Goal: Feedback & Contribution: Leave review/rating

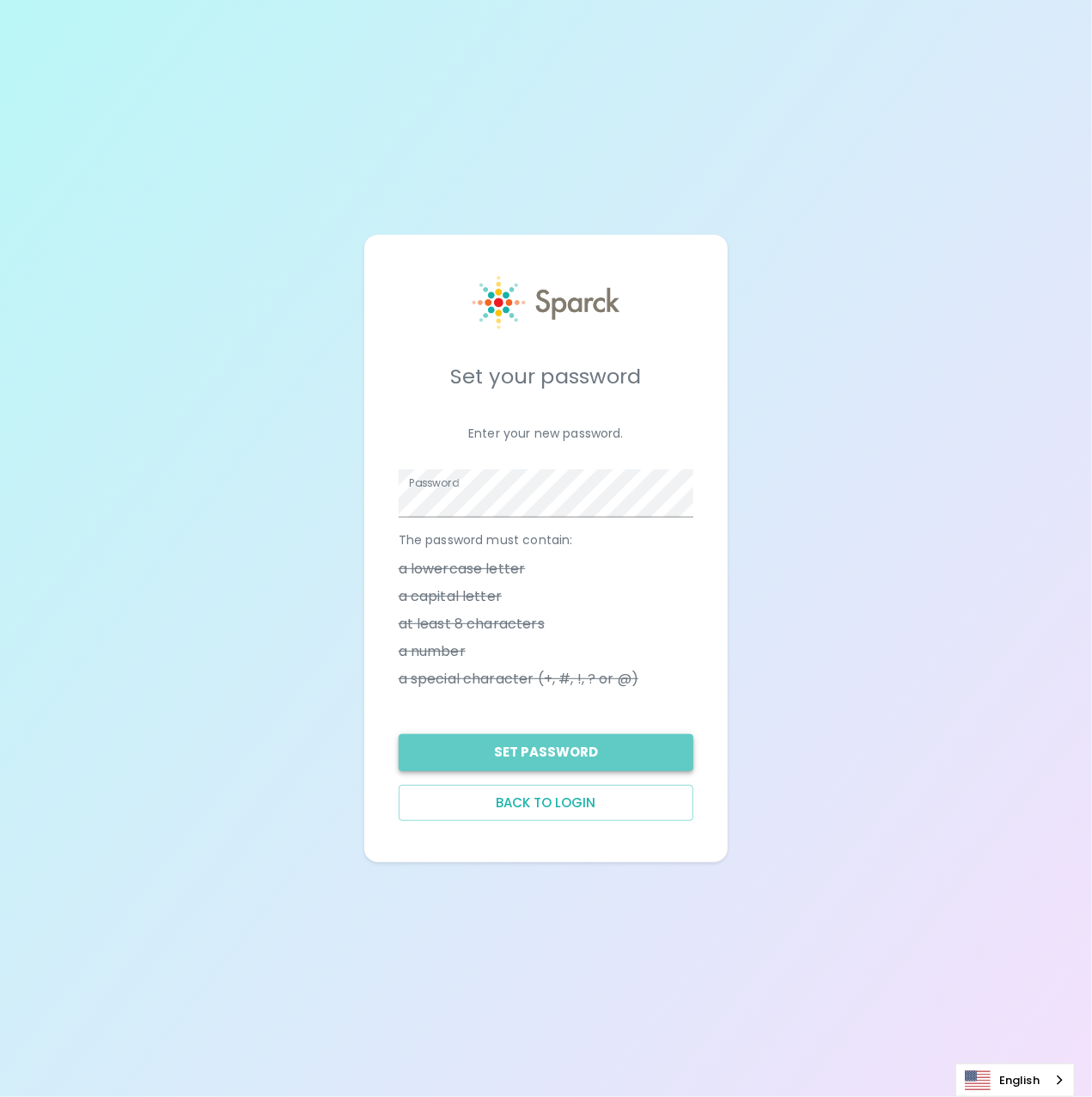
click at [507, 755] on button "Set Password" at bounding box center [546, 751] width 295 height 36
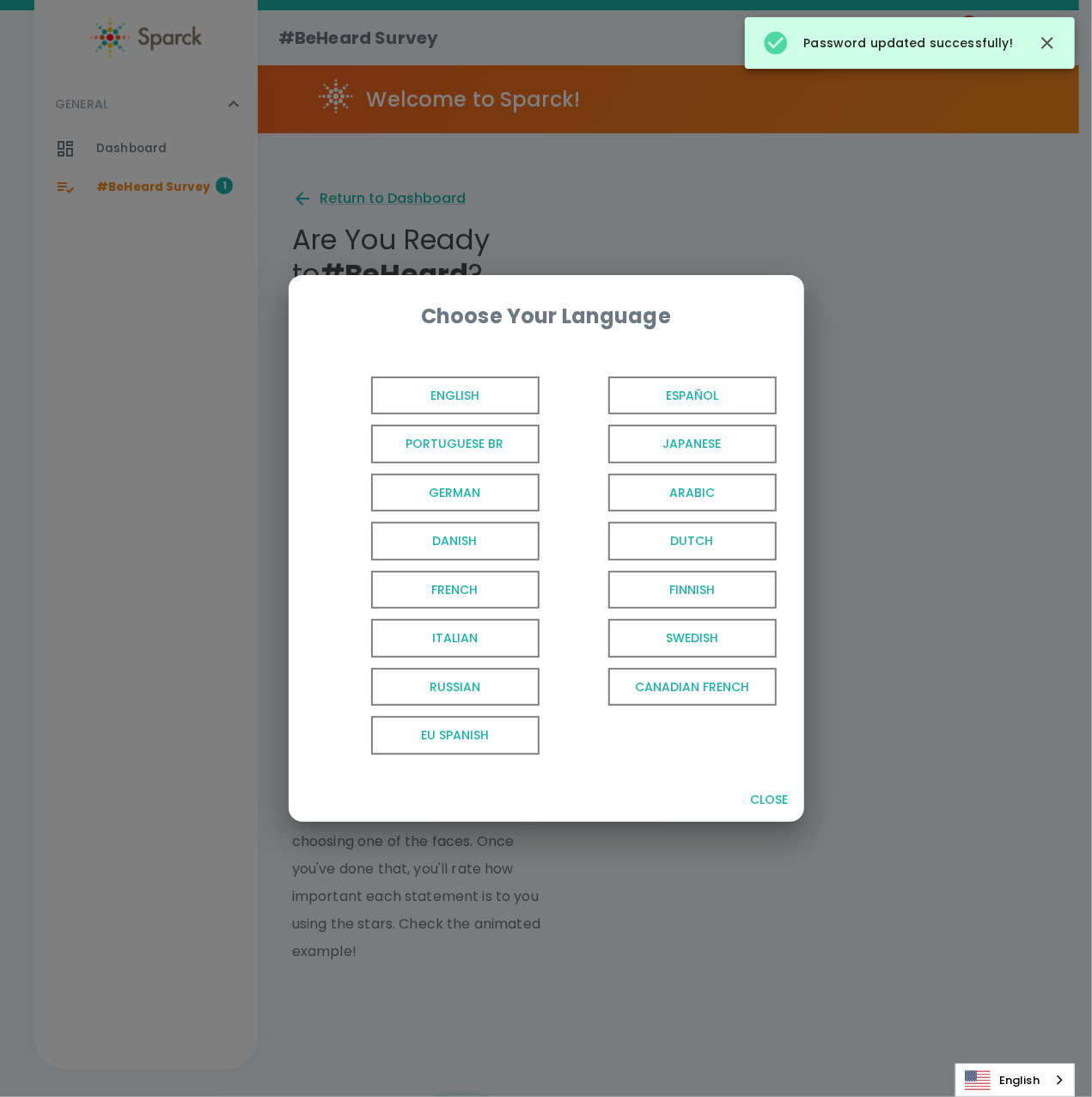
click at [475, 396] on span "English" at bounding box center [455, 396] width 169 height 39
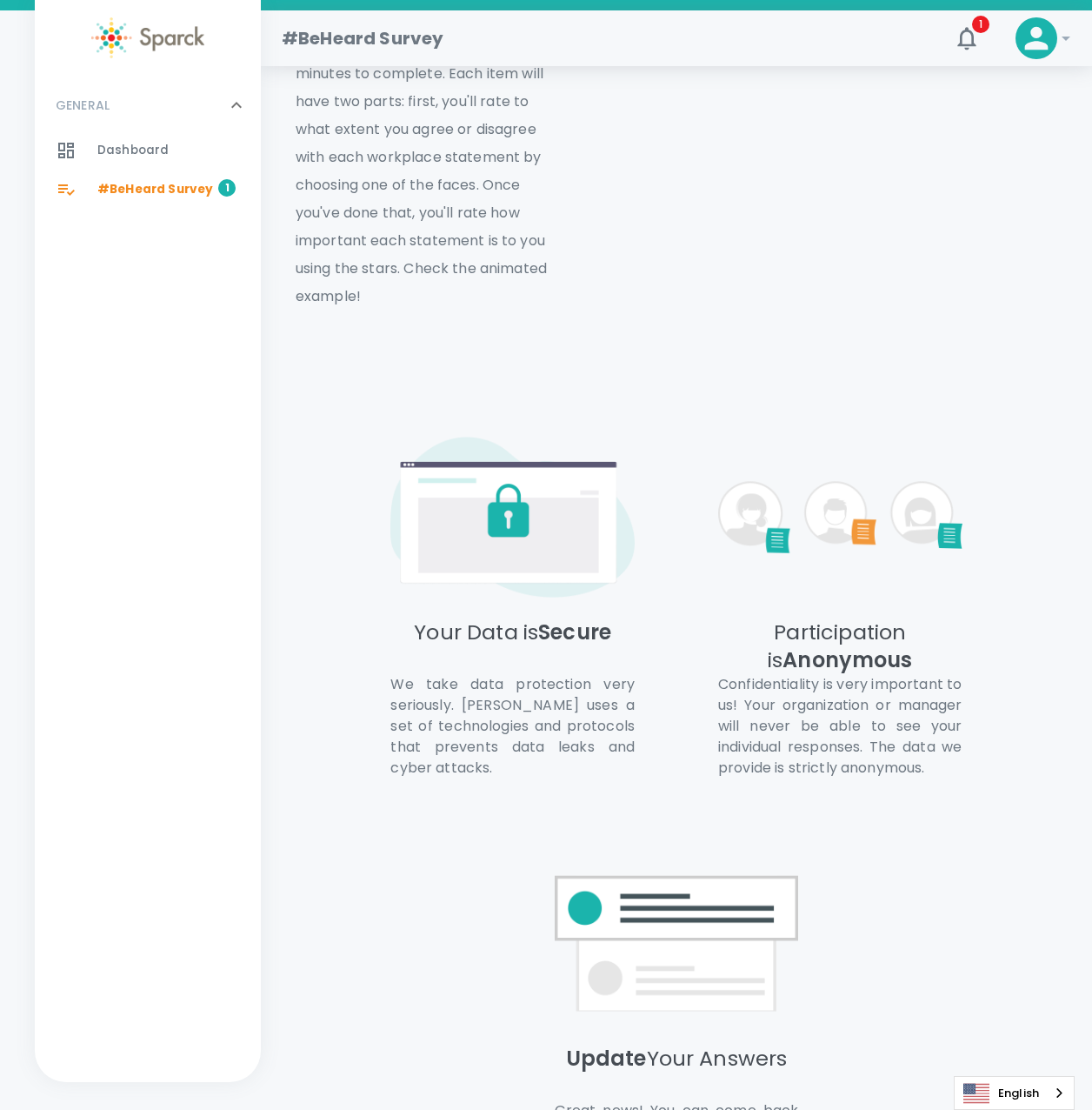
scroll to position [909, 0]
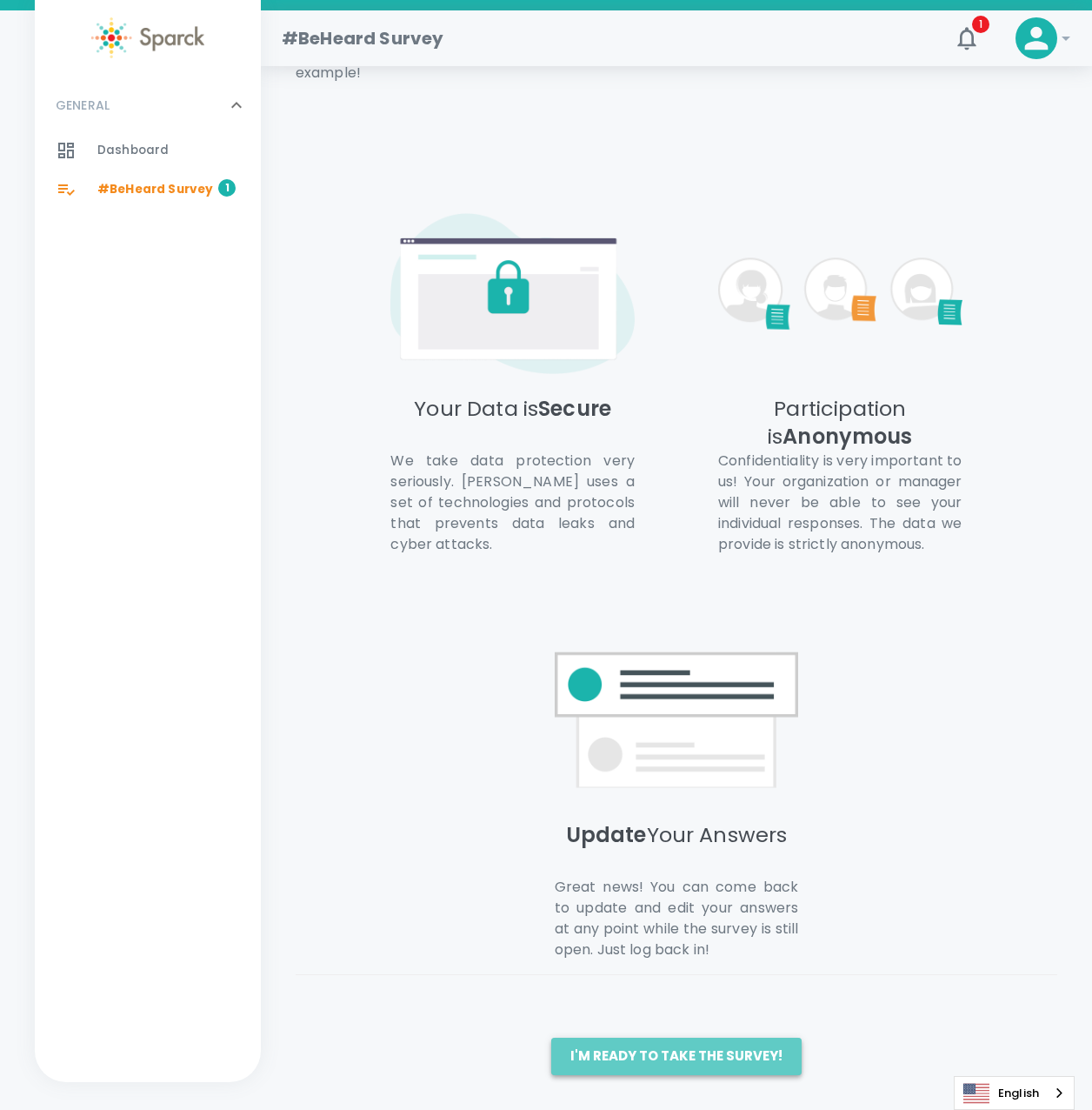
click at [707, 1069] on button "I'm ready to take the survey!" at bounding box center [676, 1055] width 250 height 36
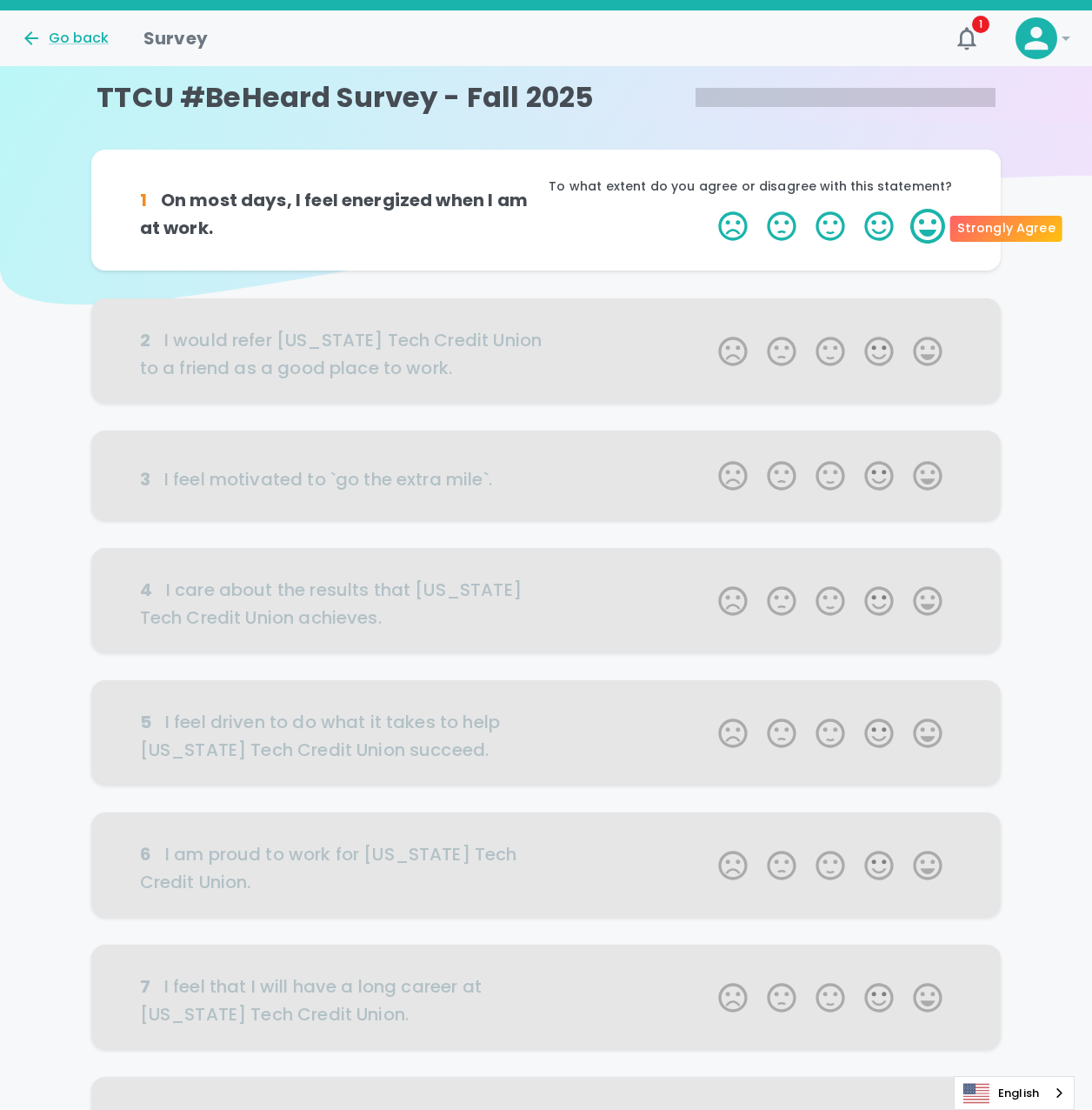
click at [921, 227] on label "5 Stars" at bounding box center [927, 226] width 48 height 35
click at [709, 209] on input "5 Stars" at bounding box center [708, 208] width 1 height 1
click at [876, 227] on label "4 Stars" at bounding box center [878, 226] width 48 height 35
click at [709, 209] on input "4 Stars" at bounding box center [708, 208] width 1 height 1
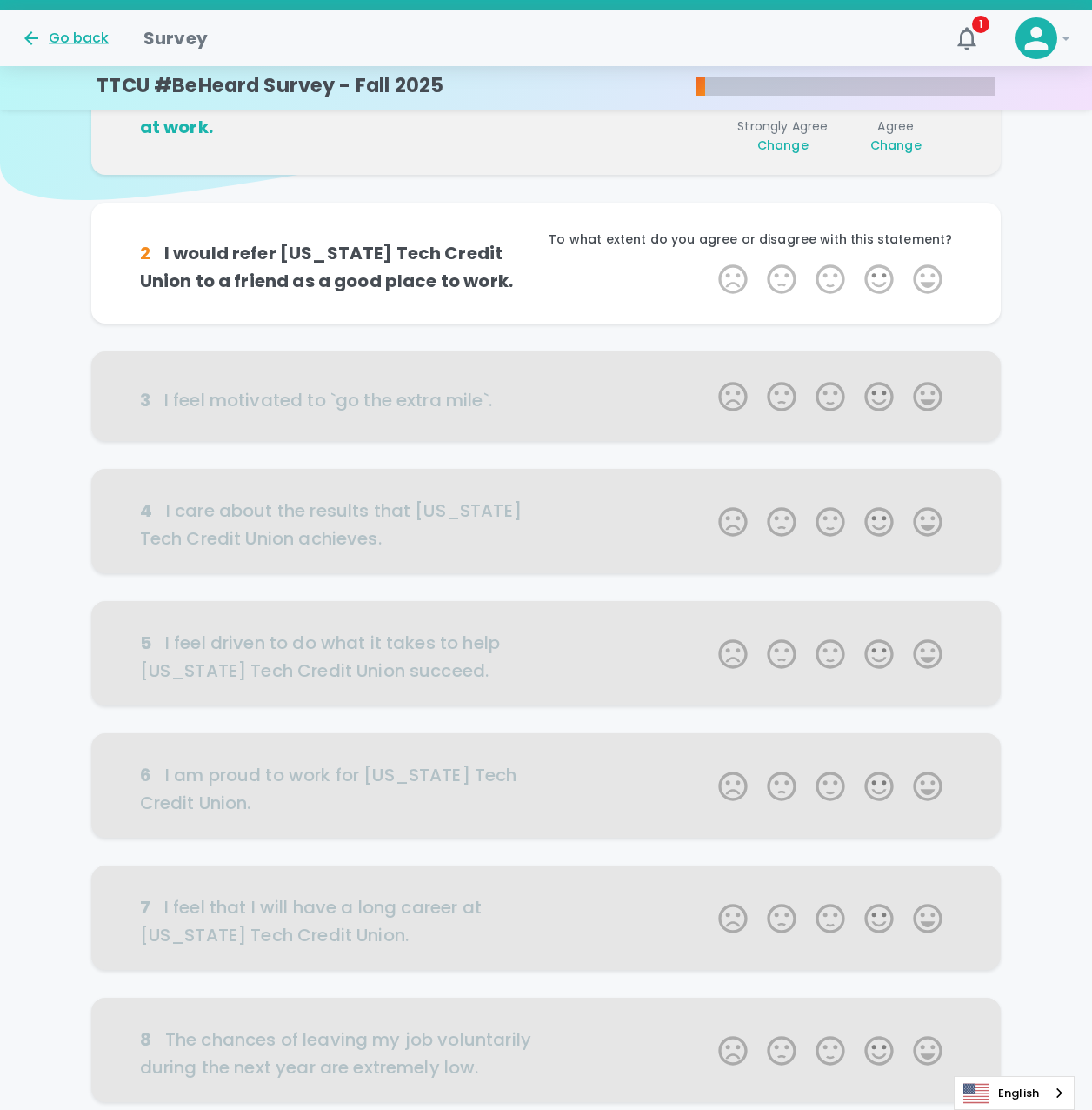
scroll to position [153, 0]
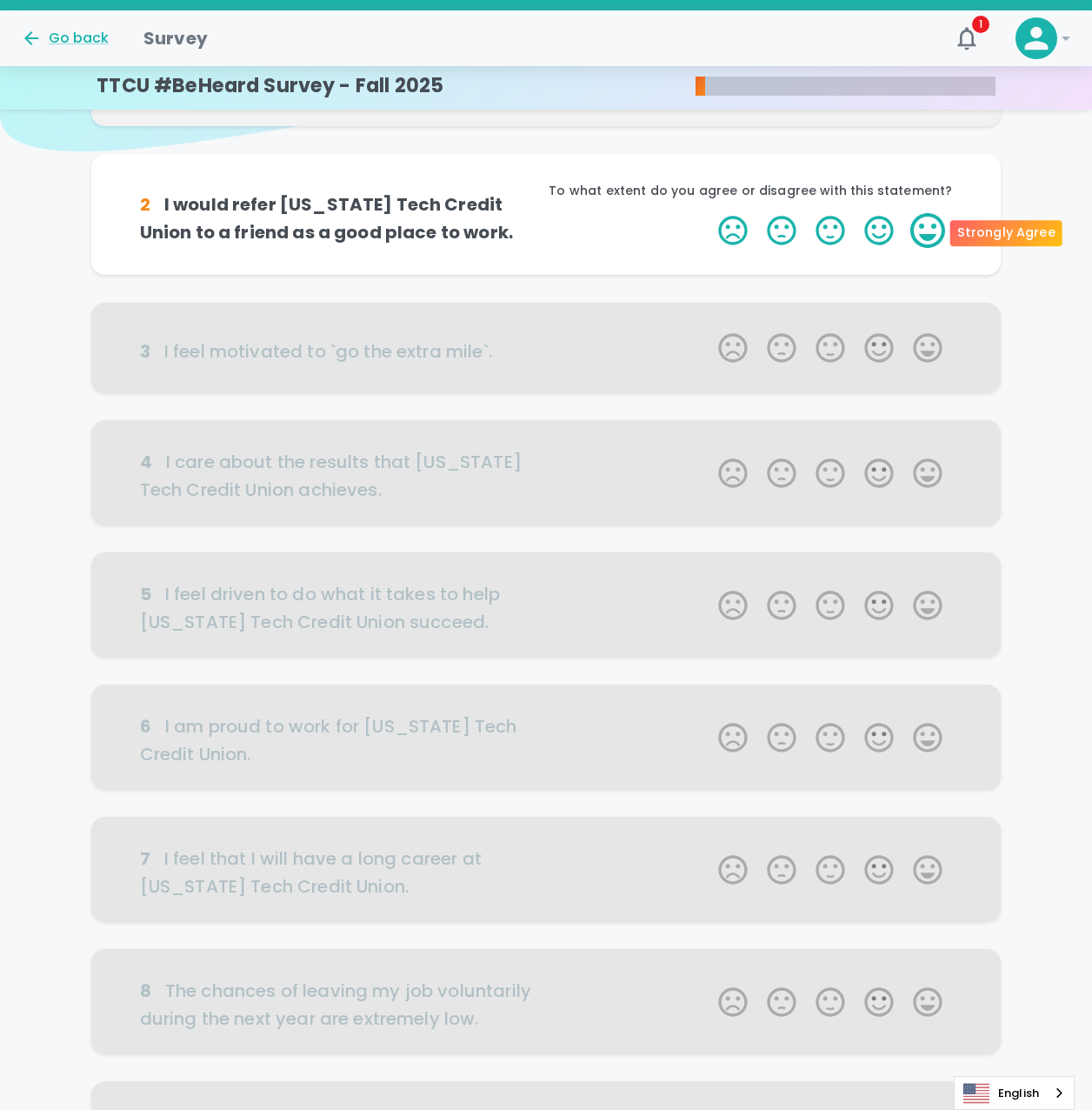
click at [916, 233] on label "5 Stars" at bounding box center [927, 230] width 48 height 35
click at [709, 213] on input "5 Stars" at bounding box center [708, 212] width 1 height 1
click at [925, 233] on label "5 Stars" at bounding box center [927, 230] width 48 height 35
click at [709, 213] on input "5 Stars" at bounding box center [708, 212] width 1 height 1
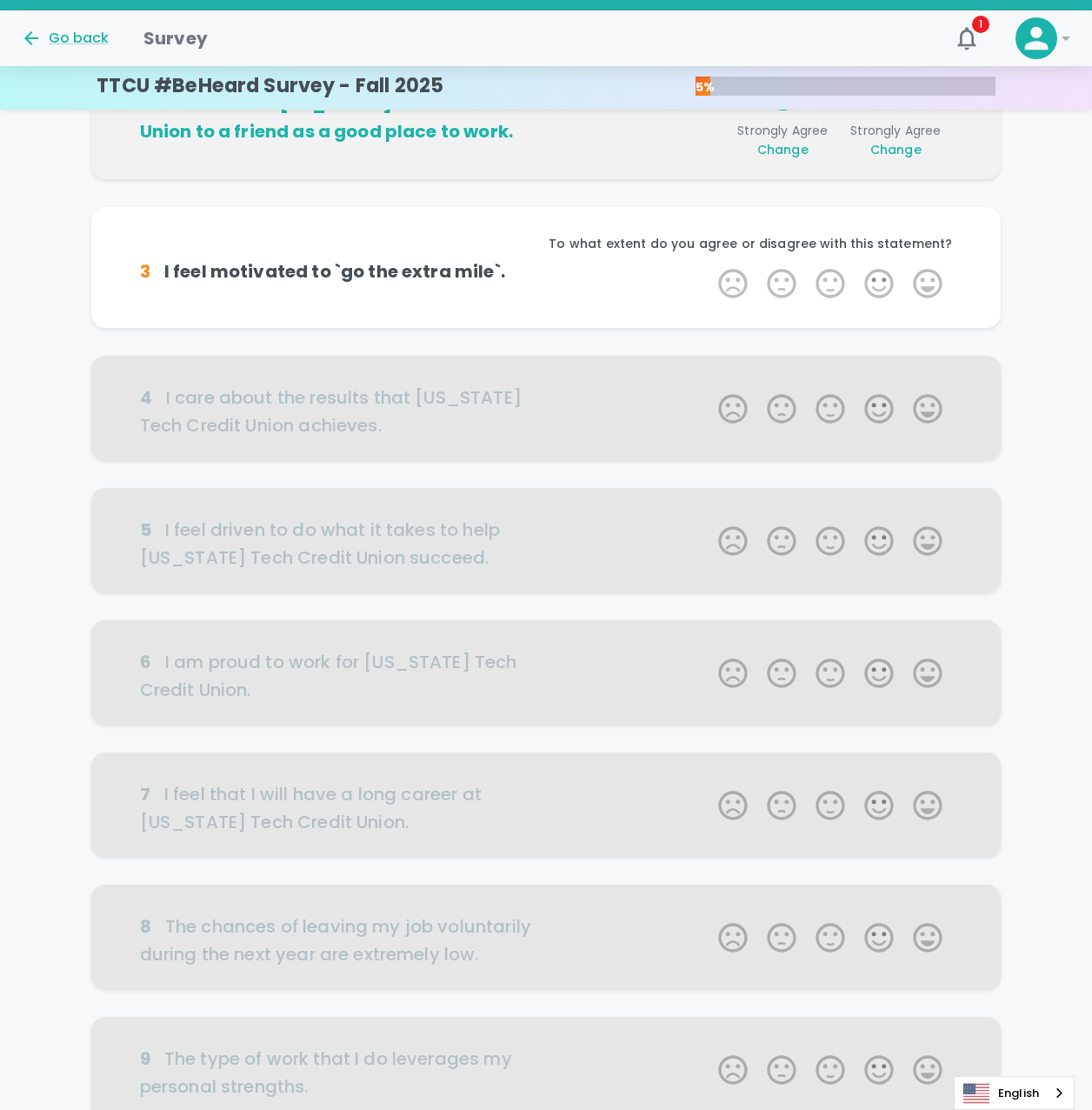
scroll to position [307, 0]
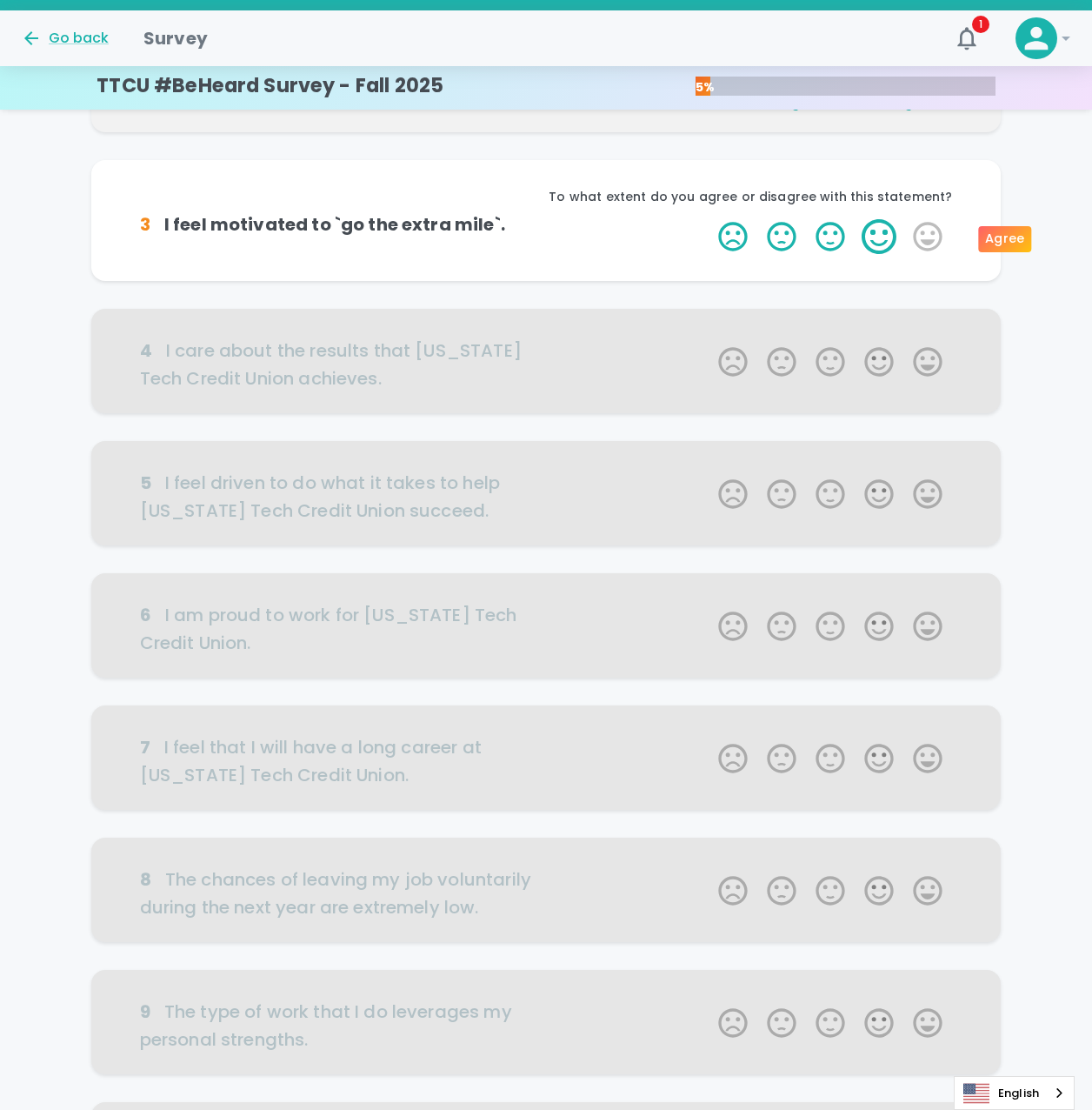
click at [894, 238] on label "4 Stars" at bounding box center [878, 236] width 48 height 35
click at [709, 219] on input "4 Stars" at bounding box center [708, 218] width 1 height 1
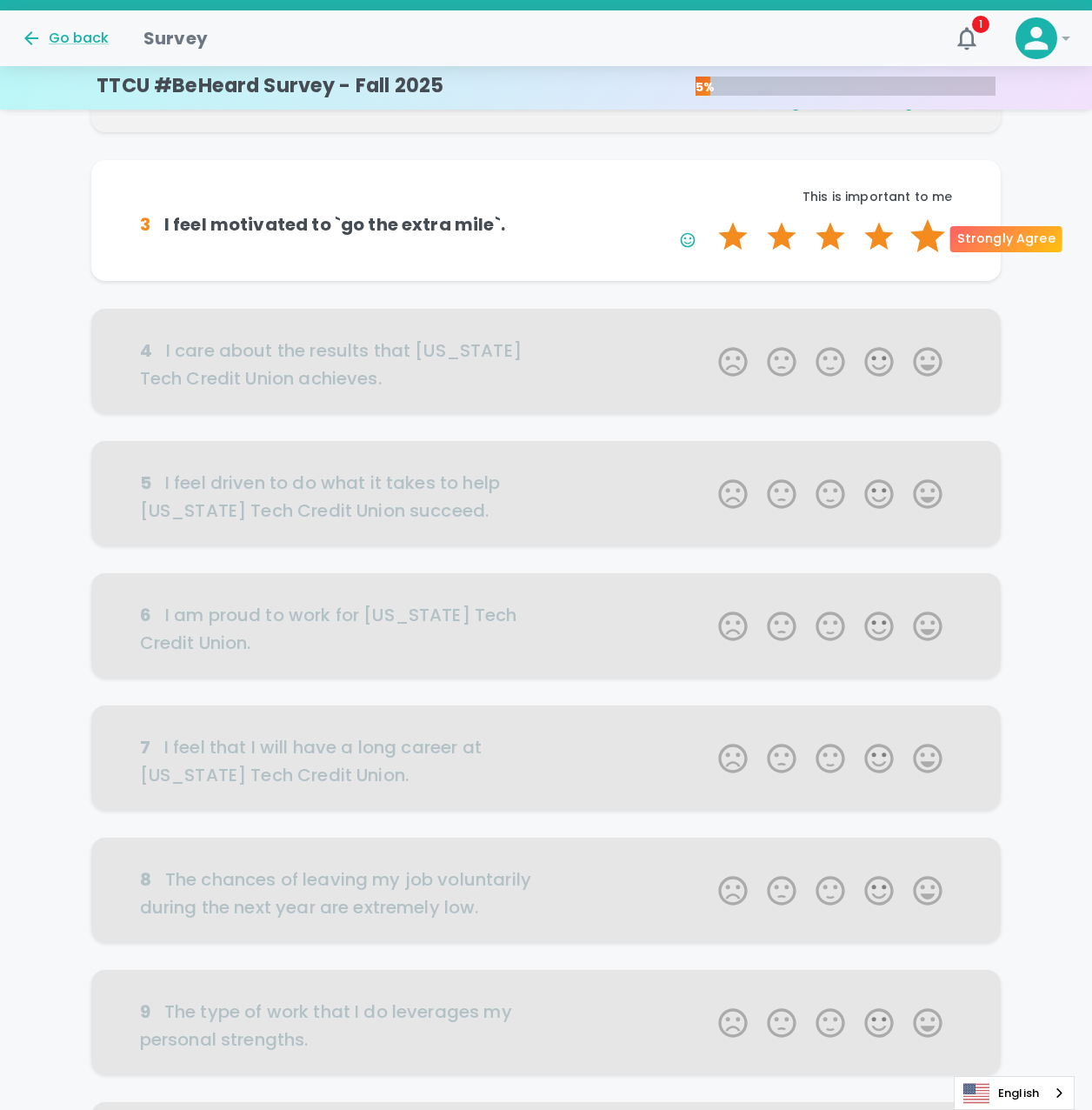
click at [928, 238] on label "5 Stars" at bounding box center [927, 236] width 48 height 35
click at [709, 219] on input "5 Stars" at bounding box center [708, 218] width 1 height 1
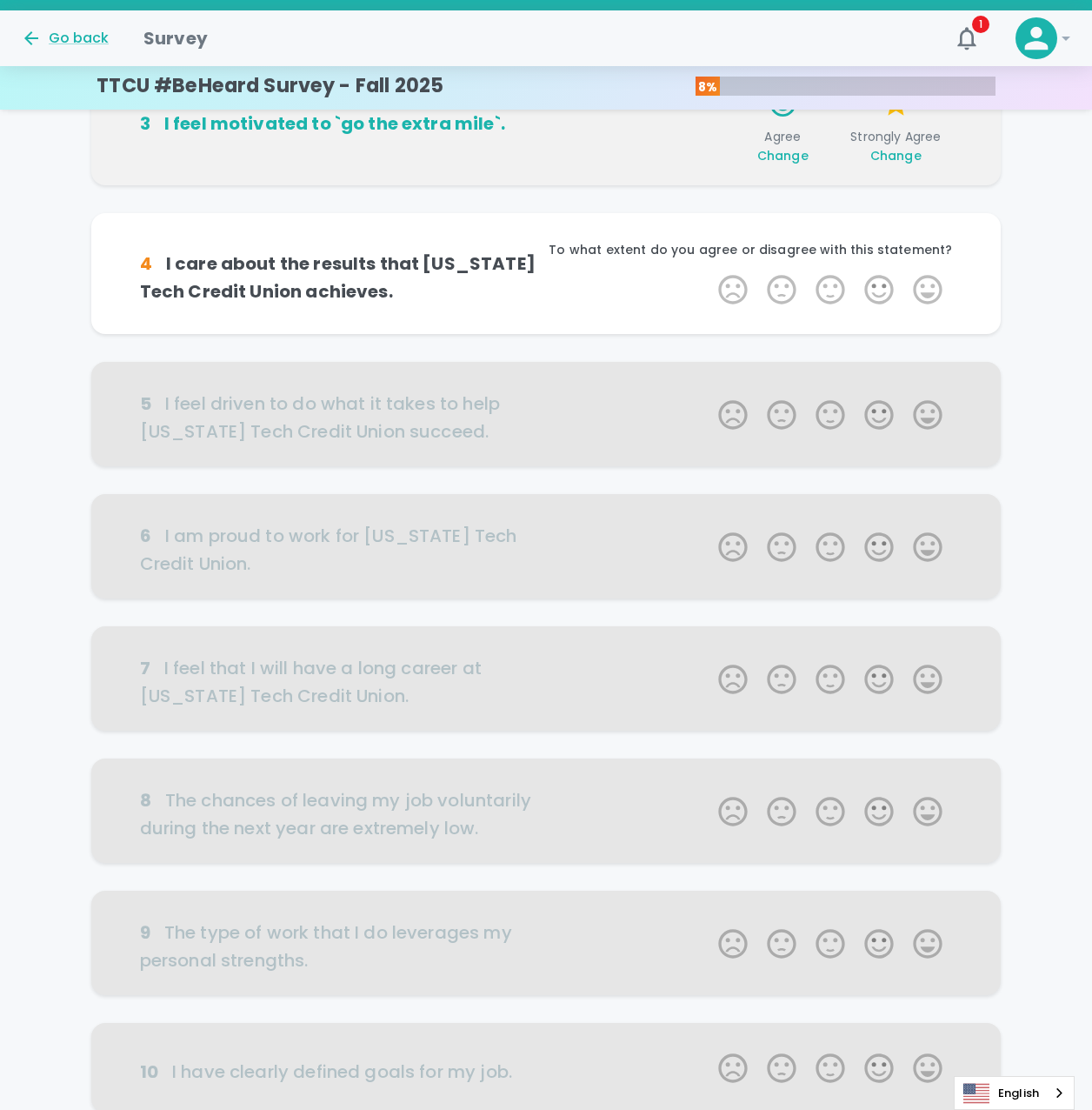
scroll to position [459, 0]
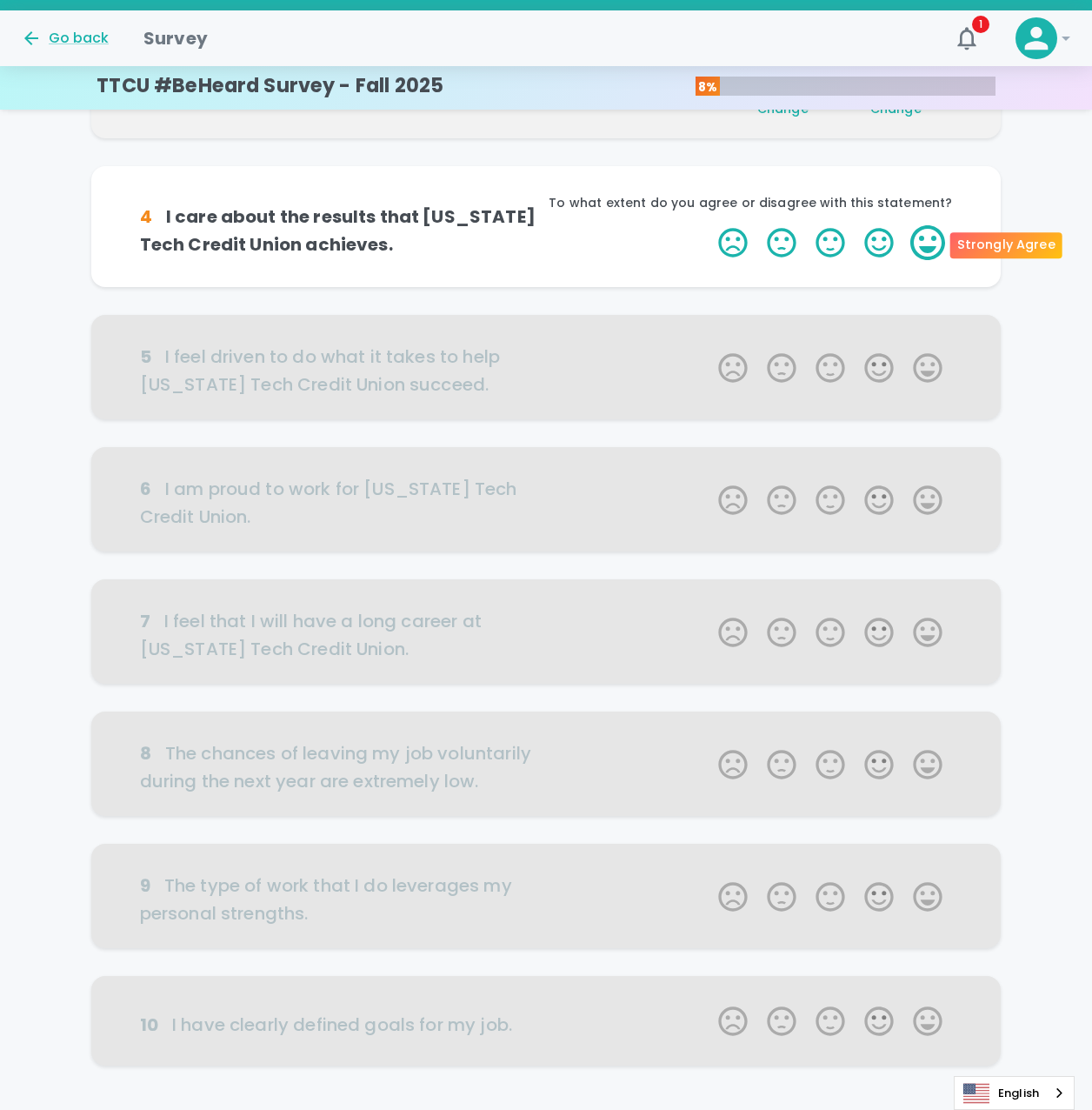
click at [921, 243] on label "5 Stars" at bounding box center [927, 242] width 48 height 35
click at [709, 225] on input "5 Stars" at bounding box center [708, 225] width 1 height 1
click at [921, 243] on label "5 Stars" at bounding box center [927, 242] width 48 height 35
click at [709, 225] on input "5 Stars" at bounding box center [708, 225] width 1 height 1
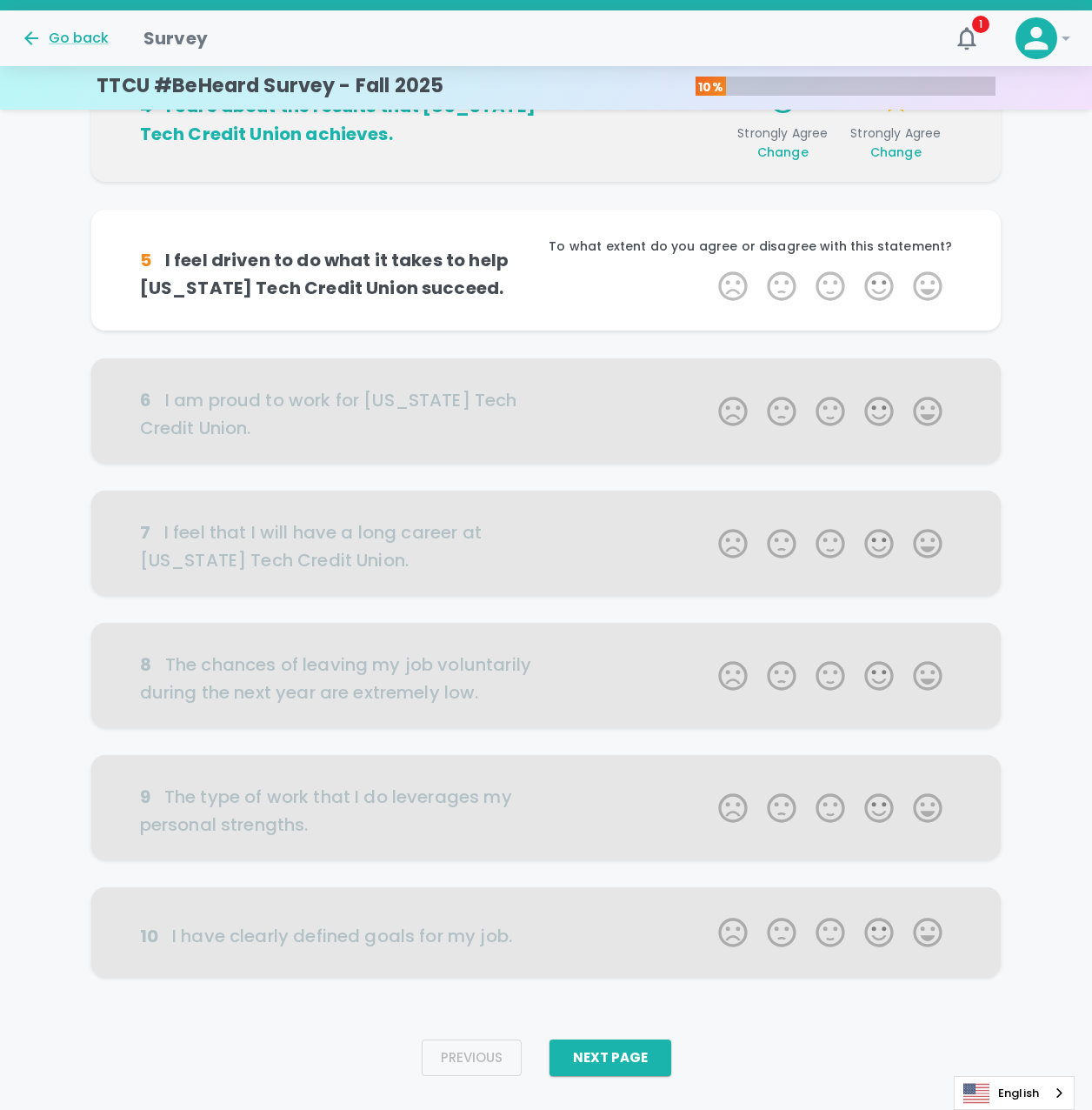
scroll to position [583, 0]
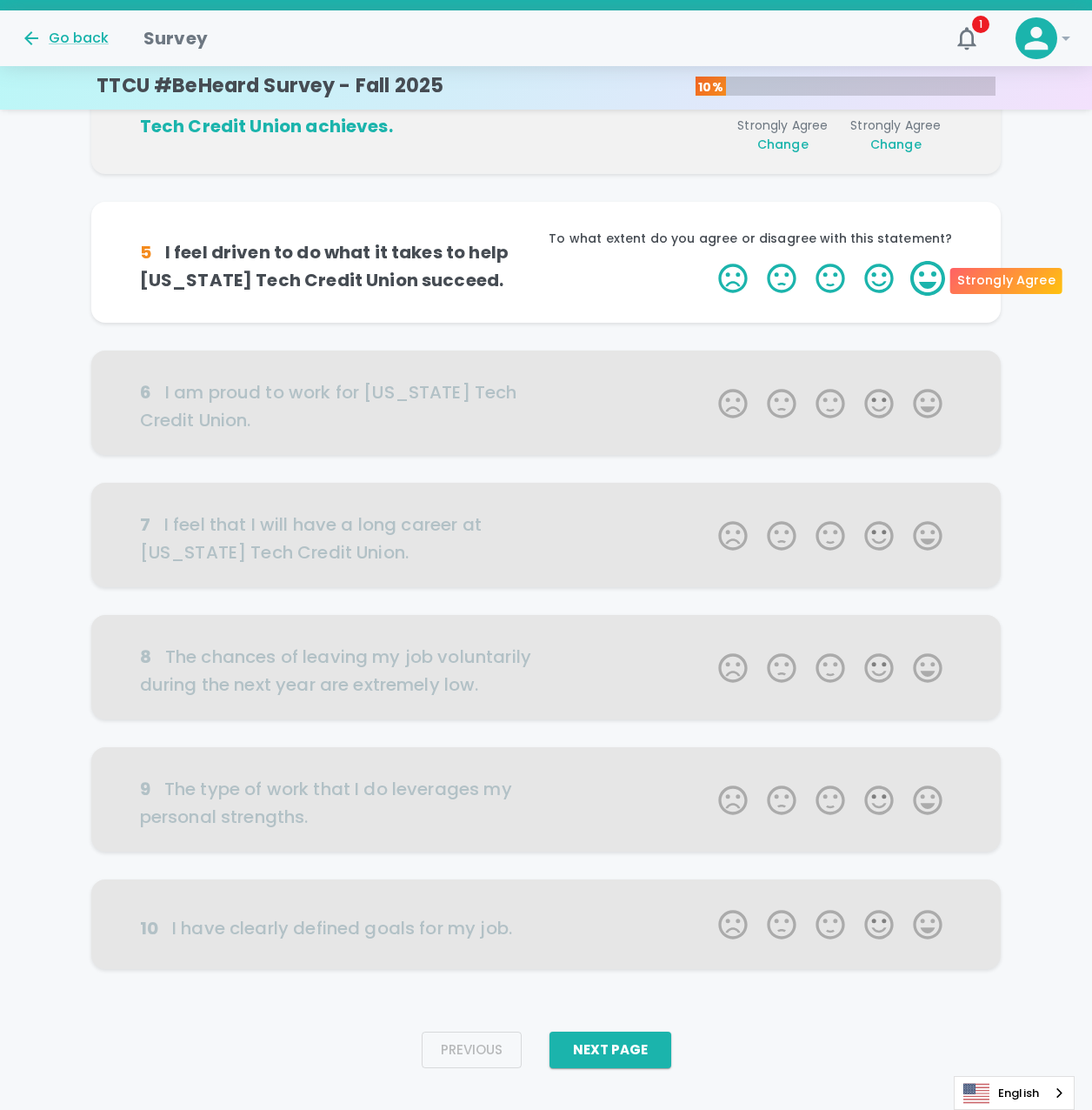
click at [924, 283] on label "5 Stars" at bounding box center [927, 278] width 48 height 35
click at [709, 261] on input "5 Stars" at bounding box center [708, 260] width 1 height 1
click at [924, 283] on label "5 Stars" at bounding box center [927, 278] width 48 height 35
click at [709, 261] on input "5 Stars" at bounding box center [708, 260] width 1 height 1
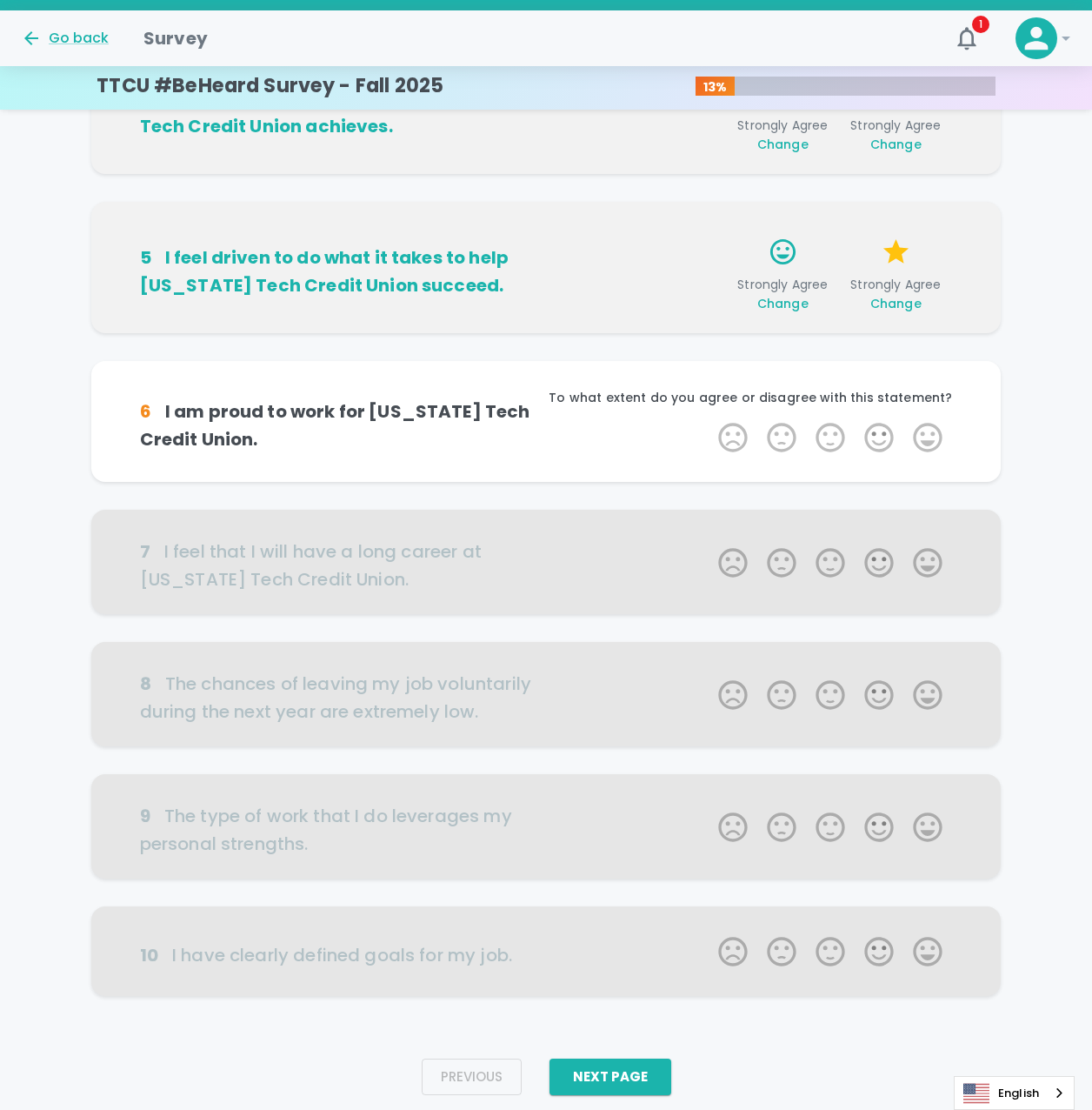
scroll to position [609, 0]
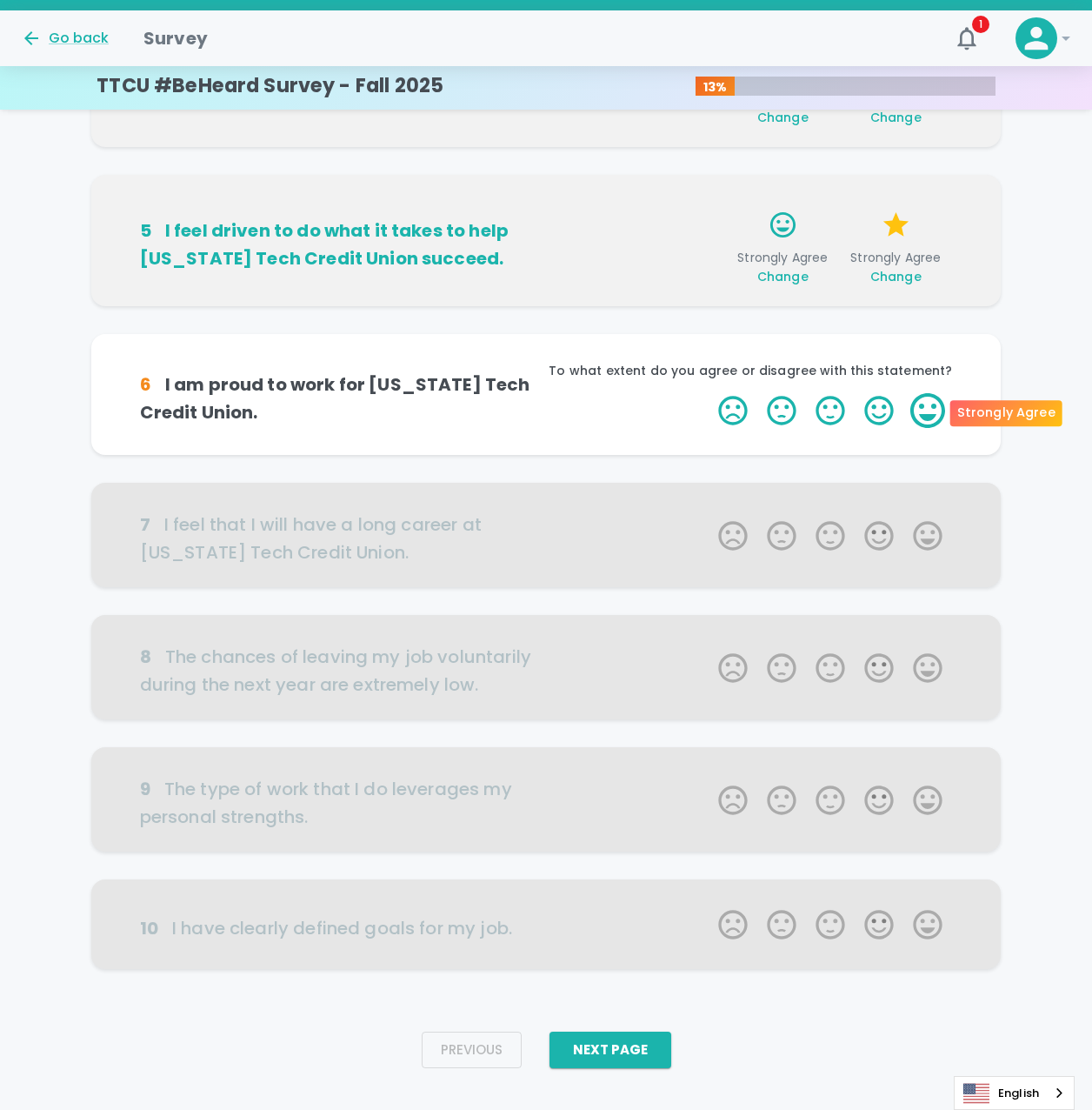
click at [920, 397] on label "5 Stars" at bounding box center [927, 410] width 48 height 35
click at [709, 393] on input "5 Stars" at bounding box center [708, 392] width 1 height 1
click at [920, 397] on label "5 Stars" at bounding box center [927, 410] width 48 height 35
click at [709, 393] on input "5 Stars" at bounding box center [708, 392] width 1 height 1
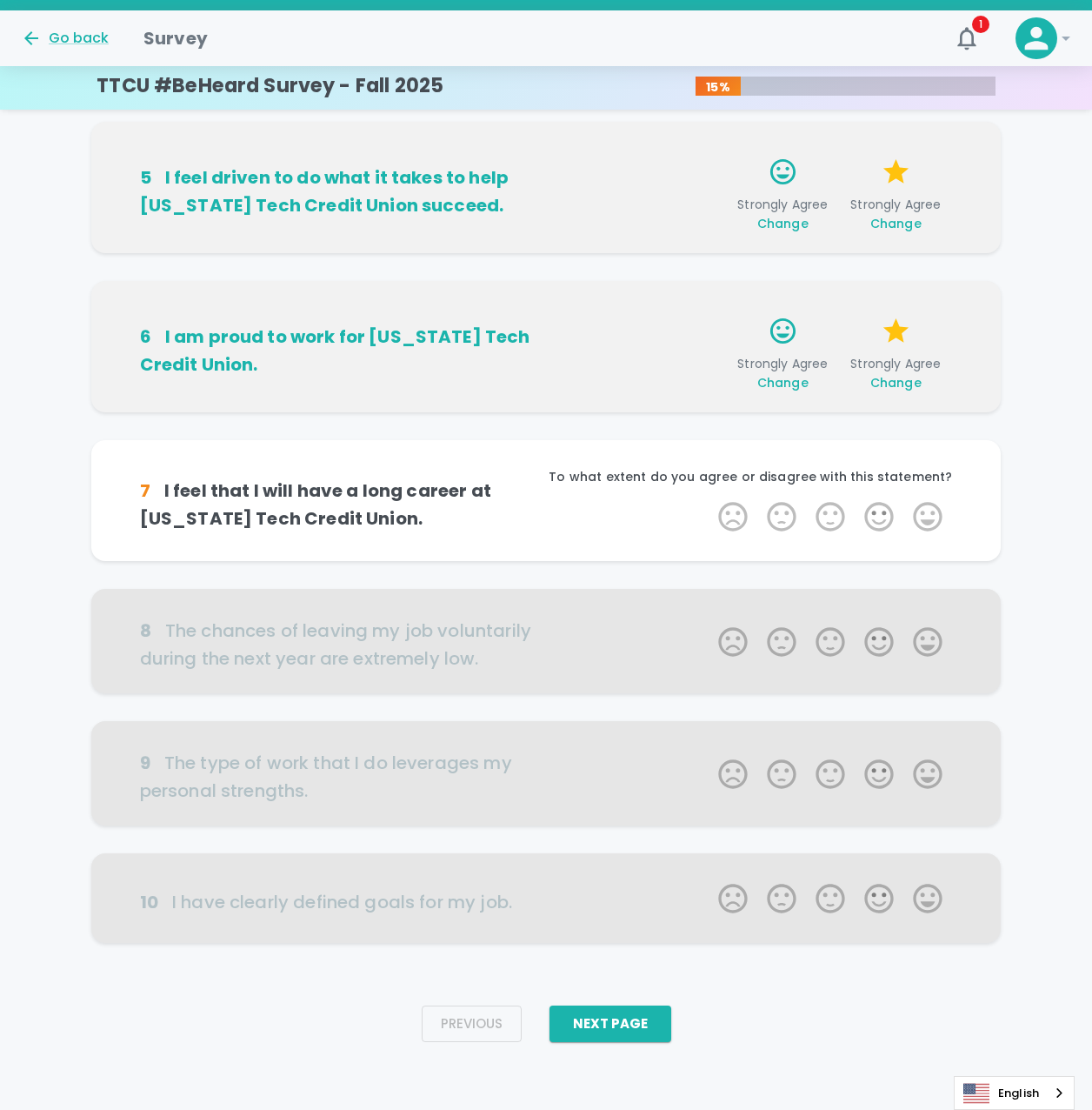
scroll to position [664, 0]
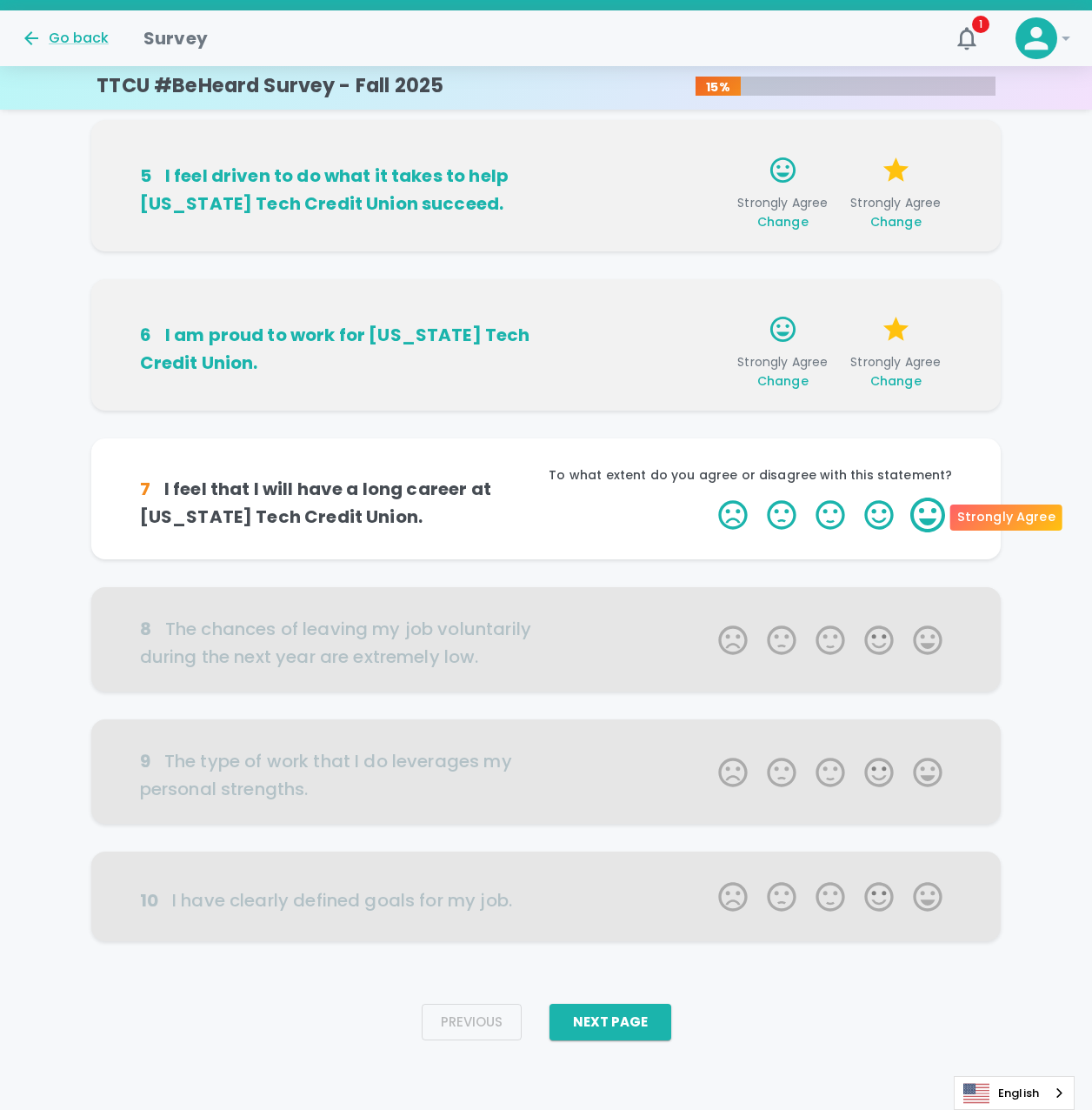
click at [923, 518] on label "5 Stars" at bounding box center [927, 515] width 48 height 35
click at [709, 498] on input "5 Stars" at bounding box center [708, 497] width 1 height 1
click at [923, 518] on label "5 Stars" at bounding box center [927, 515] width 48 height 35
click at [709, 498] on input "5 Stars" at bounding box center [708, 497] width 1 height 1
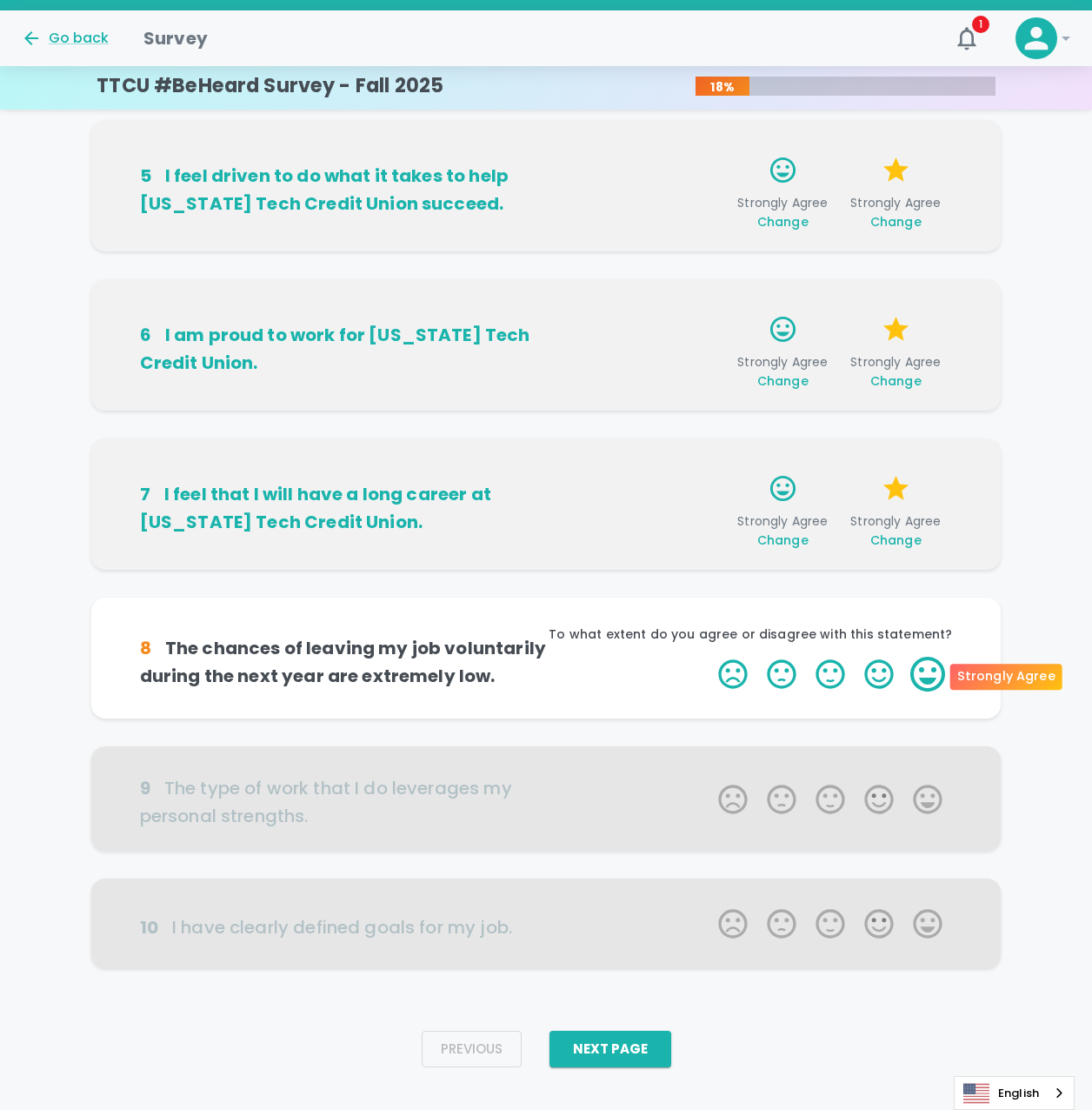
click at [940, 674] on label "5 Stars" at bounding box center [927, 673] width 48 height 35
click at [709, 657] on input "5 Stars" at bounding box center [708, 656] width 1 height 1
click at [940, 674] on label "5 Stars" at bounding box center [927, 673] width 48 height 35
click at [709, 657] on input "5 Stars" at bounding box center [708, 656] width 1 height 1
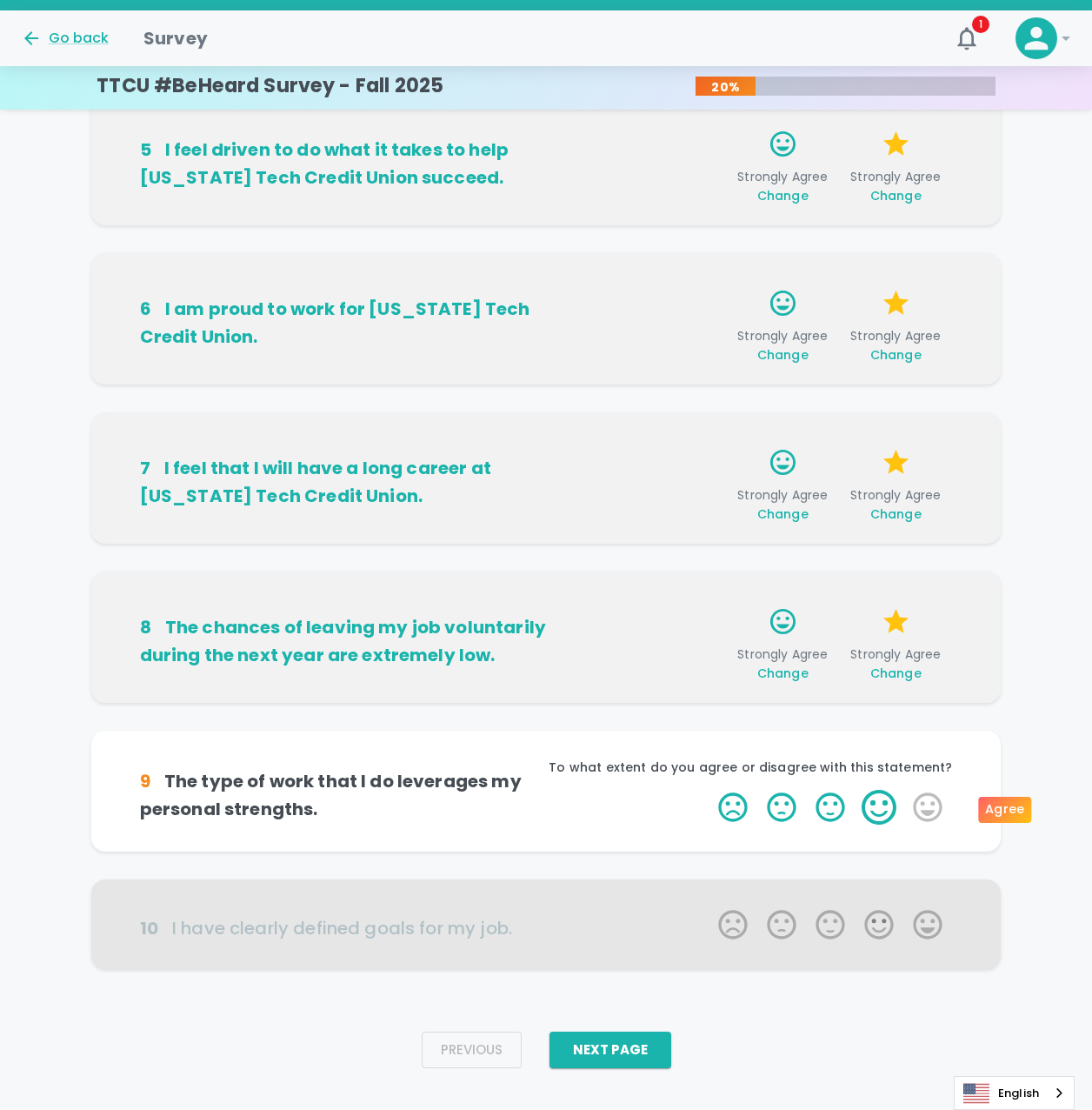
click at [891, 812] on label "4 Stars" at bounding box center [878, 806] width 48 height 35
click at [709, 790] on input "4 Stars" at bounding box center [708, 789] width 1 height 1
click at [921, 810] on label "5 Stars" at bounding box center [927, 806] width 48 height 35
click at [709, 790] on input "5 Stars" at bounding box center [708, 789] width 1 height 1
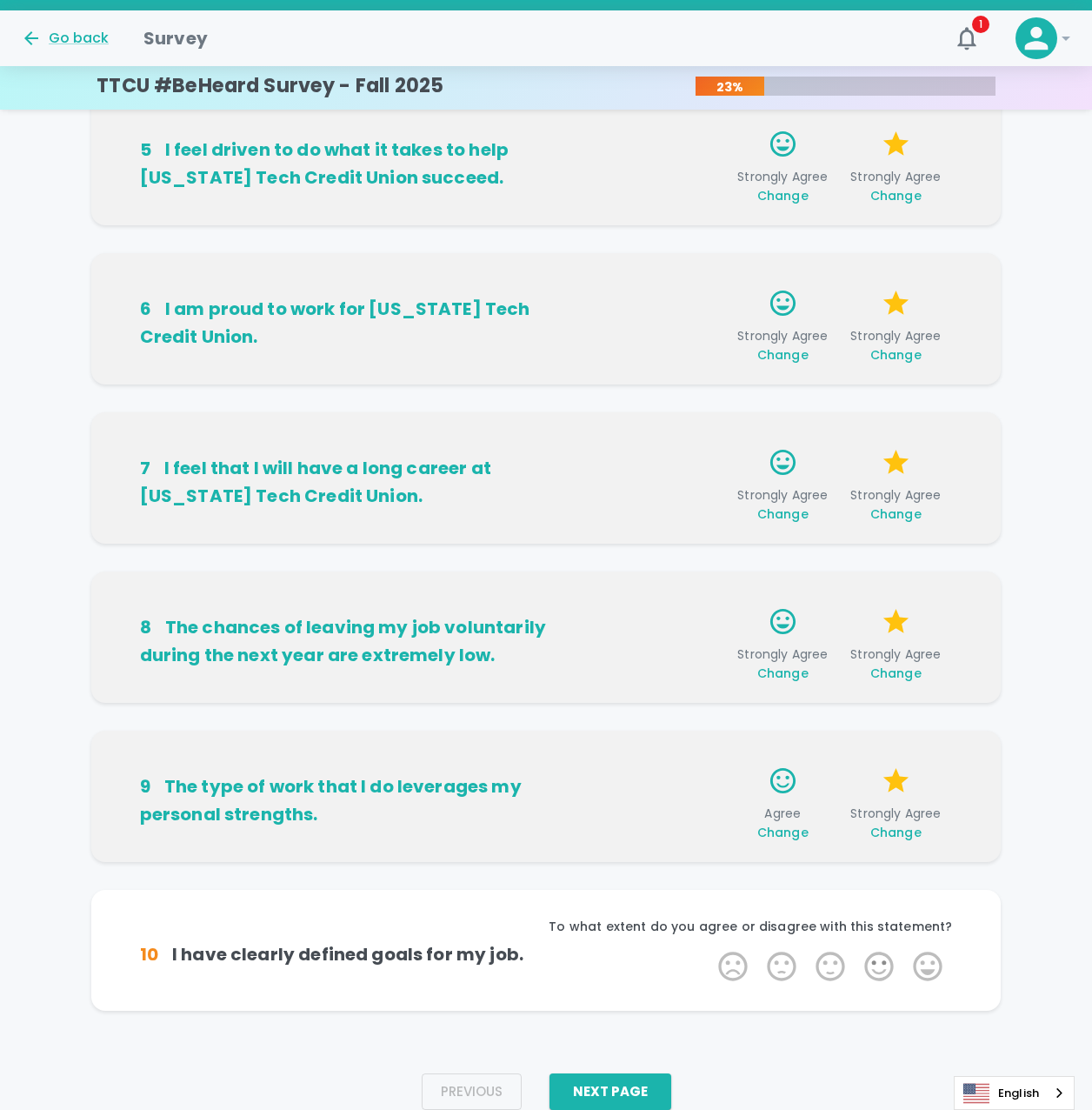
scroll to position [719, 0]
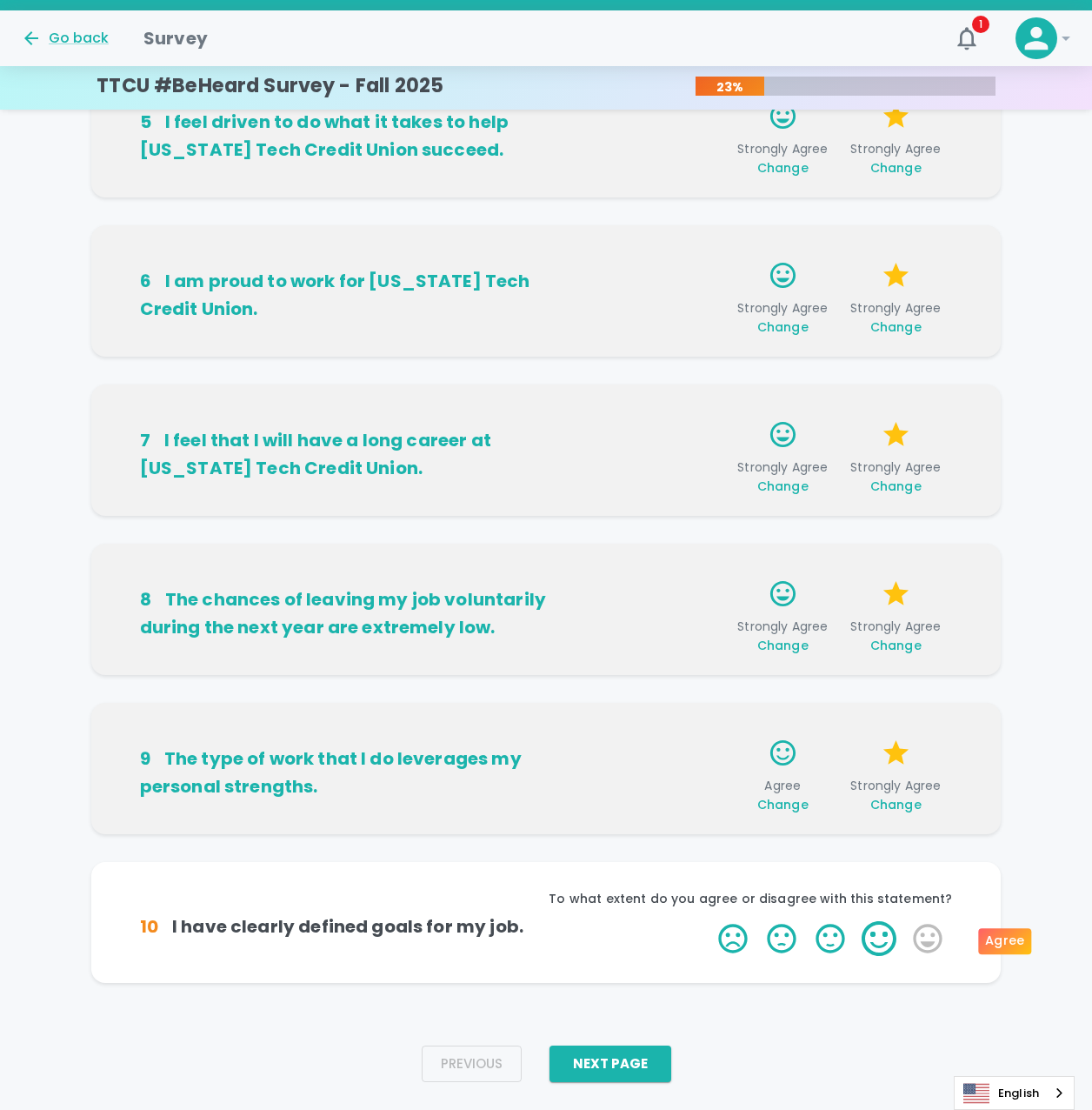
click at [880, 932] on label "4 Stars" at bounding box center [878, 937] width 48 height 35
click at [709, 921] on input "4 Stars" at bounding box center [708, 920] width 1 height 1
click at [880, 932] on label "4 Stars" at bounding box center [878, 937] width 48 height 35
click at [709, 921] on input "4 Stars" at bounding box center [708, 920] width 1 height 1
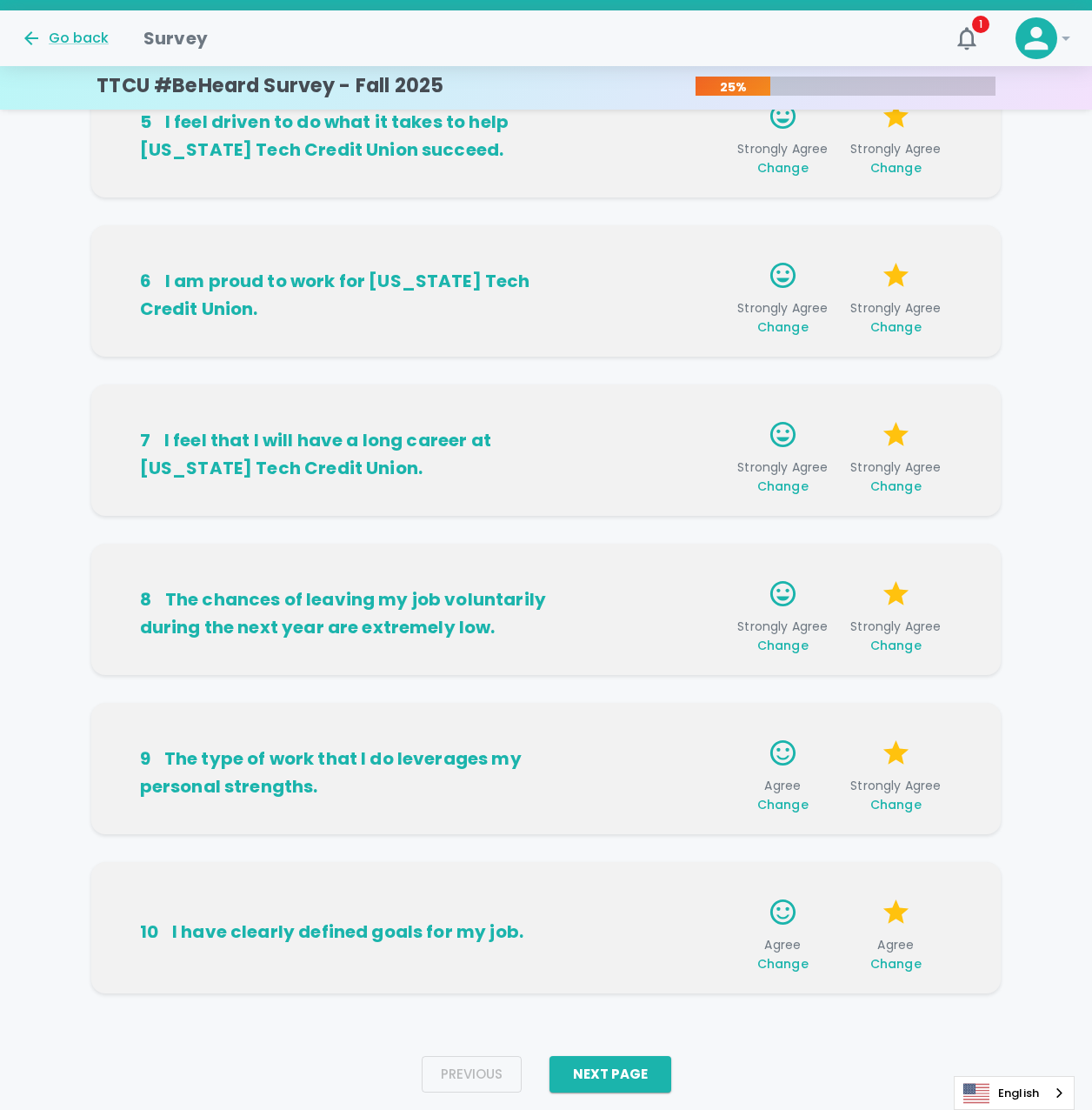
scroll to position [760, 0]
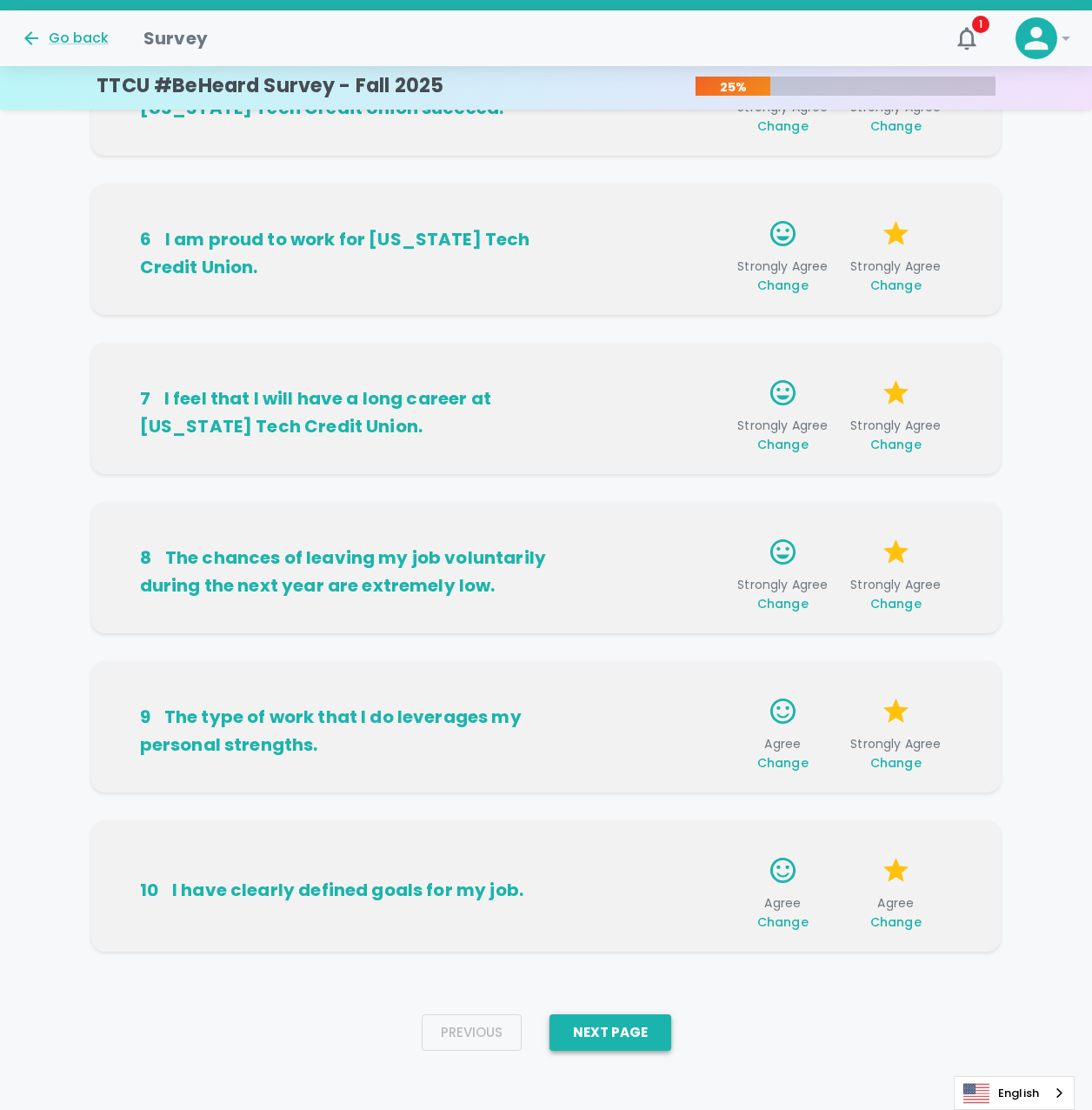
click at [612, 1029] on button "Next Page" at bounding box center [610, 1032] width 121 height 36
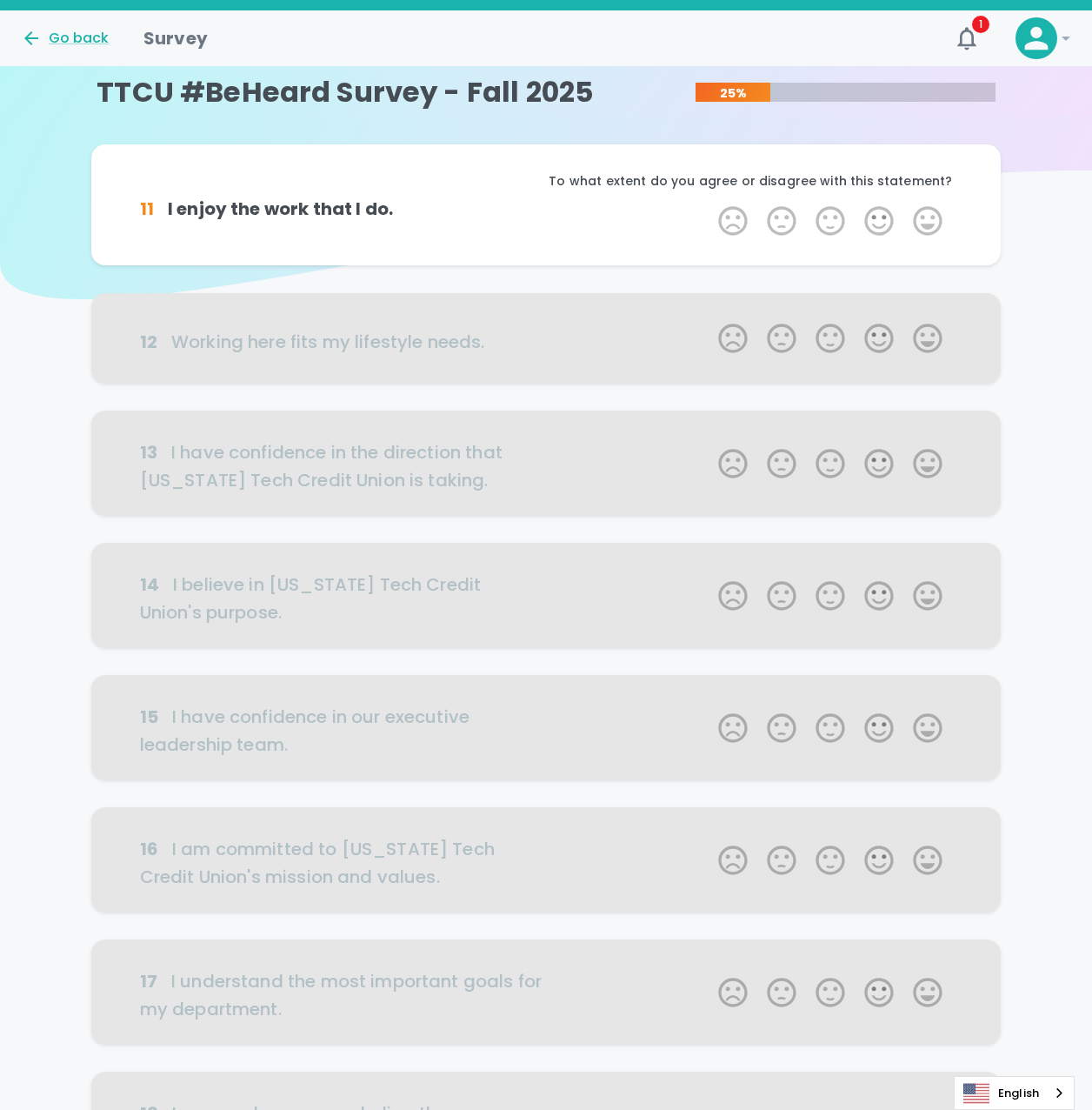
scroll to position [0, 0]
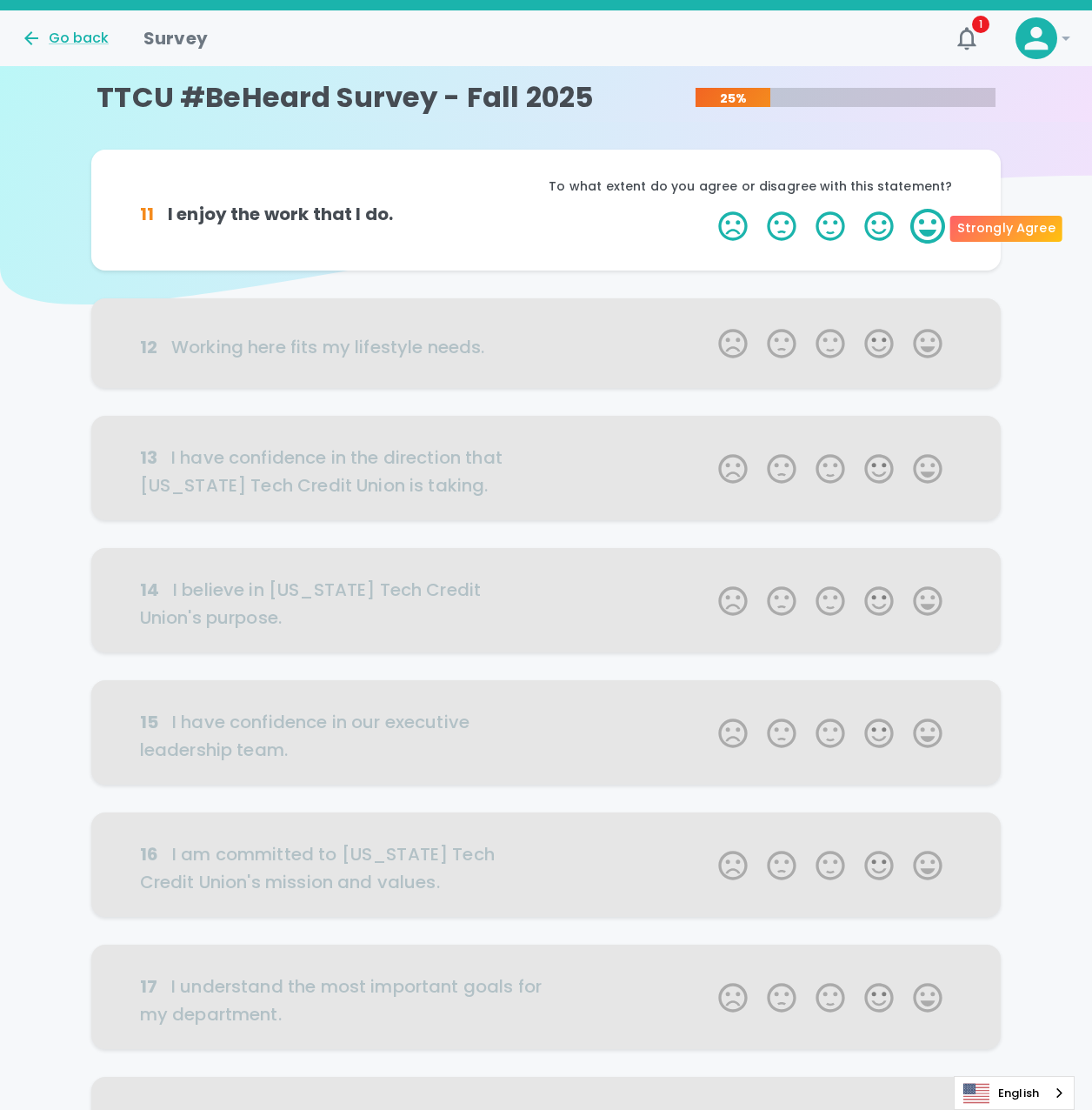
click at [914, 236] on label "5 Stars" at bounding box center [927, 226] width 48 height 35
click at [709, 209] on input "5 Stars" at bounding box center [708, 208] width 1 height 1
click at [915, 225] on label "5 Stars" at bounding box center [927, 226] width 48 height 35
click at [709, 209] on input "5 Stars" at bounding box center [708, 208] width 1 height 1
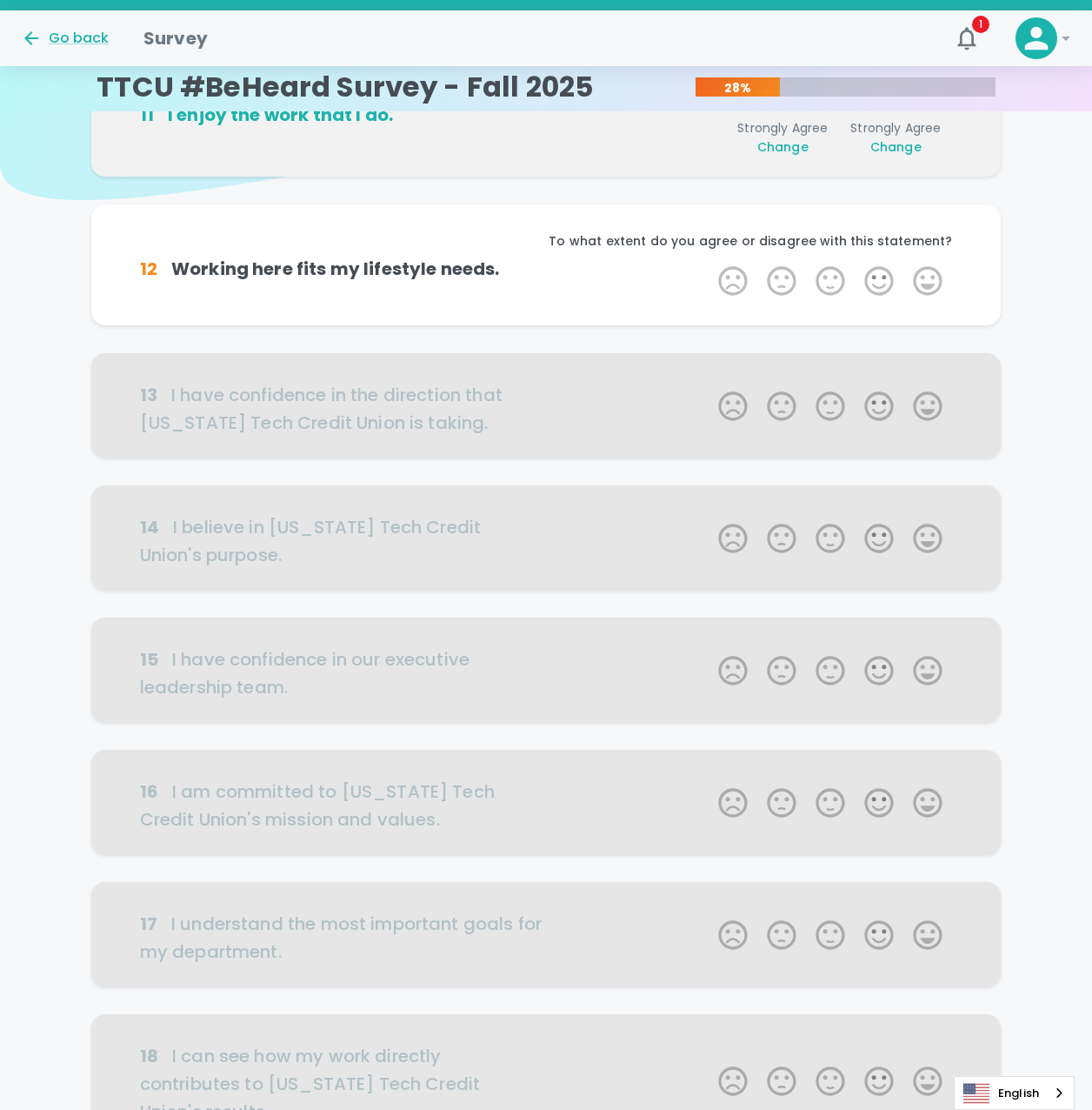
scroll to position [153, 0]
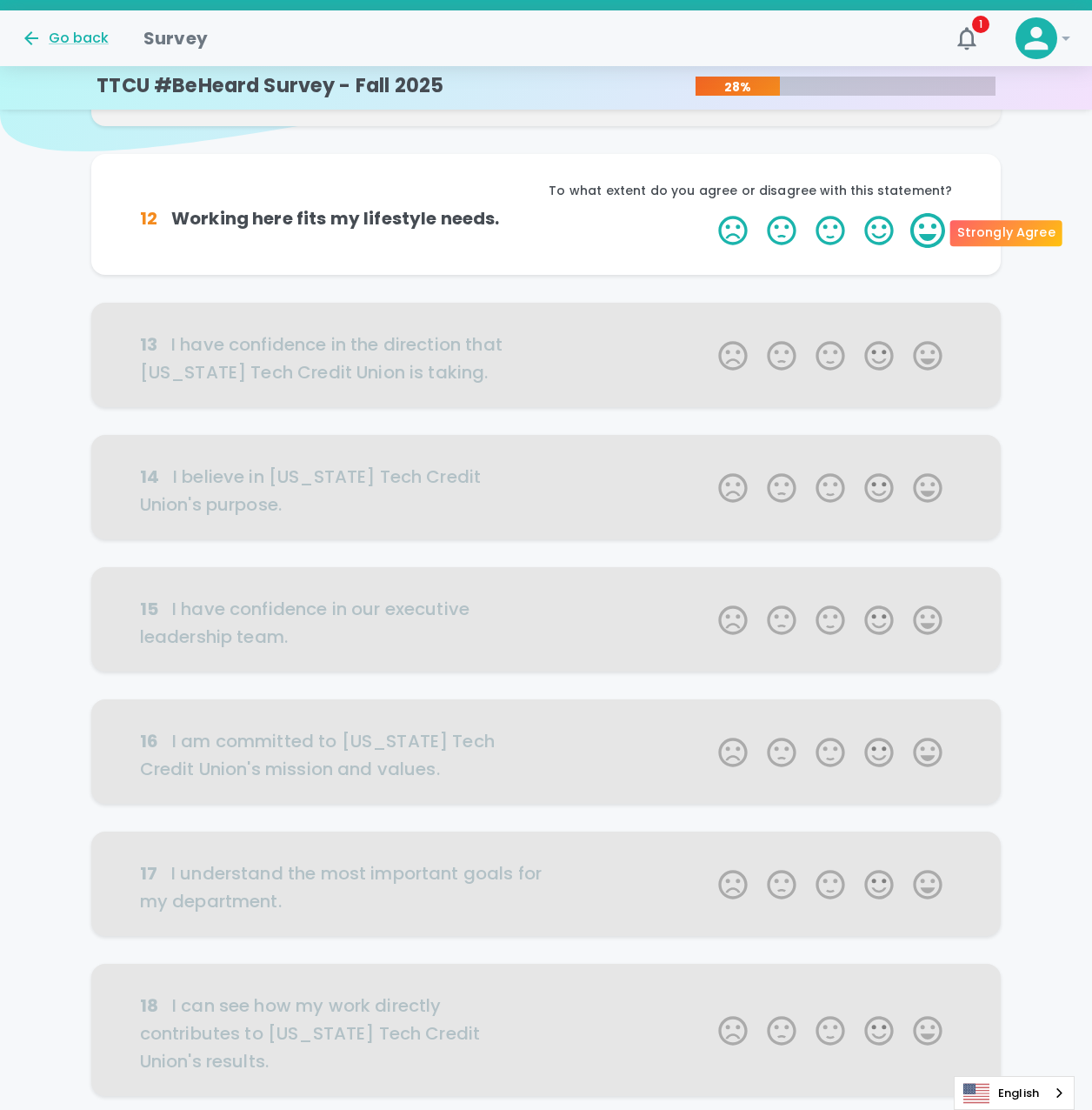
click at [931, 228] on label "5 Stars" at bounding box center [927, 230] width 48 height 35
click at [709, 213] on input "5 Stars" at bounding box center [708, 212] width 1 height 1
click at [937, 232] on label "5 Stars" at bounding box center [927, 230] width 48 height 35
click at [709, 213] on input "5 Stars" at bounding box center [708, 212] width 1 height 1
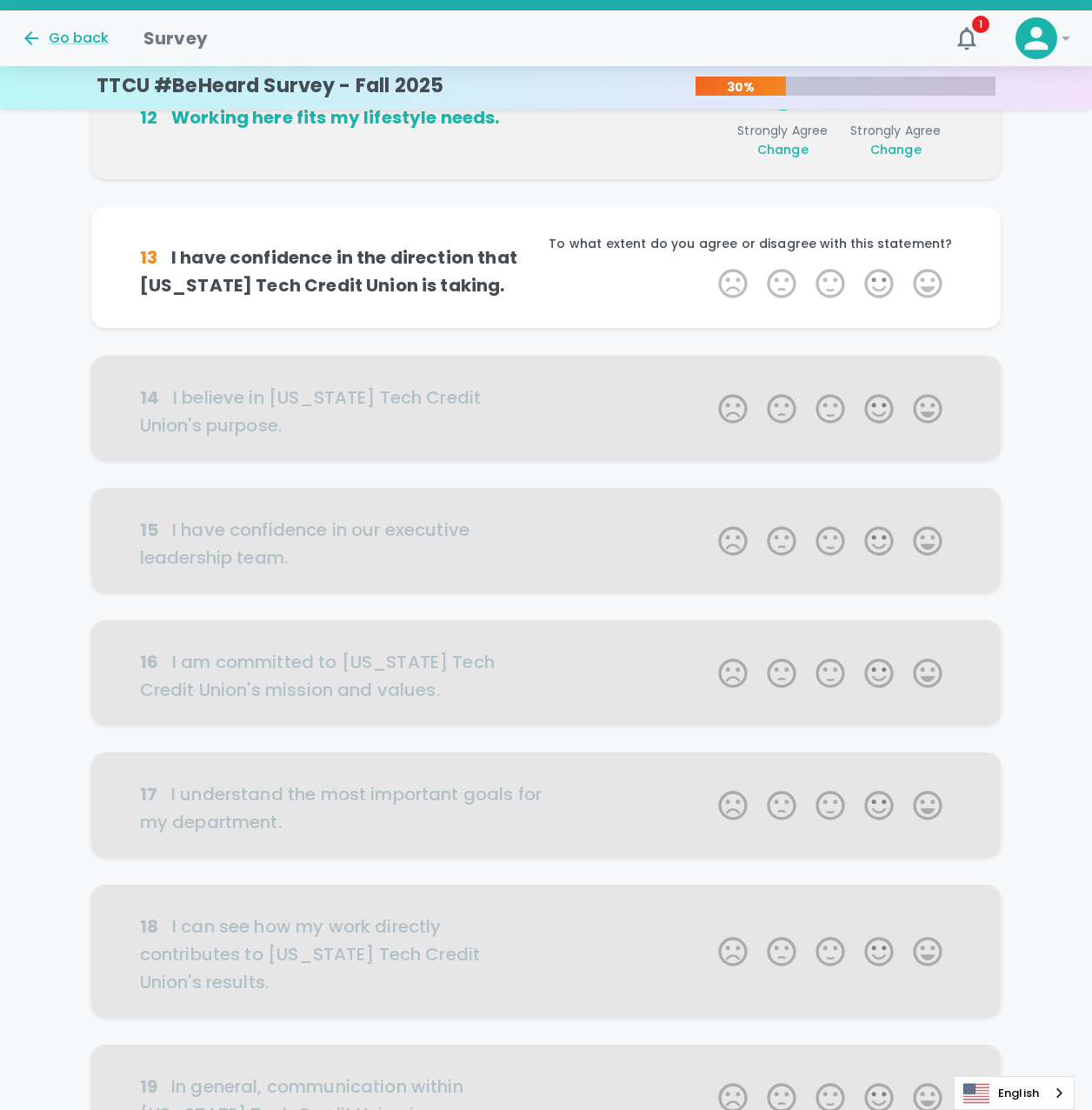
scroll to position [307, 0]
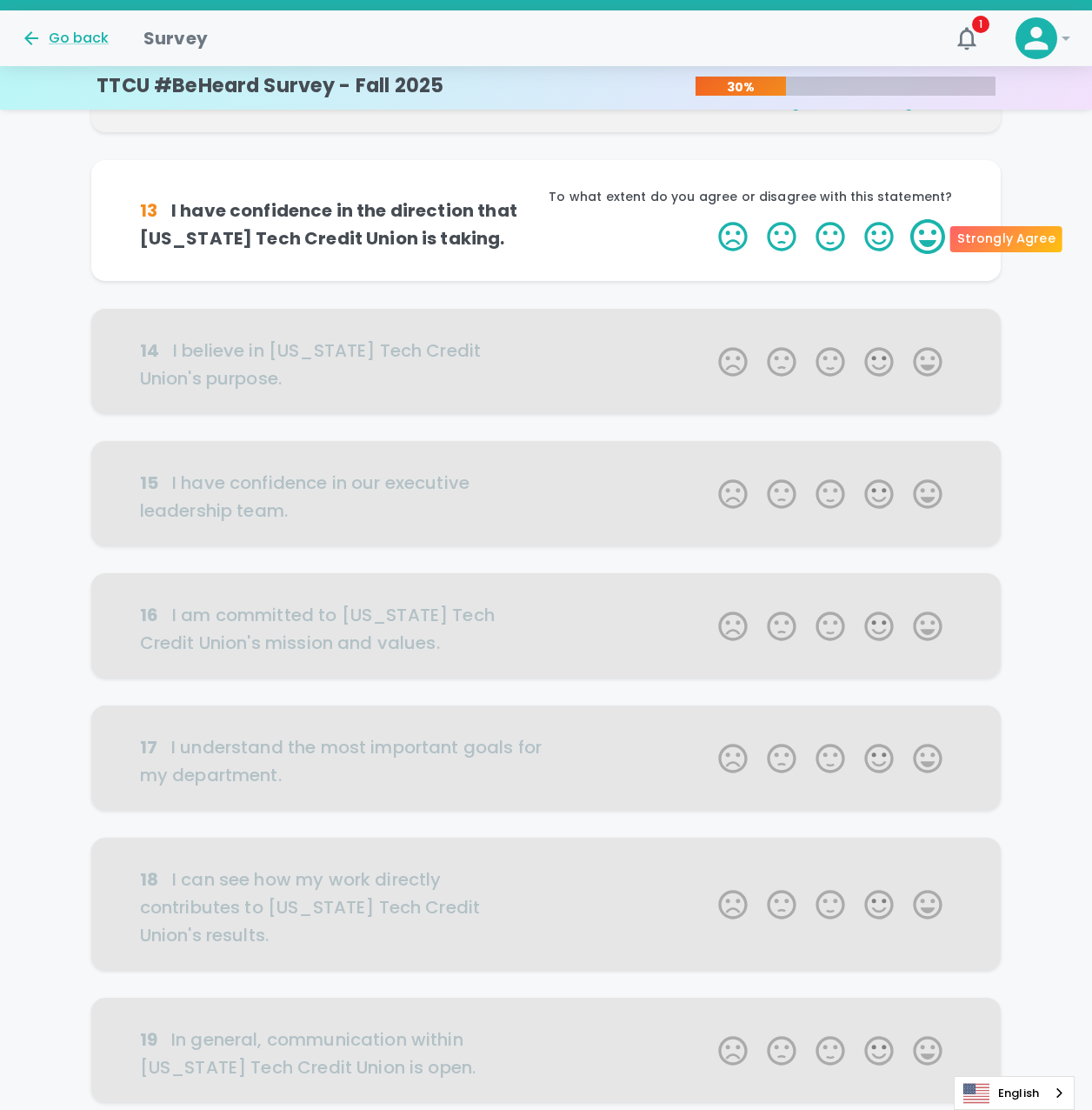
click at [921, 234] on label "5 Stars" at bounding box center [927, 236] width 48 height 35
click at [709, 219] on input "5 Stars" at bounding box center [708, 218] width 1 height 1
click at [921, 234] on label "5 Stars" at bounding box center [927, 236] width 48 height 35
click at [709, 219] on input "5 Stars" at bounding box center [708, 218] width 1 height 1
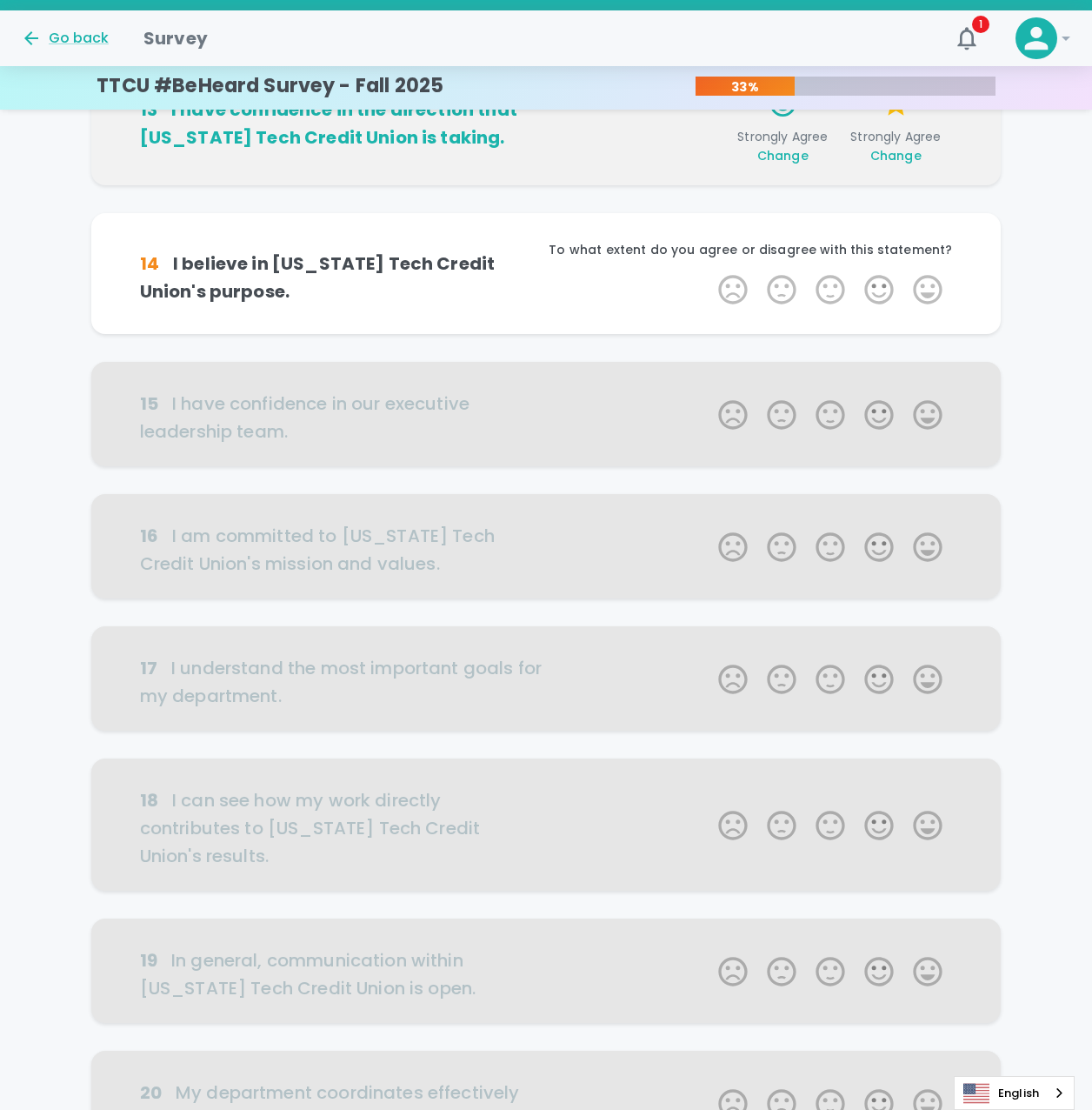
scroll to position [459, 0]
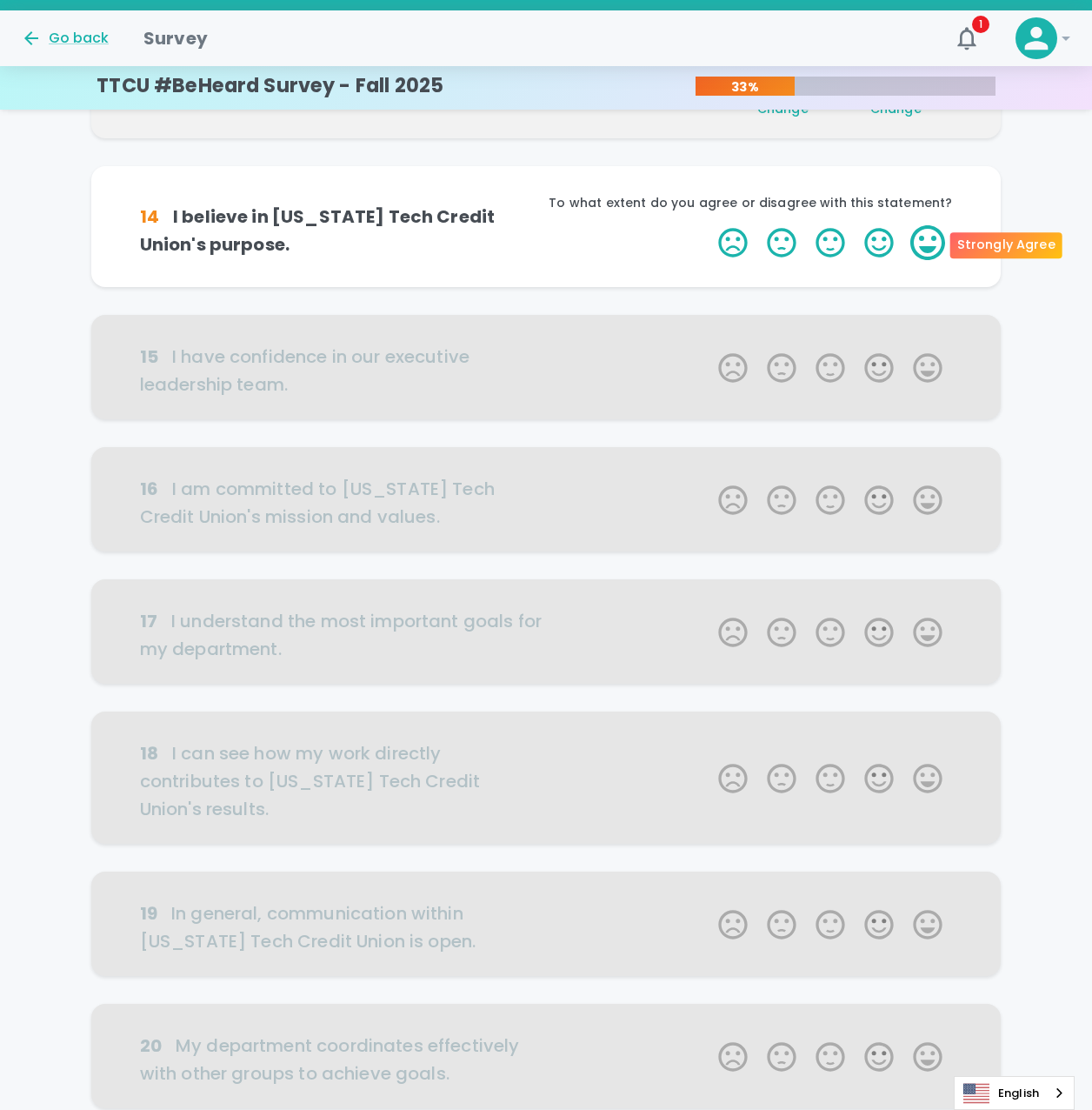
click at [924, 238] on label "5 Stars" at bounding box center [927, 242] width 48 height 35
click at [709, 225] on input "5 Stars" at bounding box center [708, 225] width 1 height 1
click at [924, 238] on label "5 Stars" at bounding box center [927, 242] width 48 height 35
click at [709, 225] on input "5 Stars" at bounding box center [708, 225] width 1 height 1
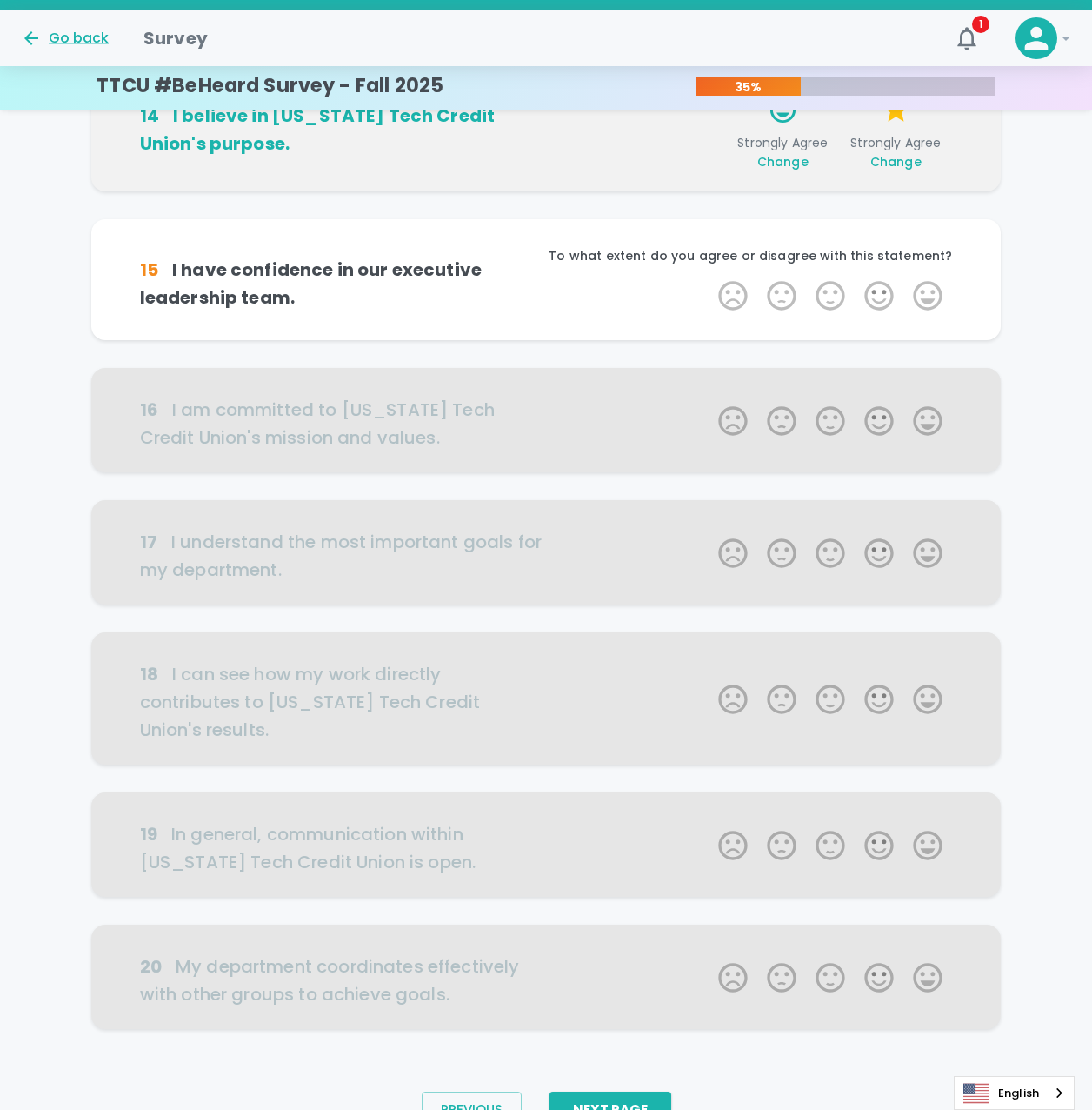
scroll to position [612, 0]
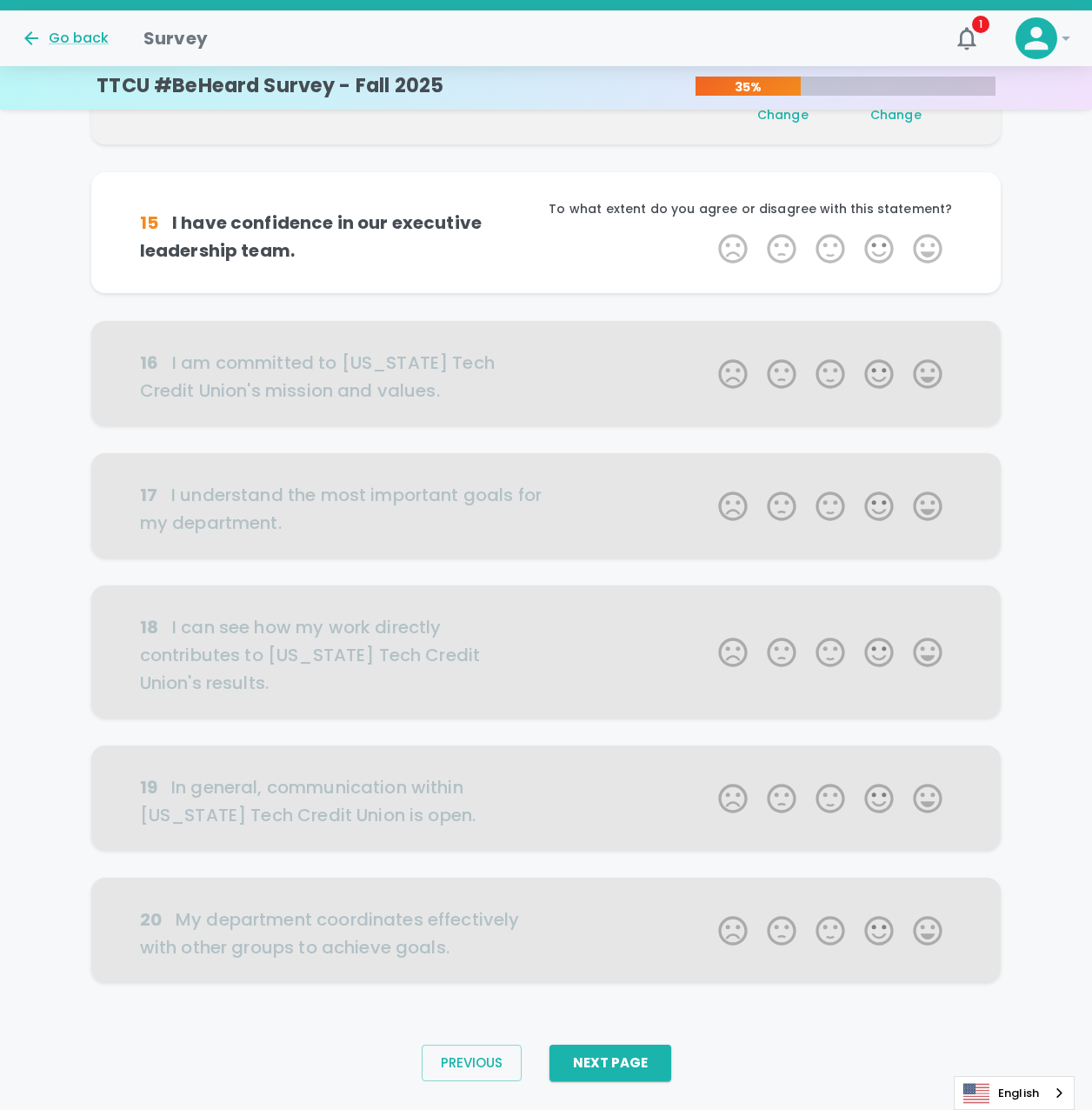
click at [924, 238] on label "5 Stars" at bounding box center [927, 248] width 48 height 35
click at [709, 232] on input "5 Stars" at bounding box center [708, 231] width 1 height 1
click at [924, 238] on label "5 Stars" at bounding box center [927, 248] width 48 height 35
click at [709, 232] on input "5 Stars" at bounding box center [708, 231] width 1 height 1
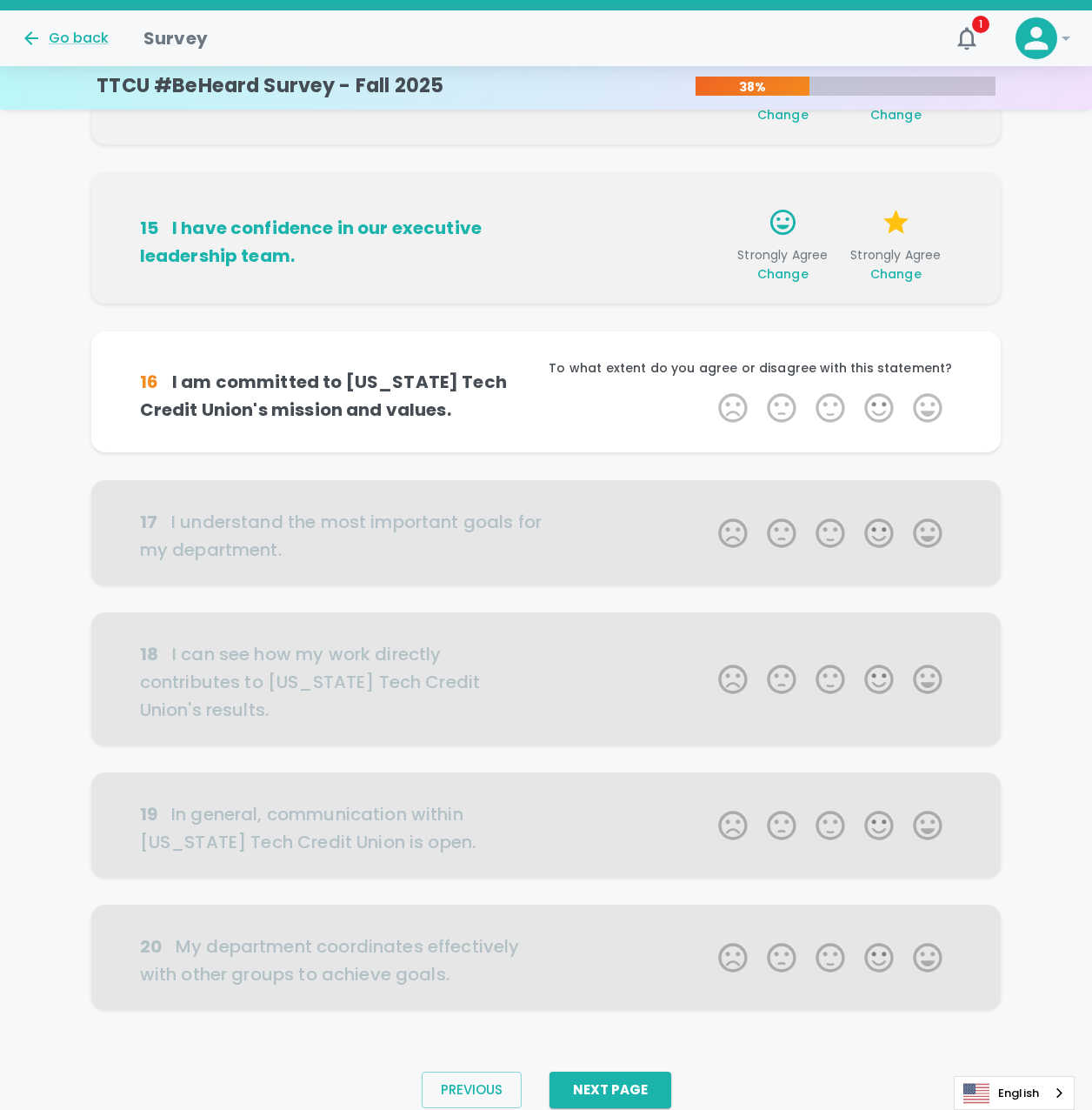
scroll to position [653, 0]
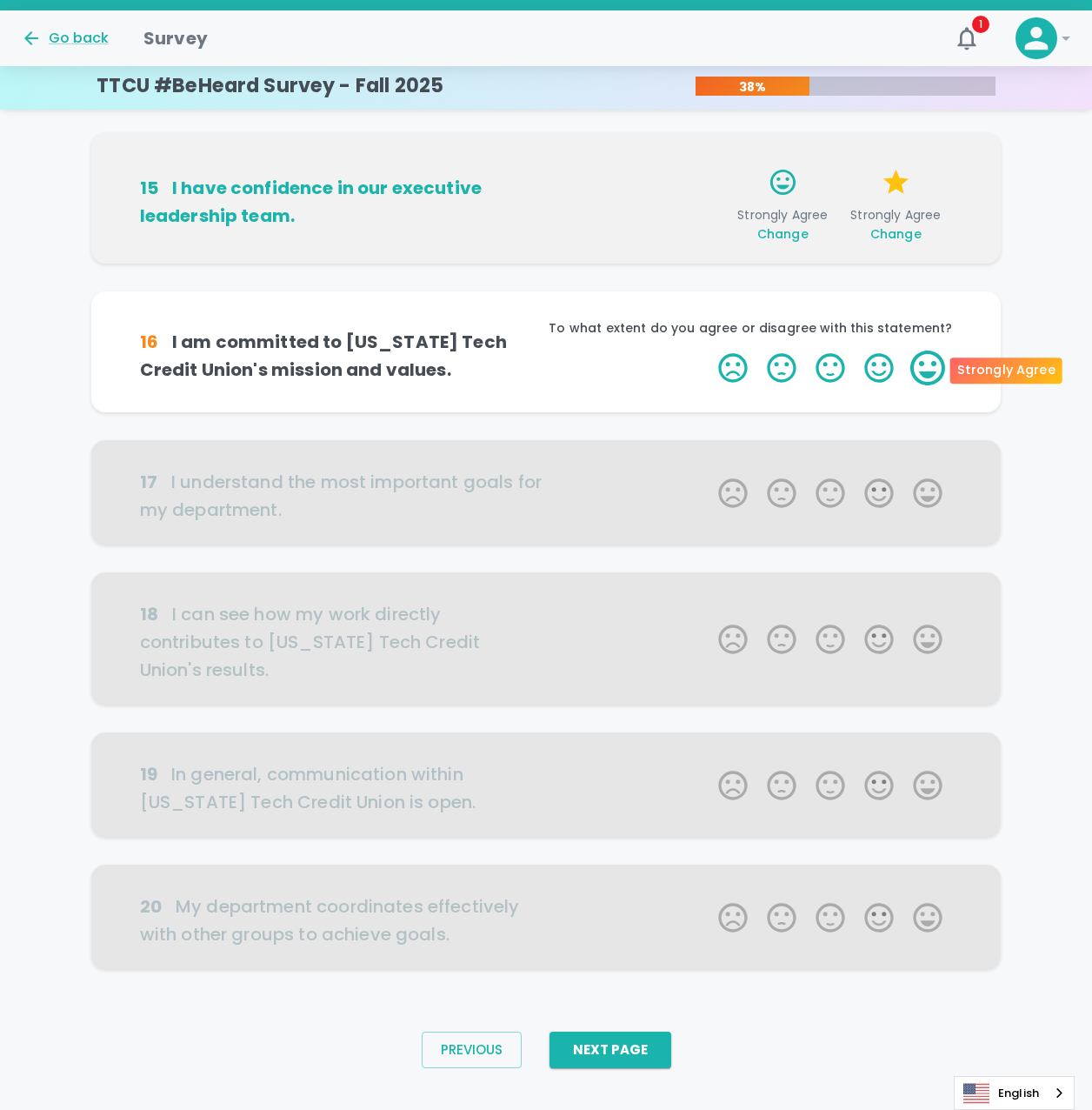
click at [939, 360] on label "5 Stars" at bounding box center [927, 367] width 48 height 35
click at [709, 350] on input "5 Stars" at bounding box center [708, 350] width 1 height 1
click at [939, 360] on label "5 Stars" at bounding box center [927, 367] width 48 height 35
click at [709, 350] on input "5 Stars" at bounding box center [708, 350] width 1 height 1
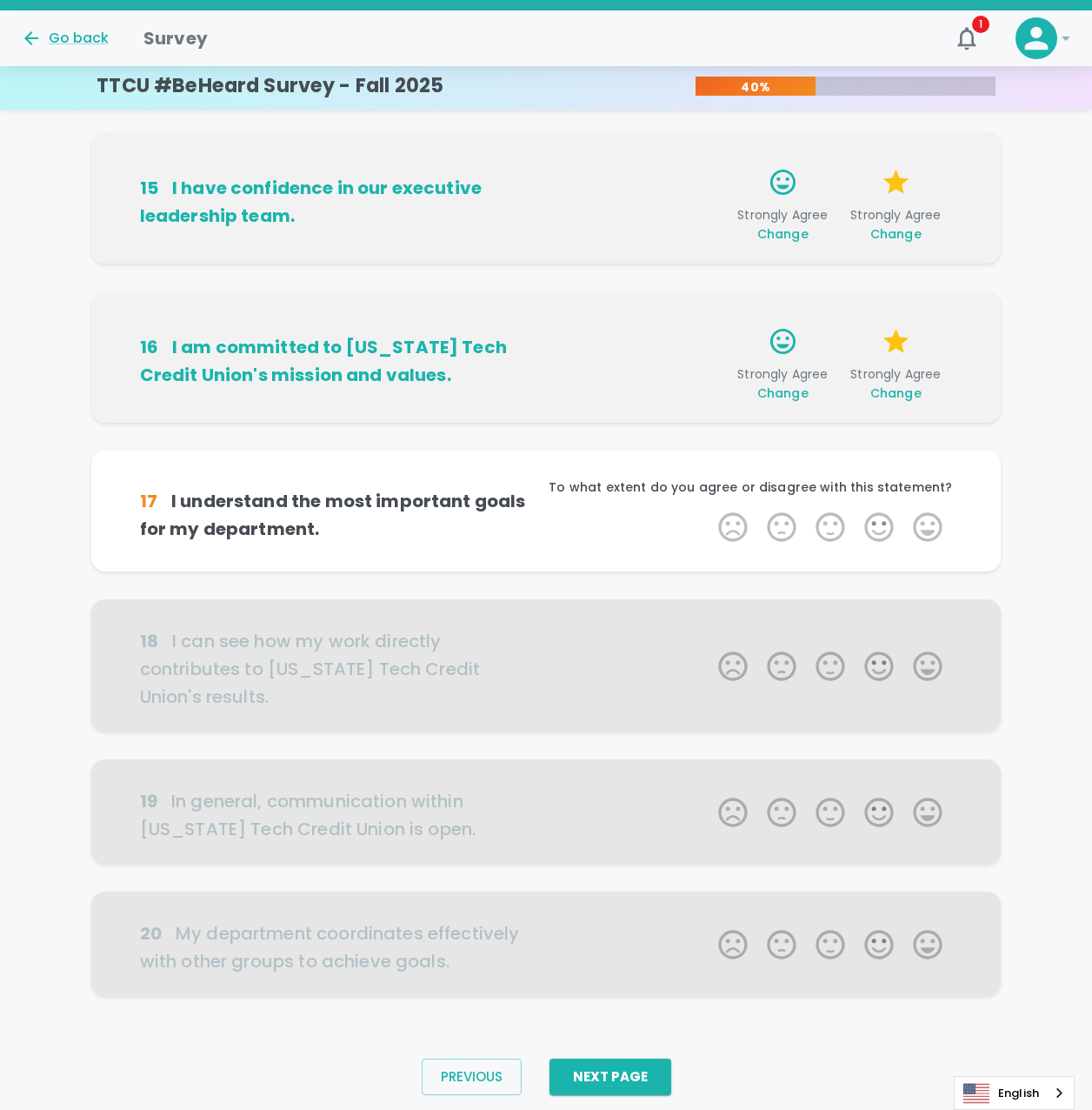
scroll to position [680, 0]
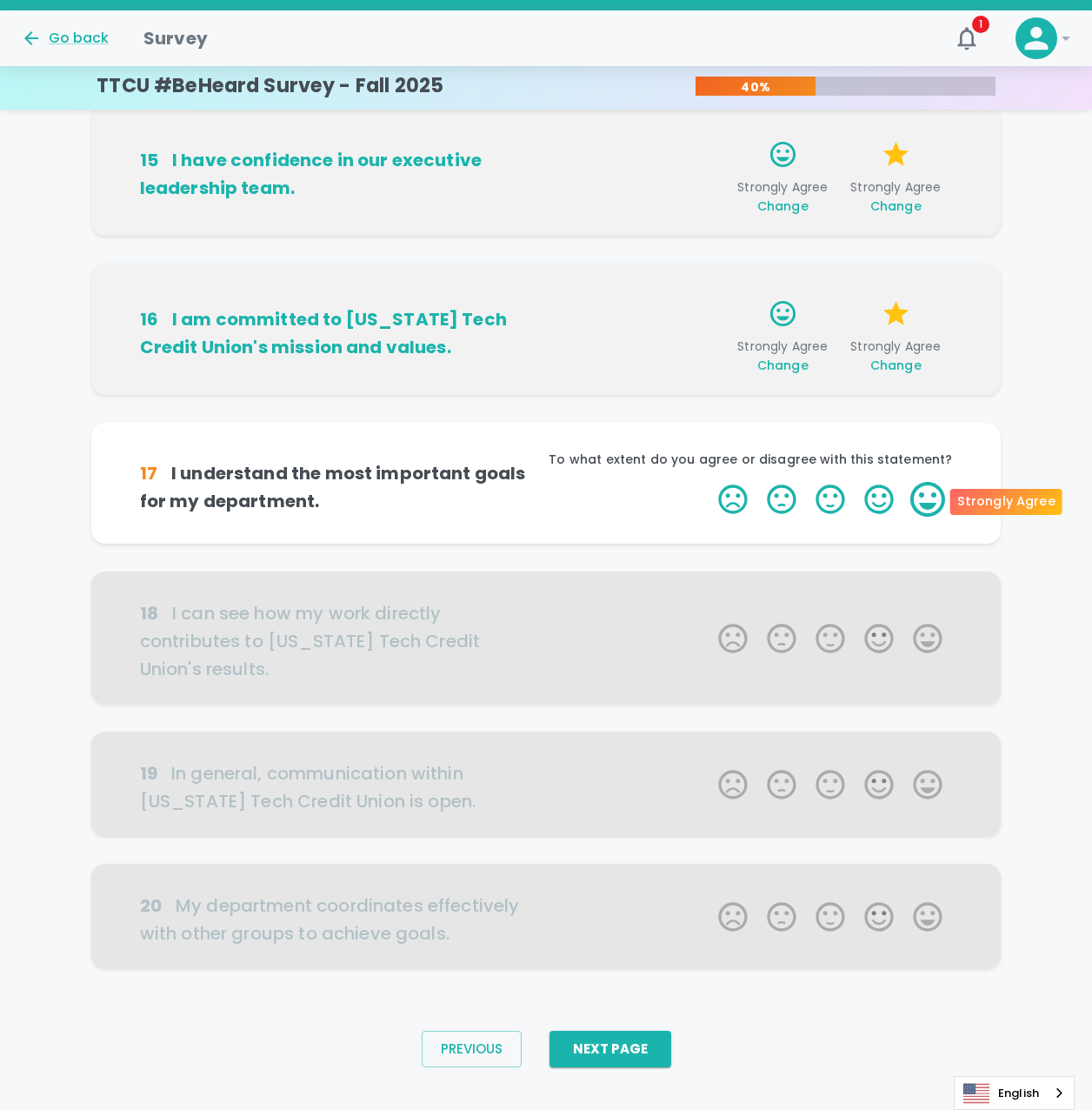
click at [940, 495] on label "5 Stars" at bounding box center [927, 499] width 48 height 35
click at [709, 482] on input "5 Stars" at bounding box center [708, 481] width 1 height 1
click at [940, 495] on label "5 Stars" at bounding box center [927, 499] width 48 height 35
click at [709, 482] on input "5 Stars" at bounding box center [708, 481] width 1 height 1
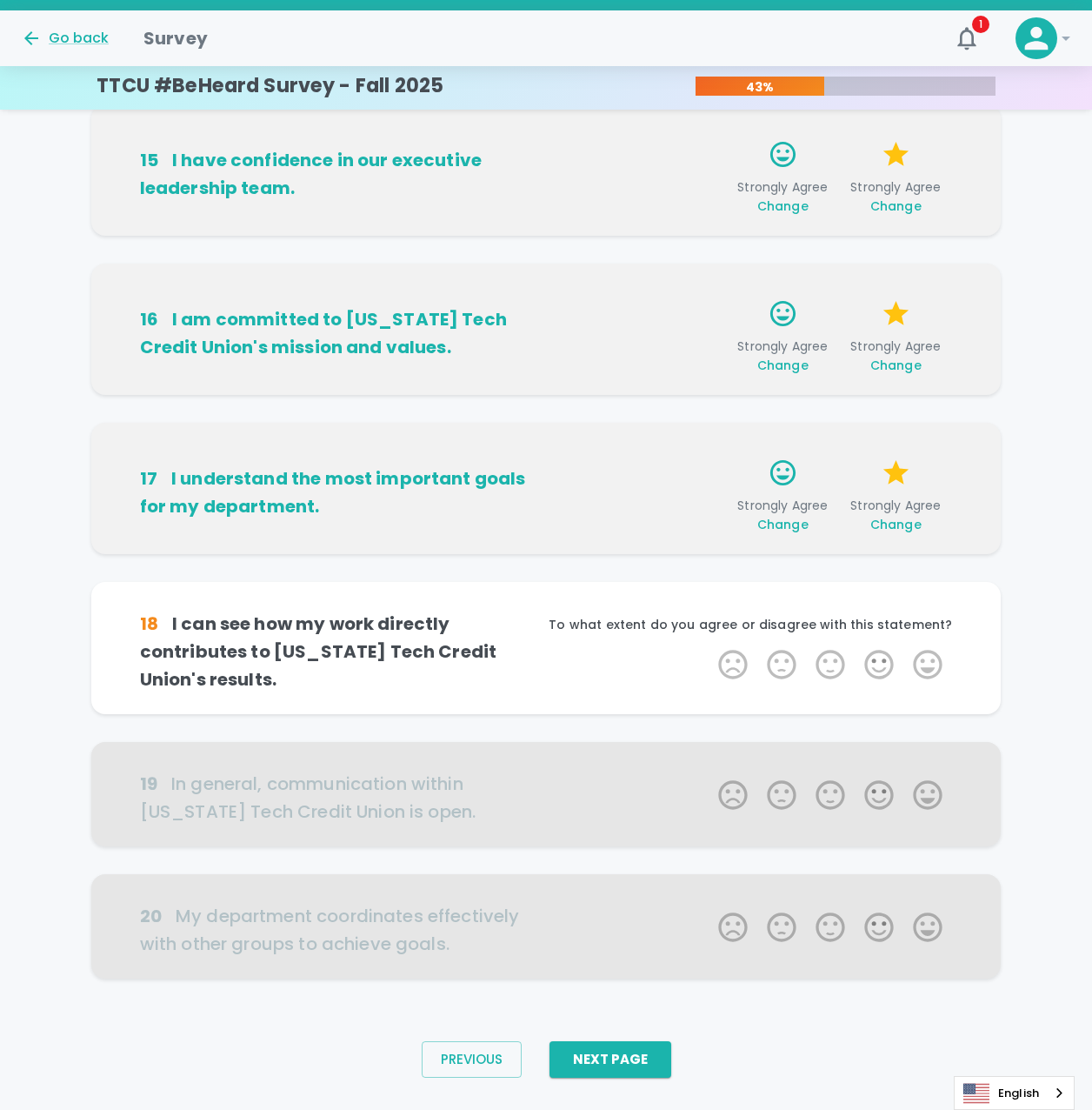
scroll to position [707, 0]
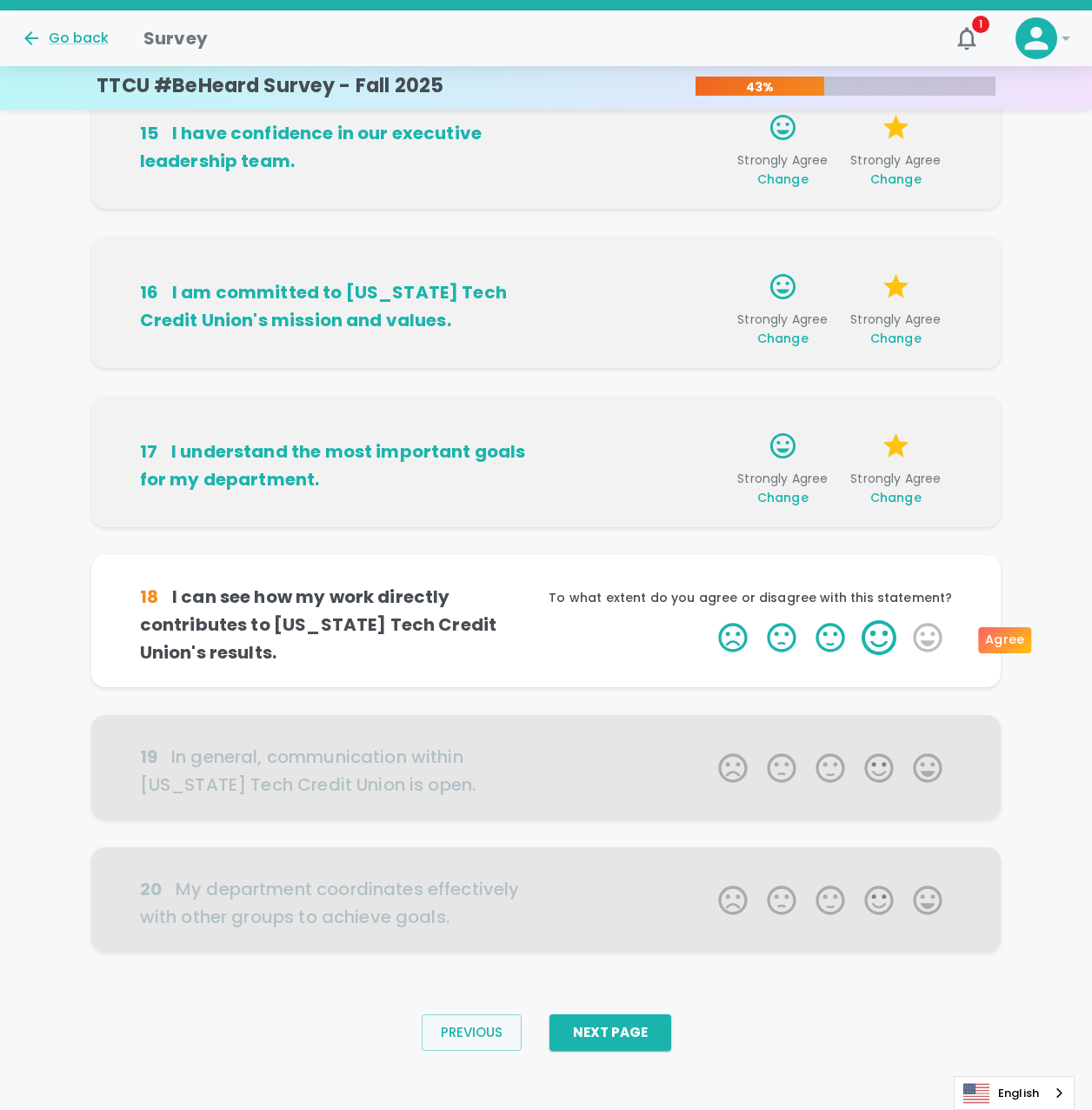
click at [874, 640] on label "4 Stars" at bounding box center [878, 637] width 48 height 35
click at [709, 620] on input "4 Stars" at bounding box center [708, 619] width 1 height 1
click at [874, 640] on label "4 Stars" at bounding box center [878, 637] width 48 height 35
click at [709, 620] on input "4 Stars" at bounding box center [708, 619] width 1 height 1
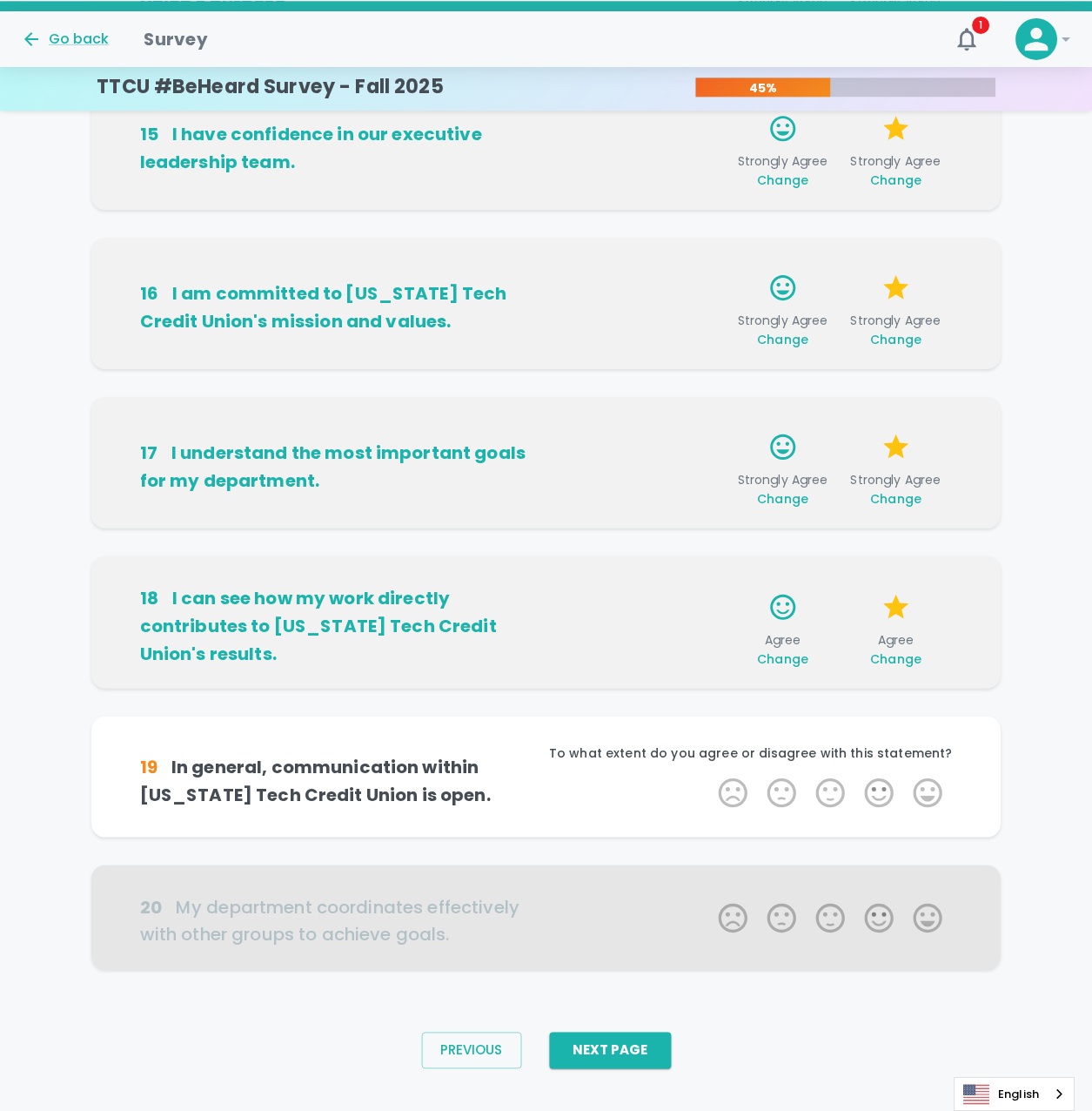
scroll to position [718, 0]
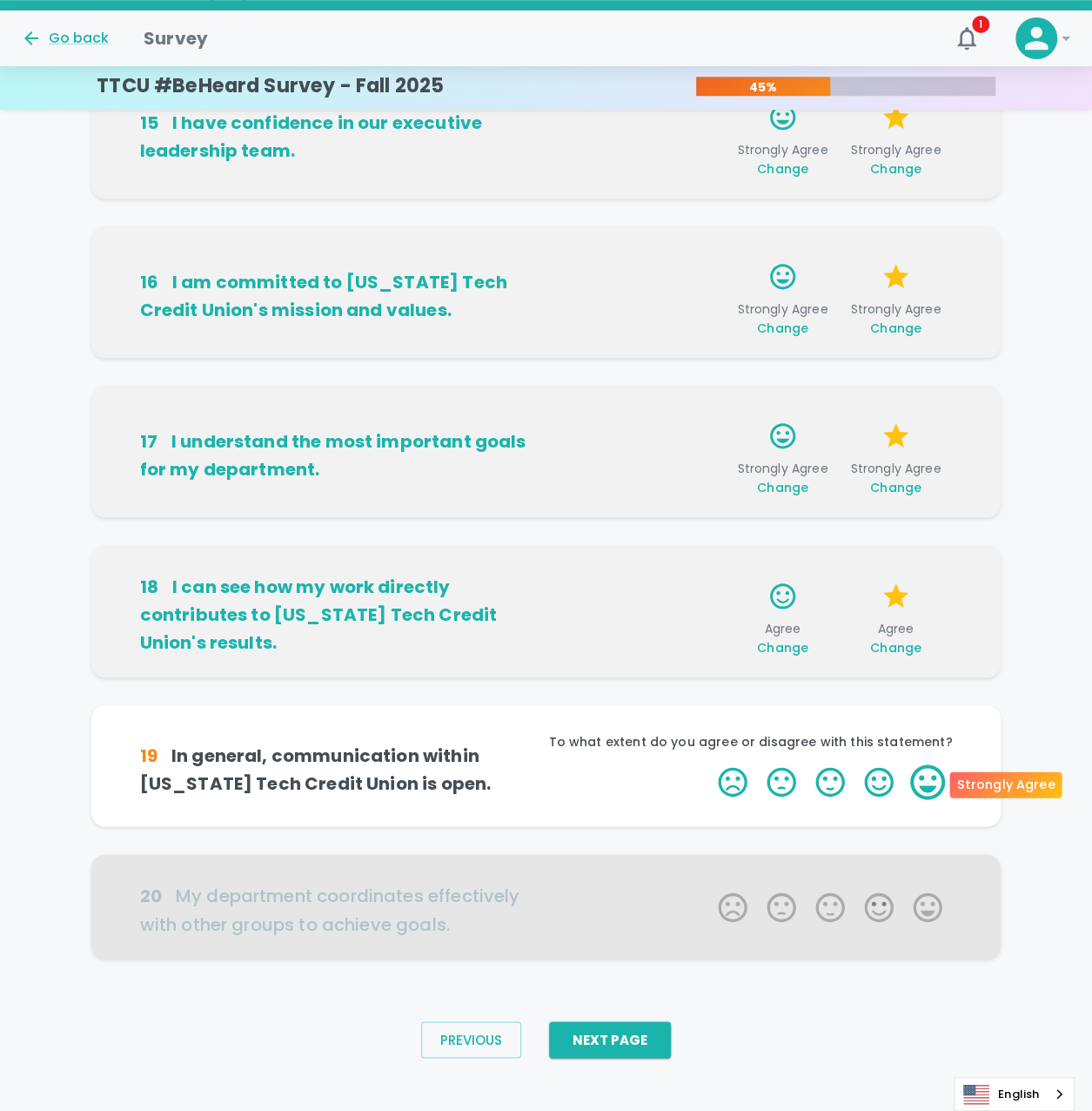
click at [923, 787] on label "5 Stars" at bounding box center [927, 781] width 48 height 35
click at [708, 765] on input "5 Stars" at bounding box center [707, 764] width 1 height 1
click at [923, 787] on label "5 Stars" at bounding box center [927, 781] width 48 height 35
click at [708, 765] on input "5 Stars" at bounding box center [707, 764] width 1 height 1
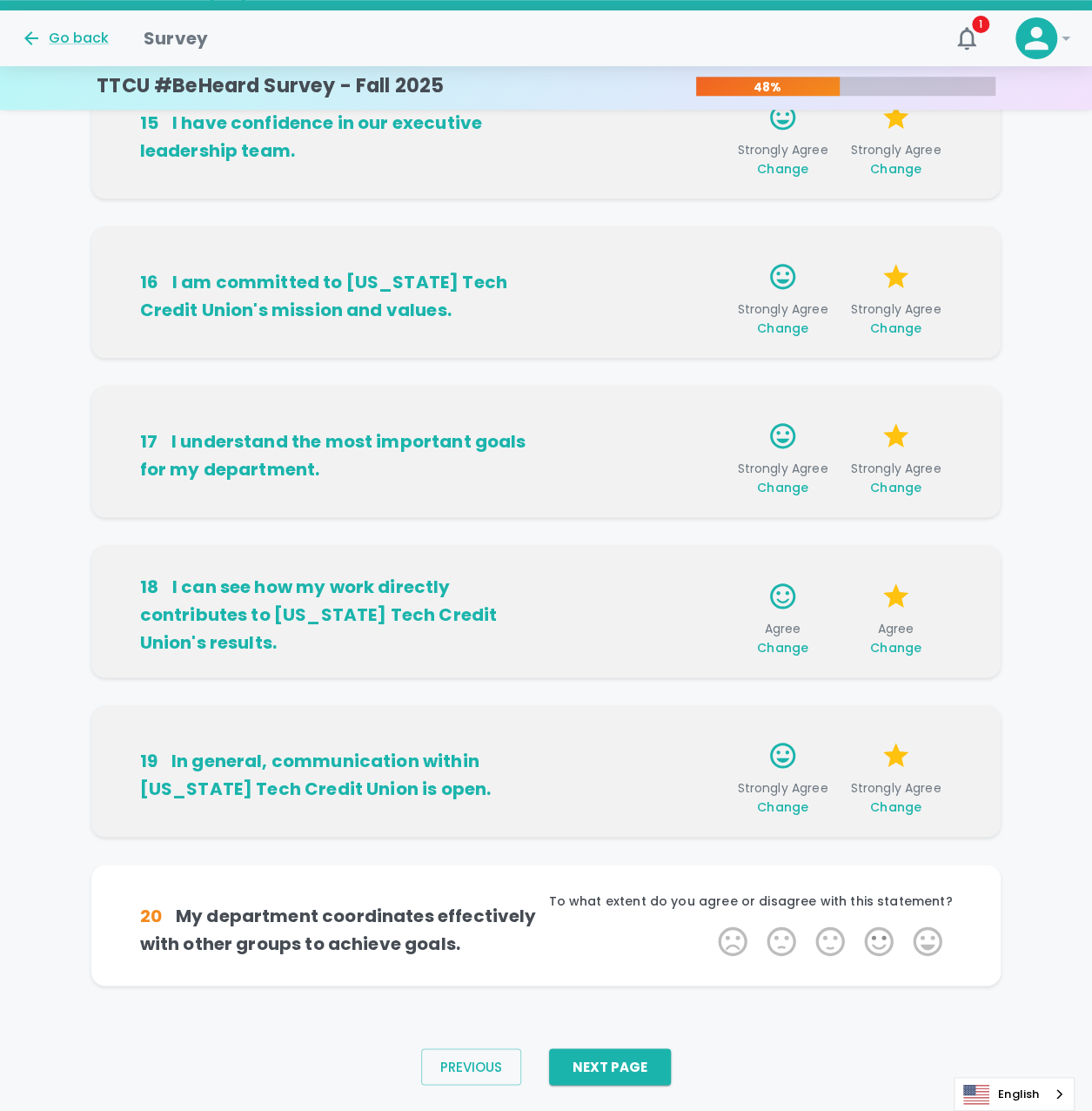
scroll to position [735, 0]
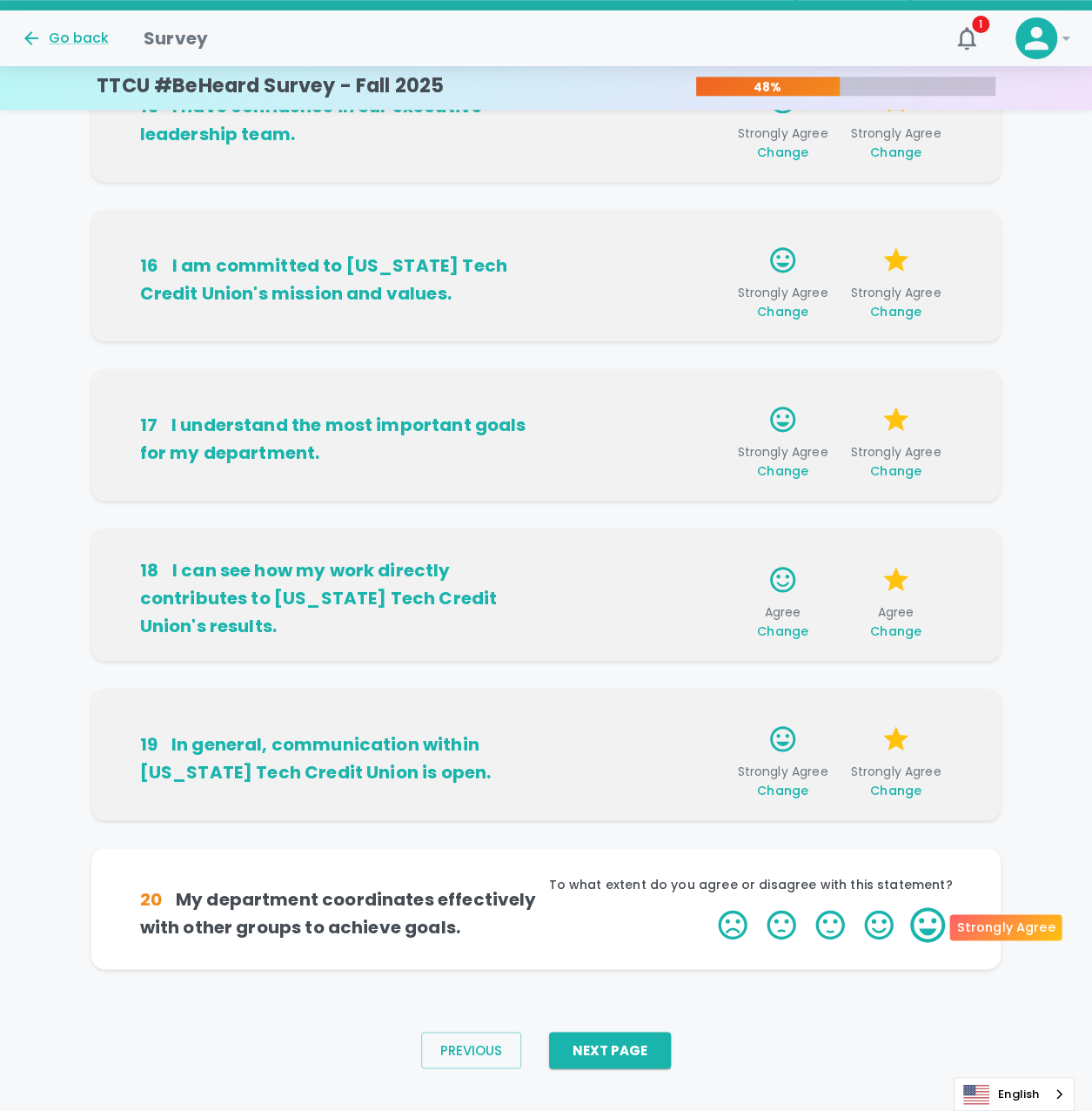
click at [919, 922] on label "5 Stars" at bounding box center [927, 924] width 48 height 35
click at [708, 907] on input "5 Stars" at bounding box center [707, 906] width 1 height 1
click at [913, 920] on label "5 Stars" at bounding box center [927, 924] width 48 height 35
click at [708, 907] on input "5 Stars" at bounding box center [707, 906] width 1 height 1
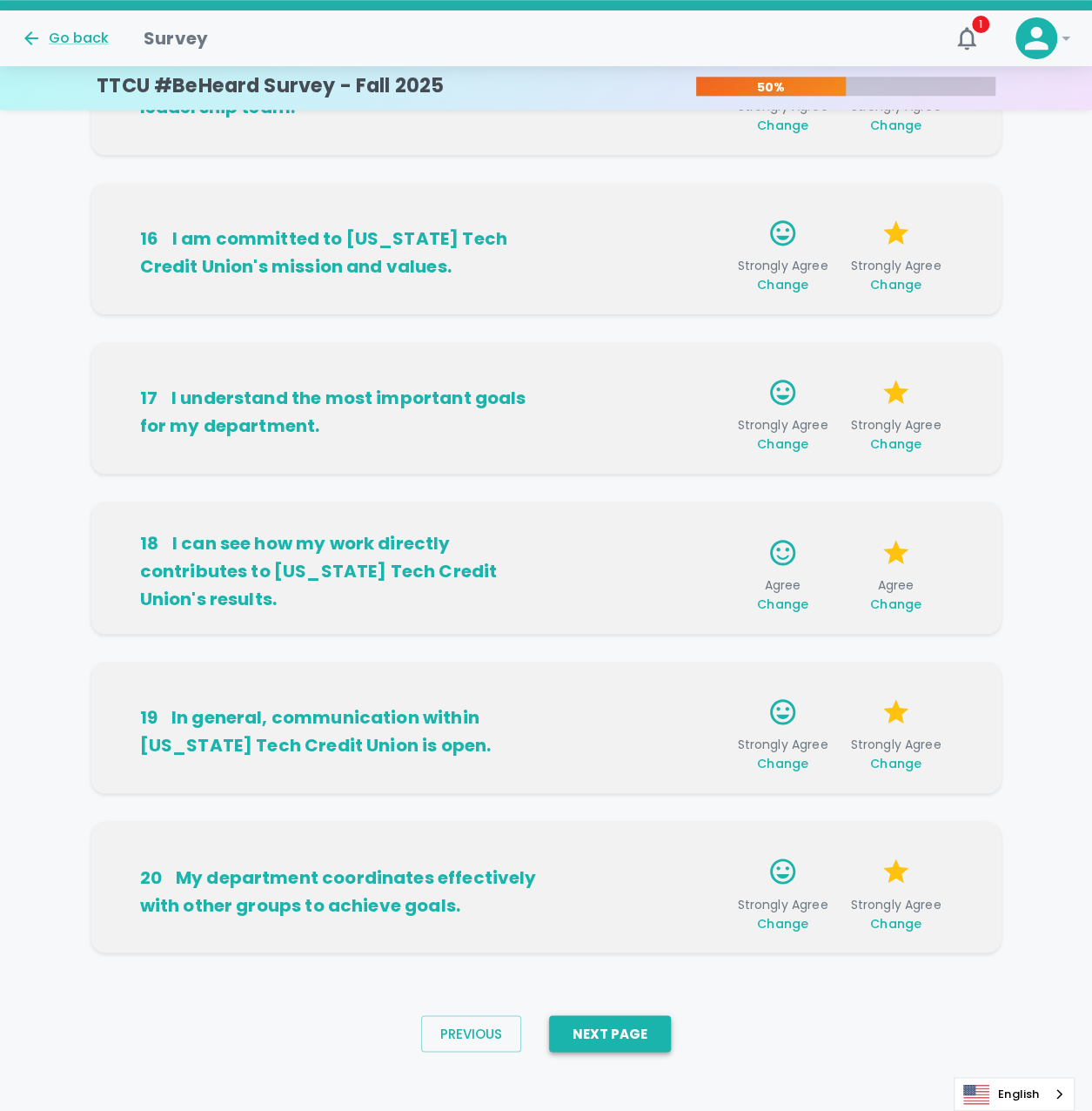
click at [656, 1044] on button "Next Page" at bounding box center [610, 1033] width 121 height 37
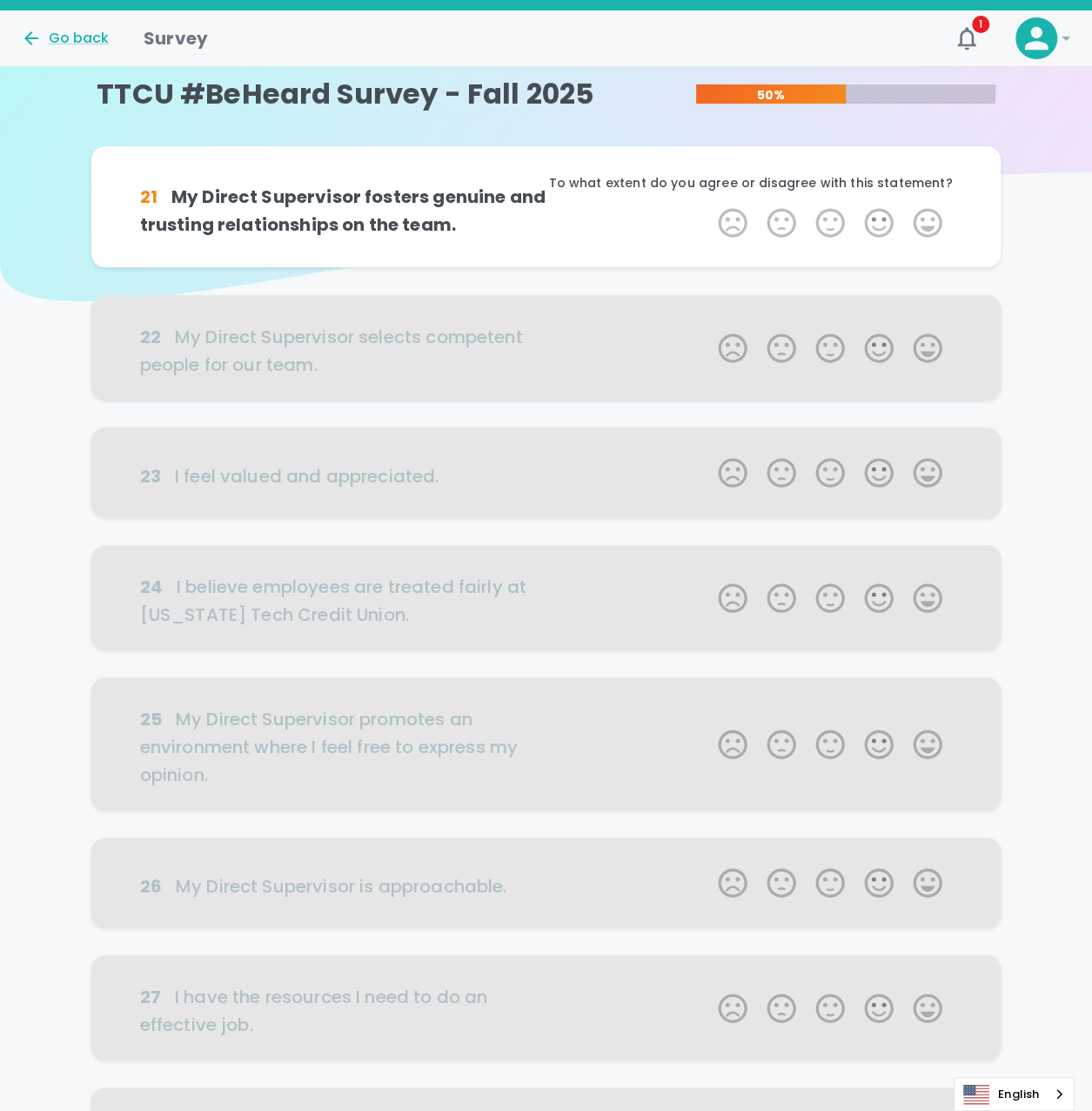
scroll to position [0, 0]
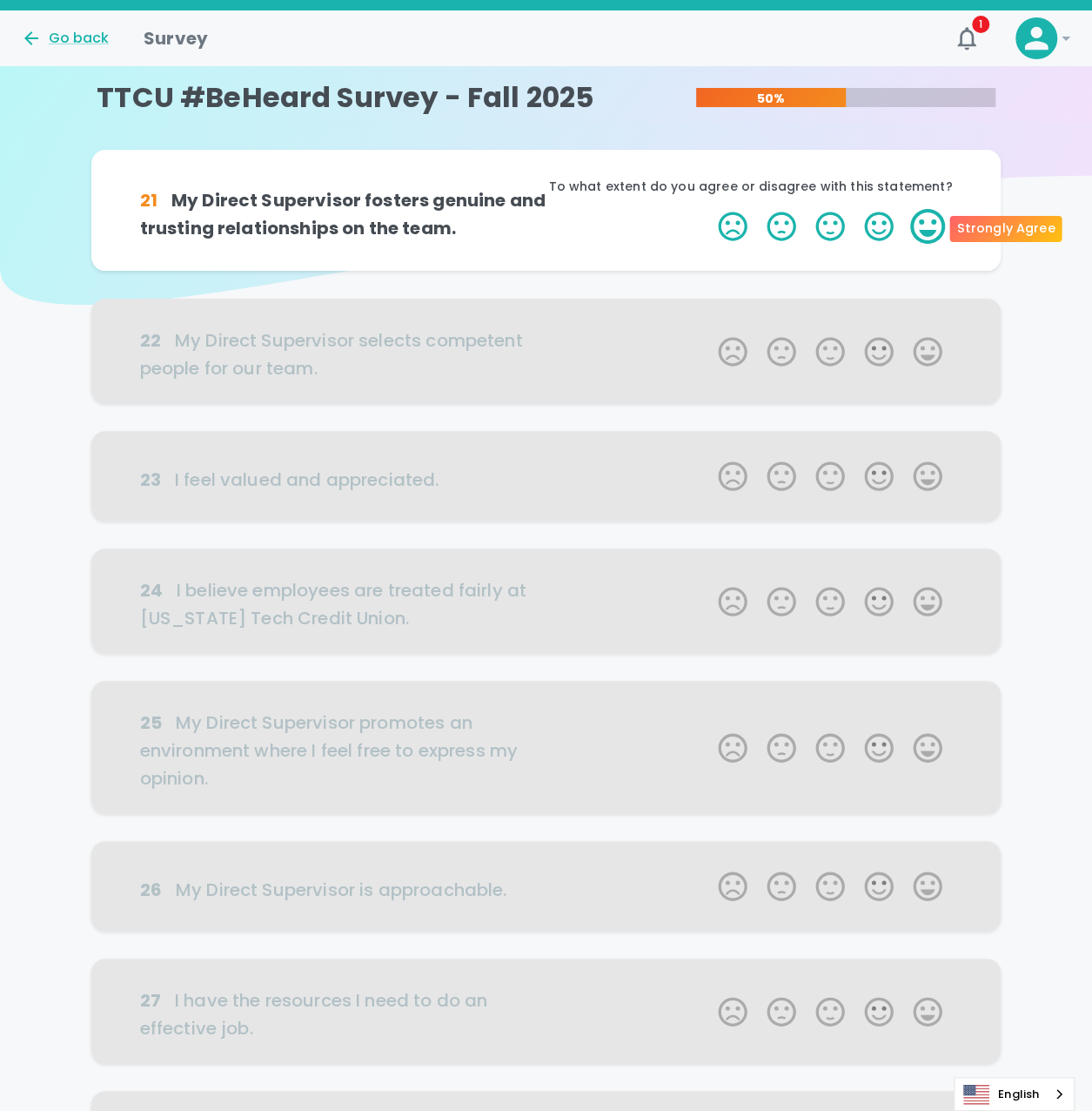
click at [926, 231] on label "5 Stars" at bounding box center [927, 226] width 48 height 35
click at [708, 209] on input "5 Stars" at bounding box center [707, 208] width 1 height 1
click at [924, 235] on label "5 Stars" at bounding box center [927, 226] width 48 height 35
click at [708, 209] on input "5 Stars" at bounding box center [707, 208] width 1 height 1
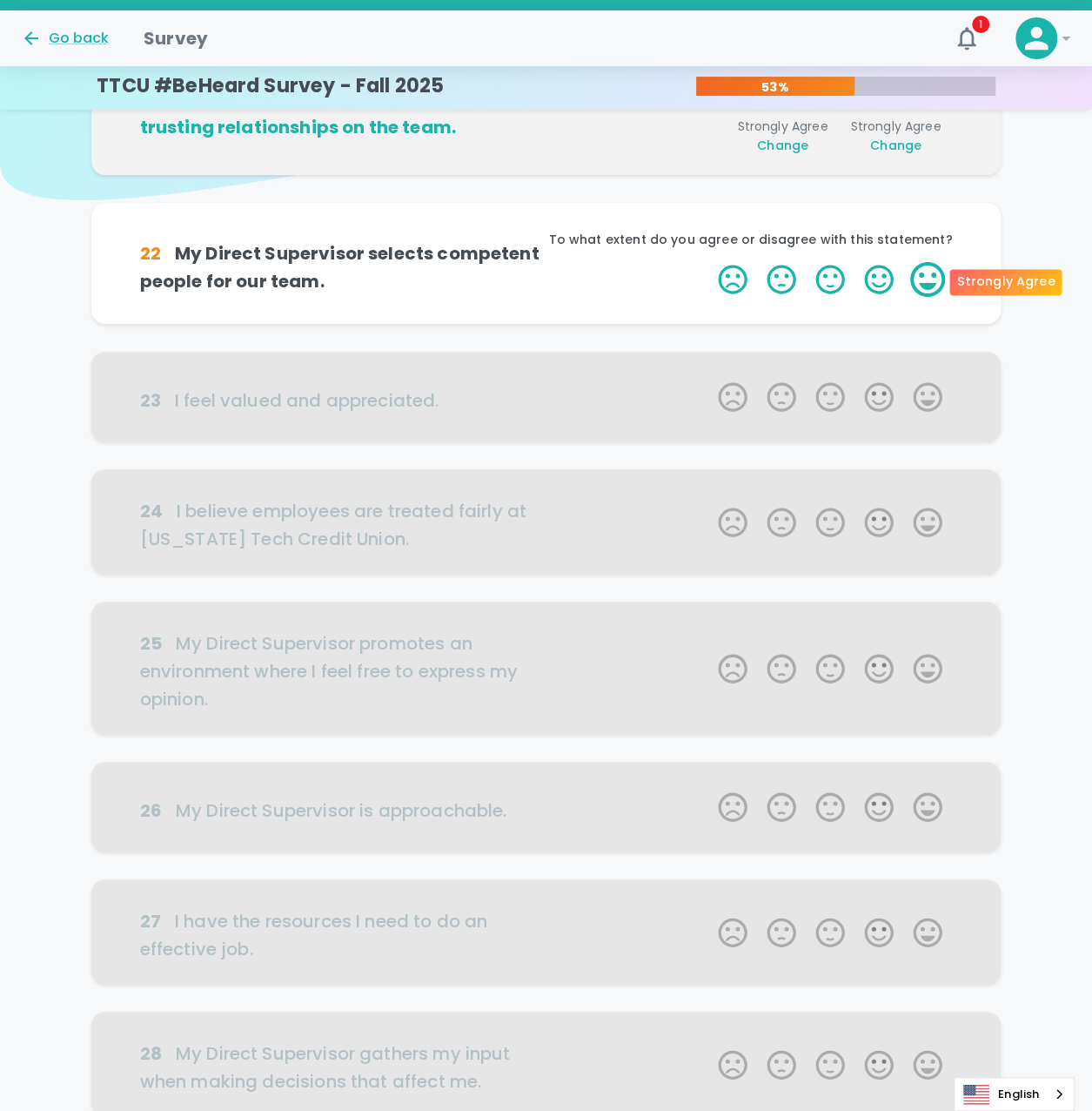
scroll to position [153, 0]
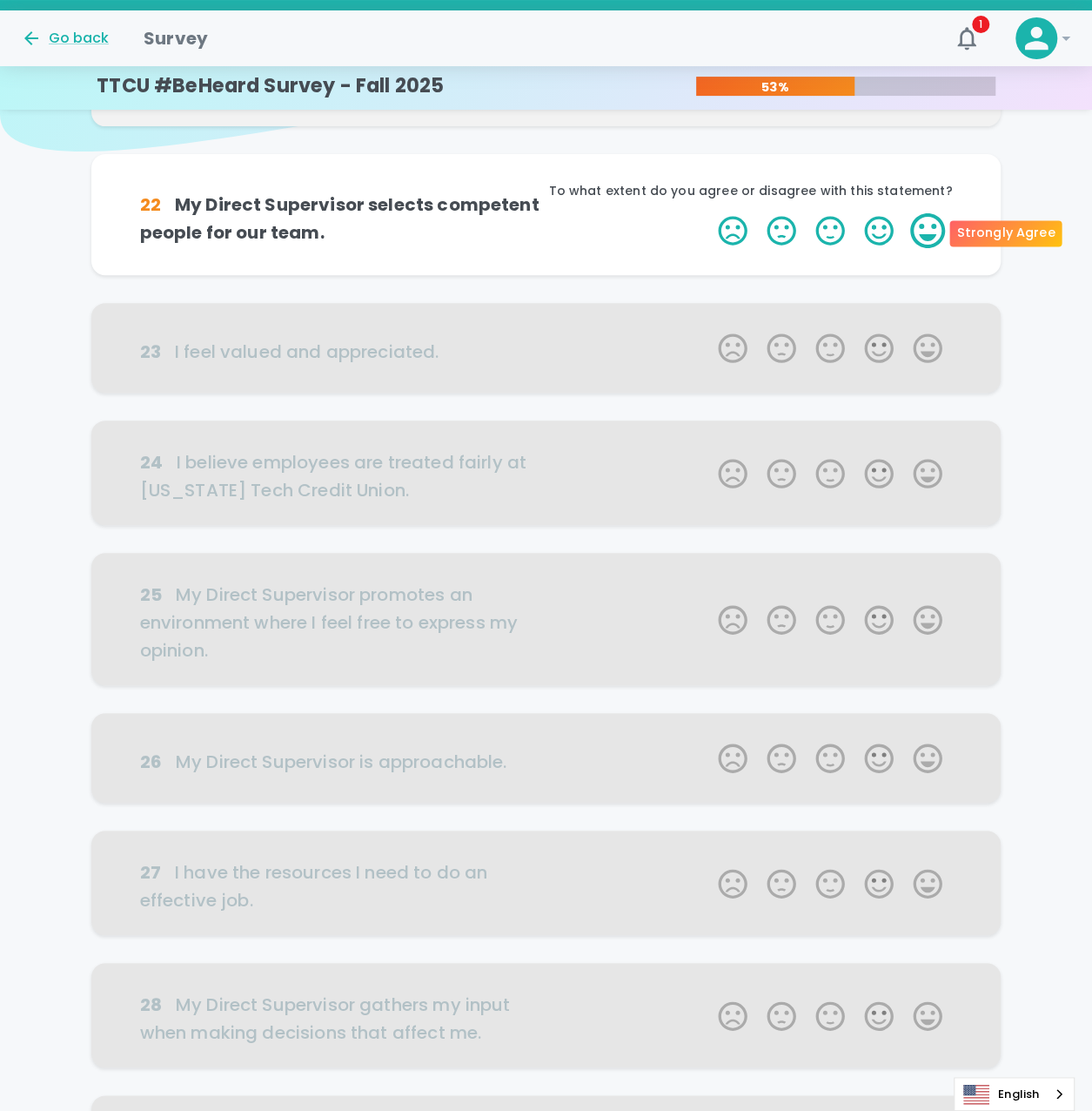
click at [923, 229] on label "5 Stars" at bounding box center [927, 230] width 48 height 35
click at [708, 213] on input "5 Stars" at bounding box center [707, 212] width 1 height 1
click at [923, 229] on label "5 Stars" at bounding box center [927, 230] width 48 height 35
click at [708, 213] on input "5 Stars" at bounding box center [707, 212] width 1 height 1
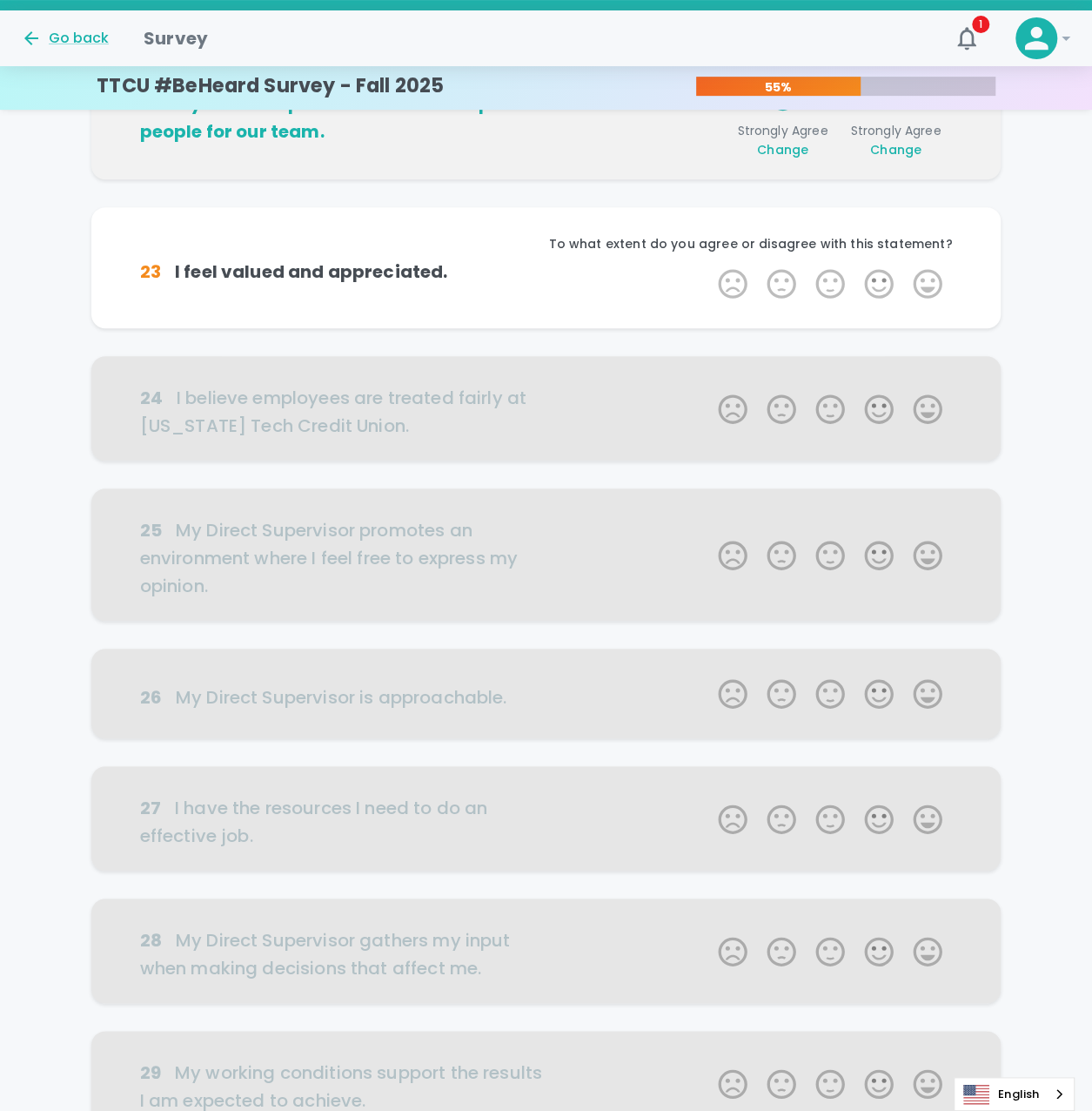
scroll to position [307, 0]
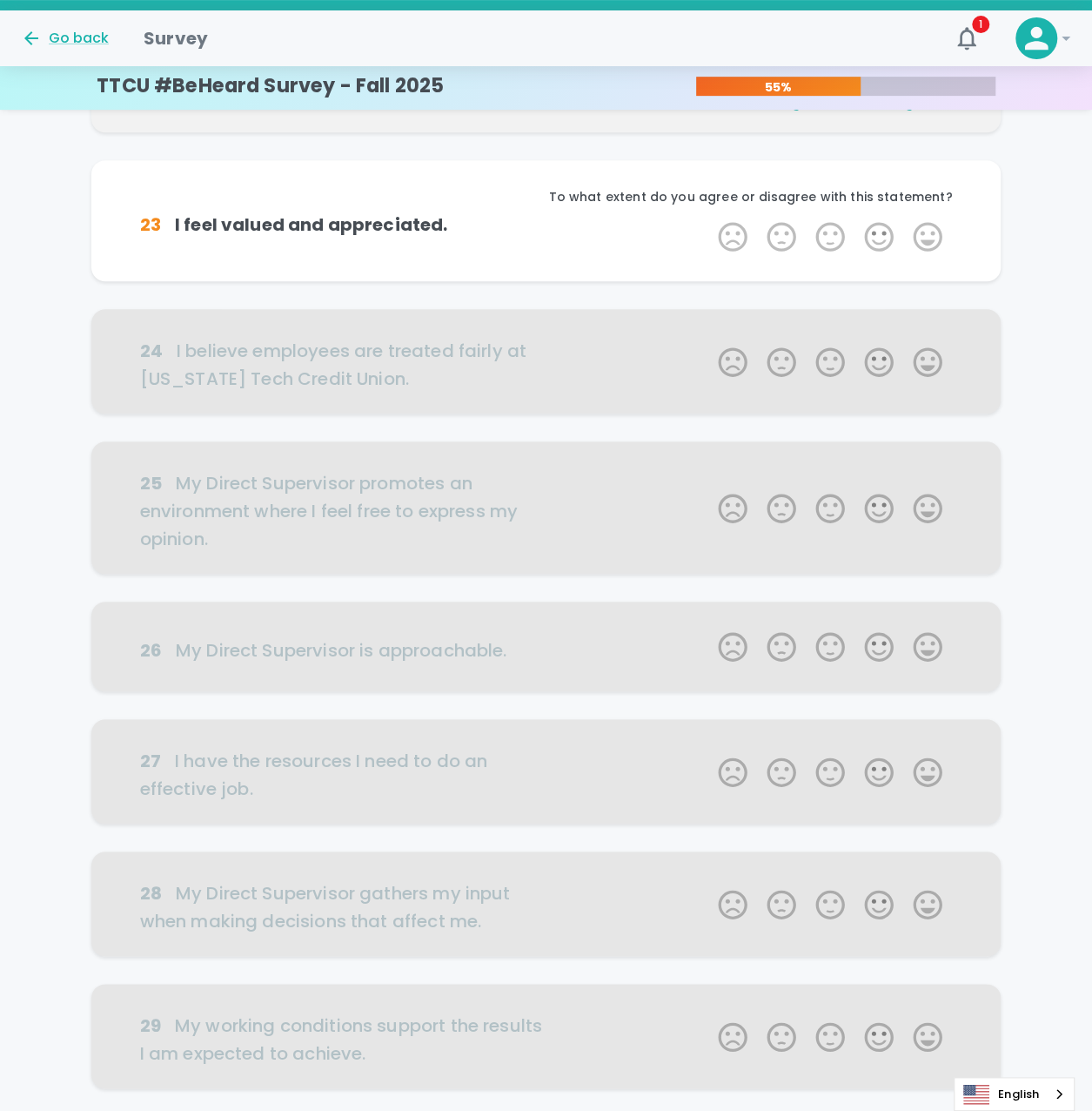
click at [923, 229] on label "5 Stars" at bounding box center [927, 236] width 48 height 35
click at [708, 219] on input "5 Stars" at bounding box center [707, 218] width 1 height 1
click at [923, 229] on label "5 Stars" at bounding box center [927, 236] width 48 height 35
click at [708, 219] on input "5 Stars" at bounding box center [707, 218] width 1 height 1
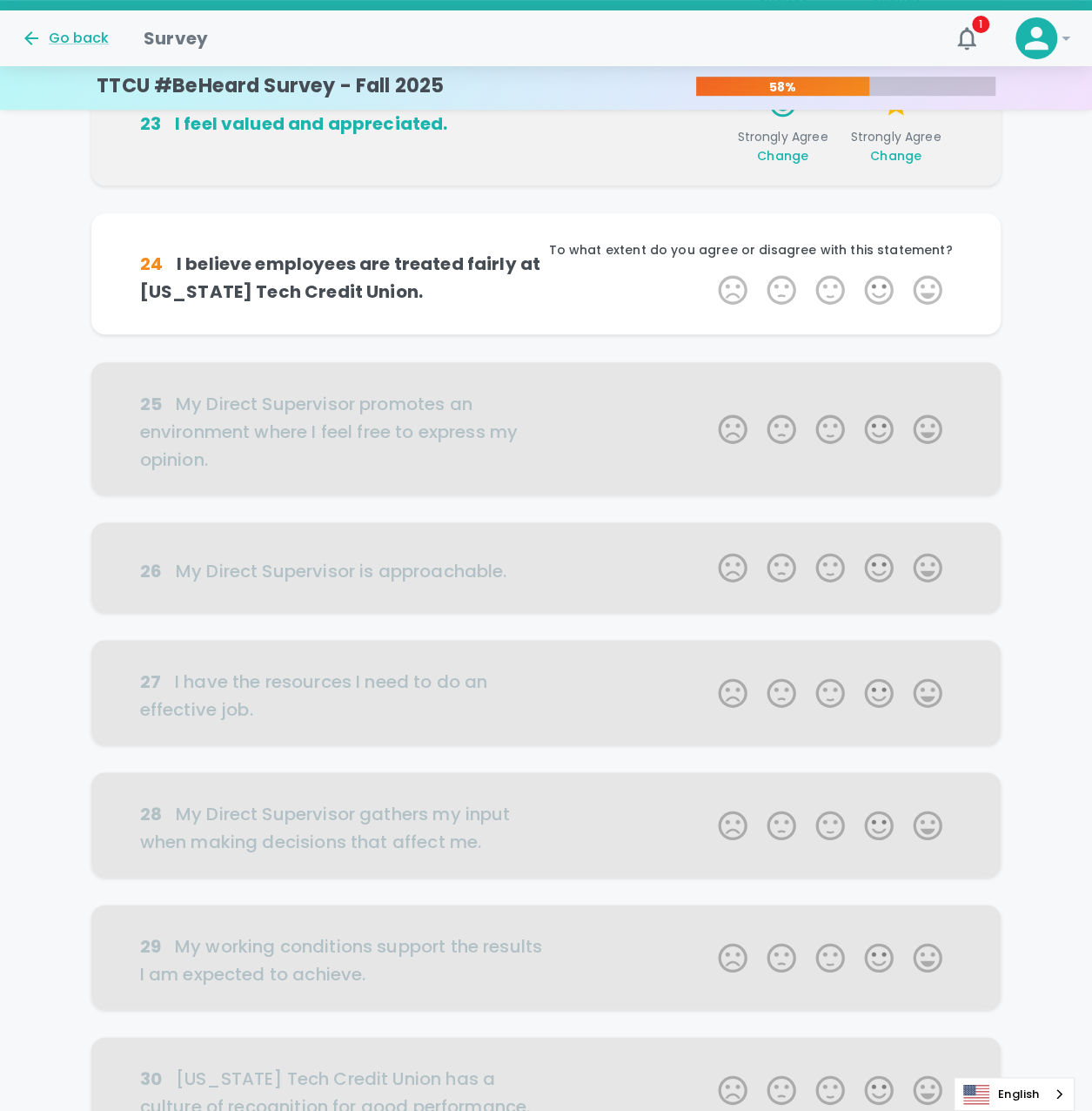
scroll to position [460, 0]
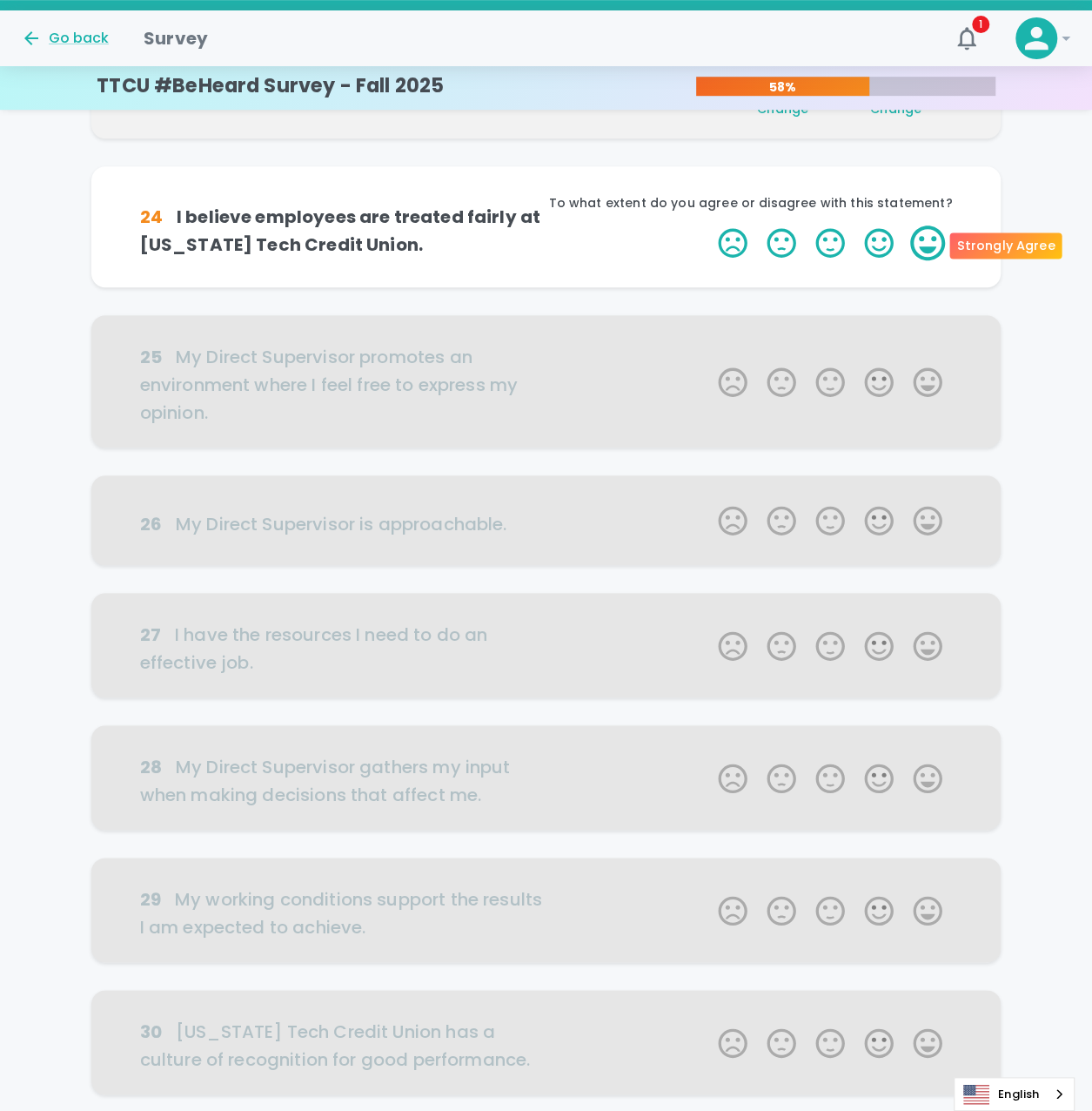
click at [926, 243] on label "5 Stars" at bounding box center [927, 242] width 48 height 35
click at [708, 225] on input "5 Stars" at bounding box center [707, 225] width 1 height 1
click at [926, 243] on label "5 Stars" at bounding box center [927, 242] width 48 height 35
click at [708, 225] on input "5 Stars" at bounding box center [707, 225] width 1 height 1
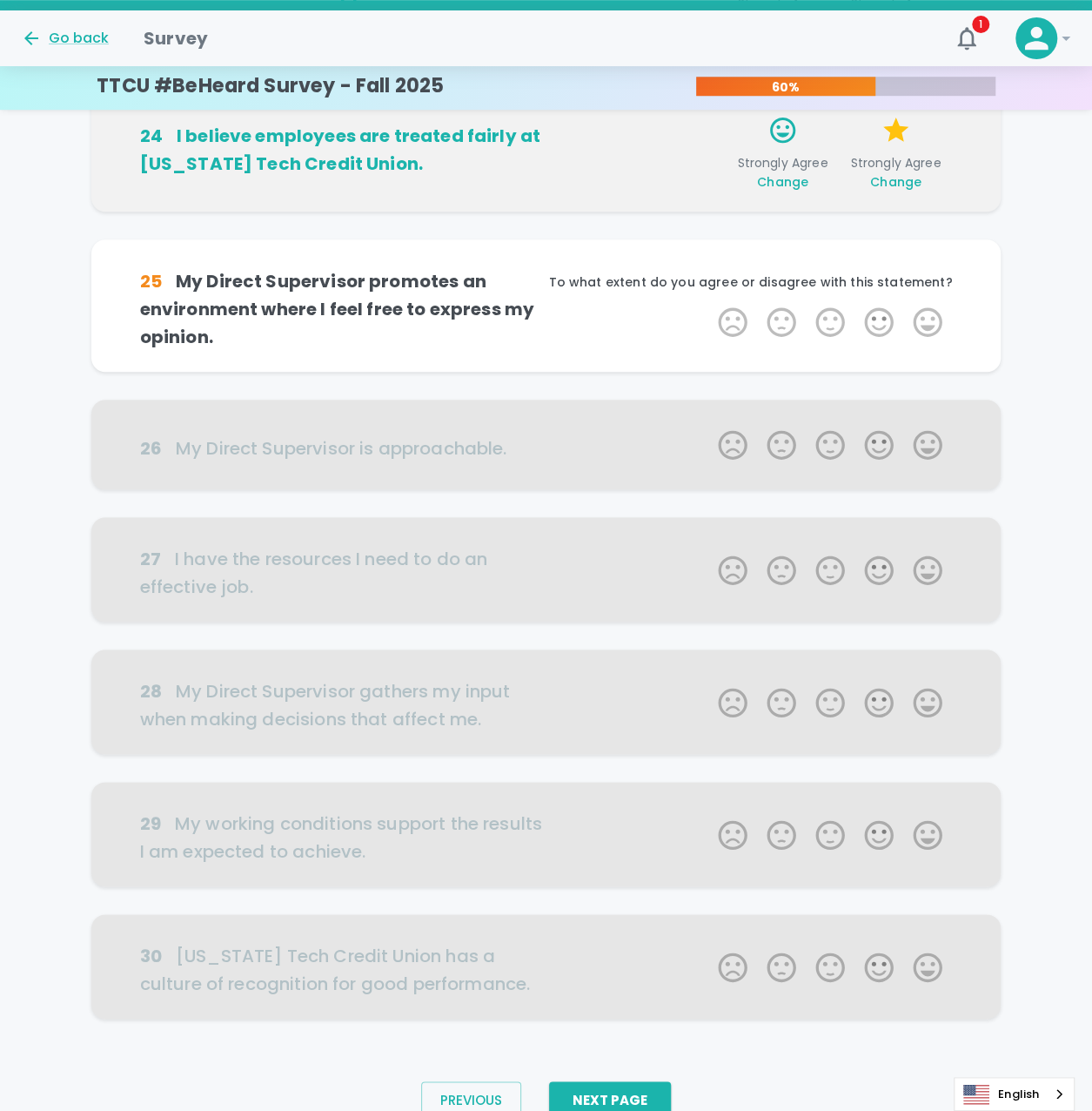
scroll to position [437, 0]
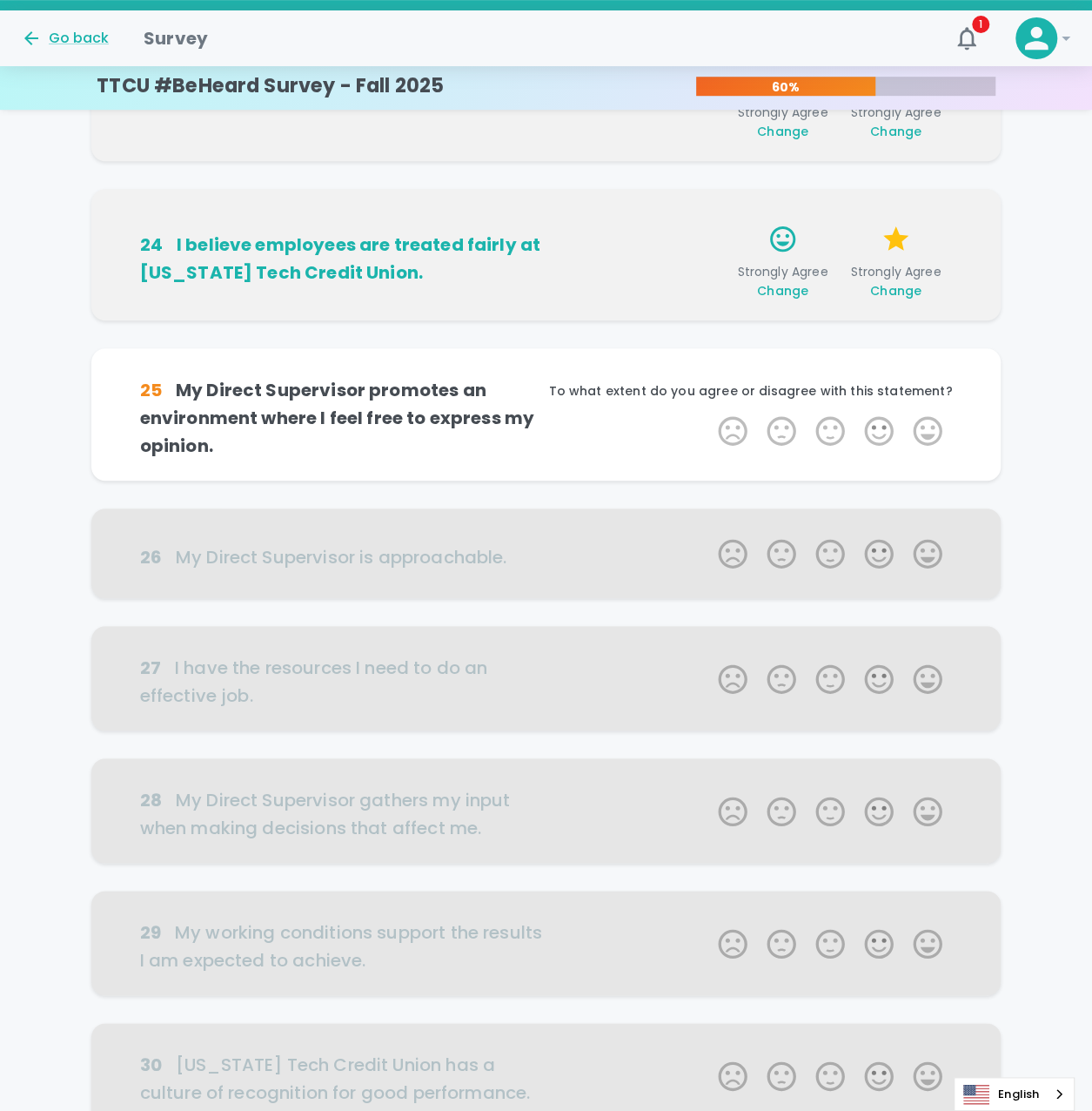
click at [795, 295] on span "Change" at bounding box center [782, 291] width 51 height 18
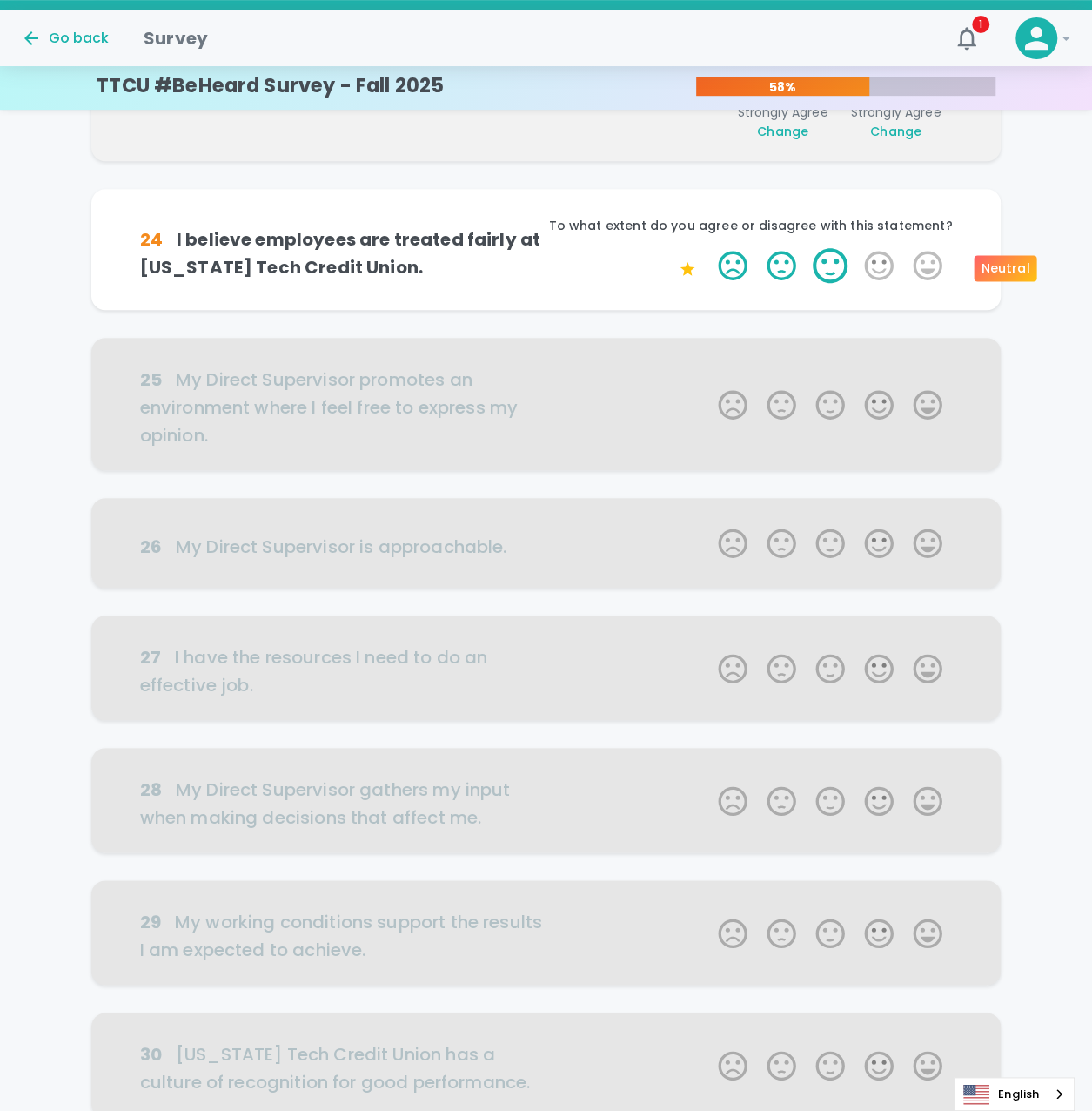
click at [830, 266] on label "3 Stars" at bounding box center [830, 264] width 48 height 35
click at [708, 248] on input "3 Stars" at bounding box center [707, 248] width 1 height 1
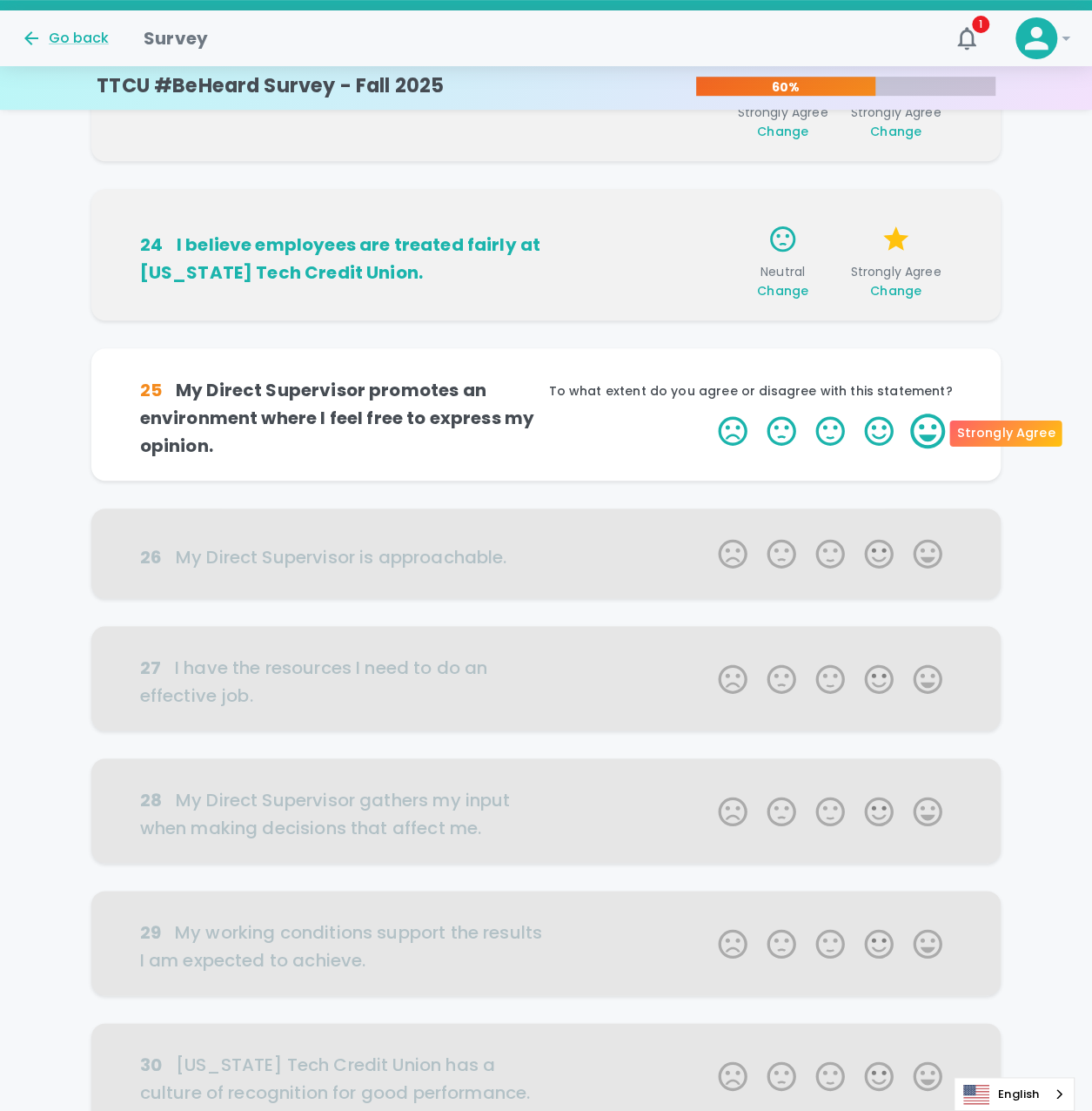
click at [919, 430] on label "5 Stars" at bounding box center [927, 430] width 48 height 35
click at [708, 413] on input "5 Stars" at bounding box center [707, 412] width 1 height 1
click at [919, 430] on label "5 Stars" at bounding box center [927, 430] width 48 height 35
click at [708, 413] on input "5 Stars" at bounding box center [707, 412] width 1 height 1
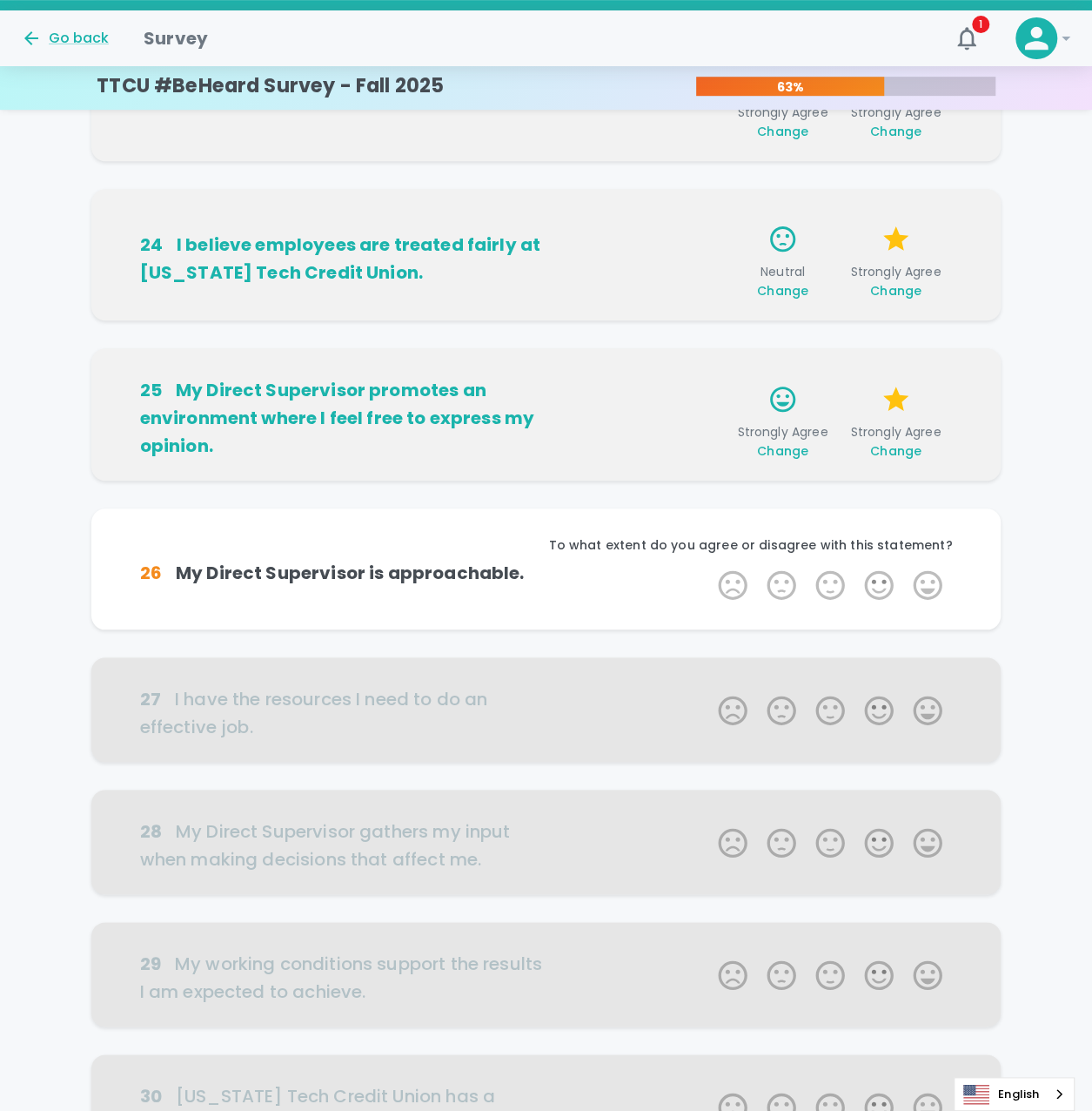
scroll to position [590, 0]
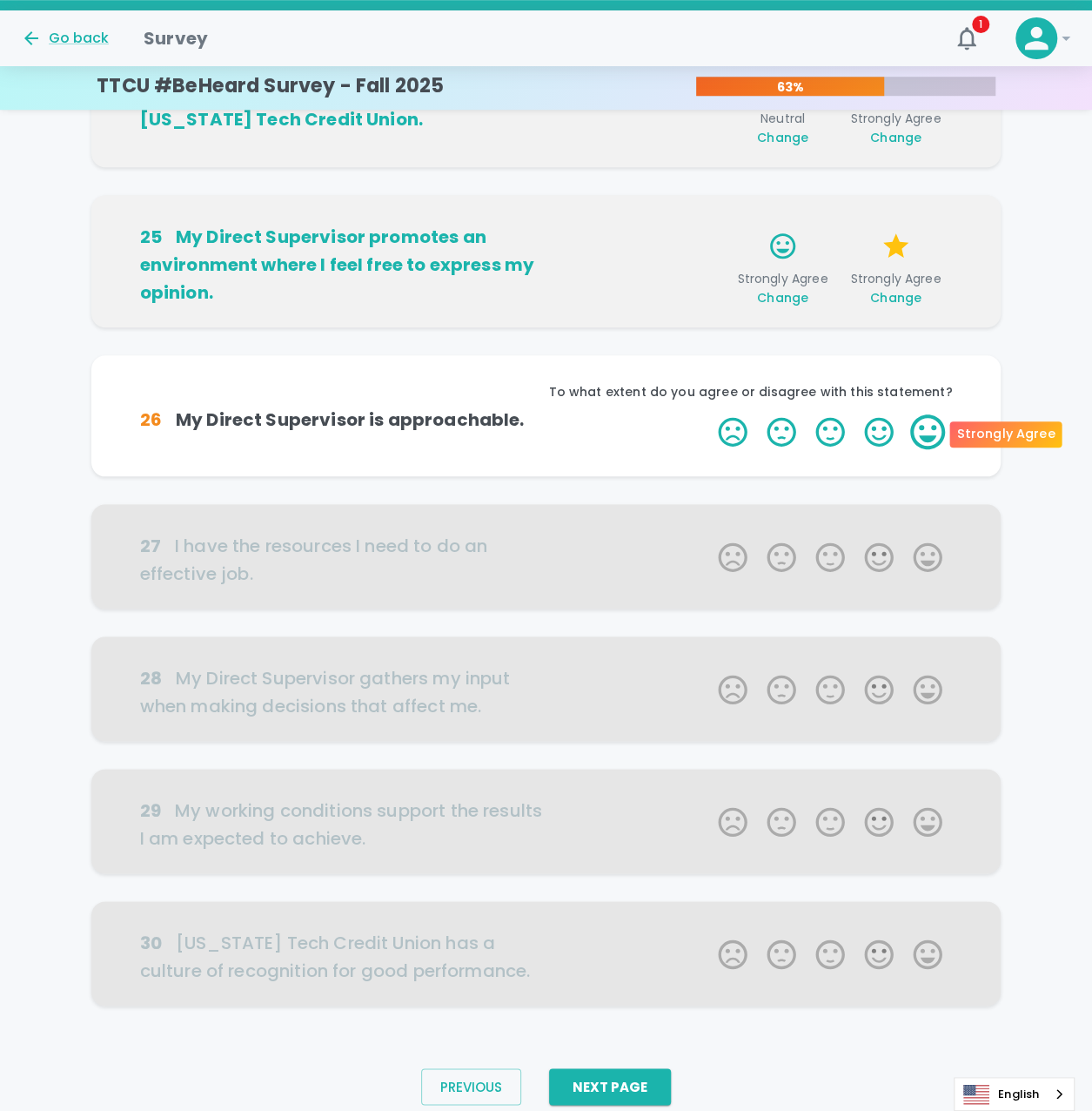
click at [925, 430] on label "5 Stars" at bounding box center [927, 431] width 48 height 35
click at [708, 414] on input "5 Stars" at bounding box center [707, 413] width 1 height 1
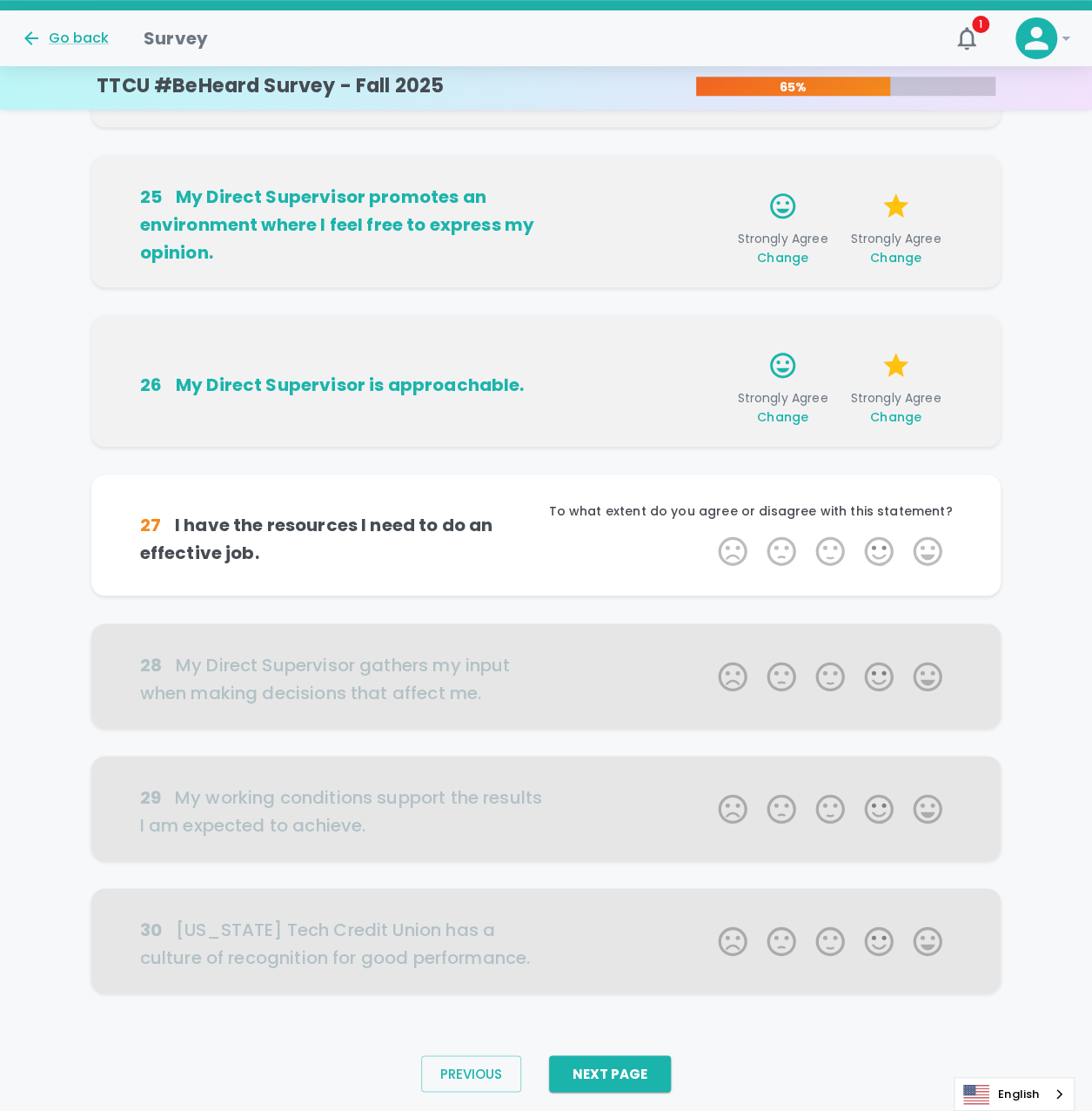
scroll to position [653, 0]
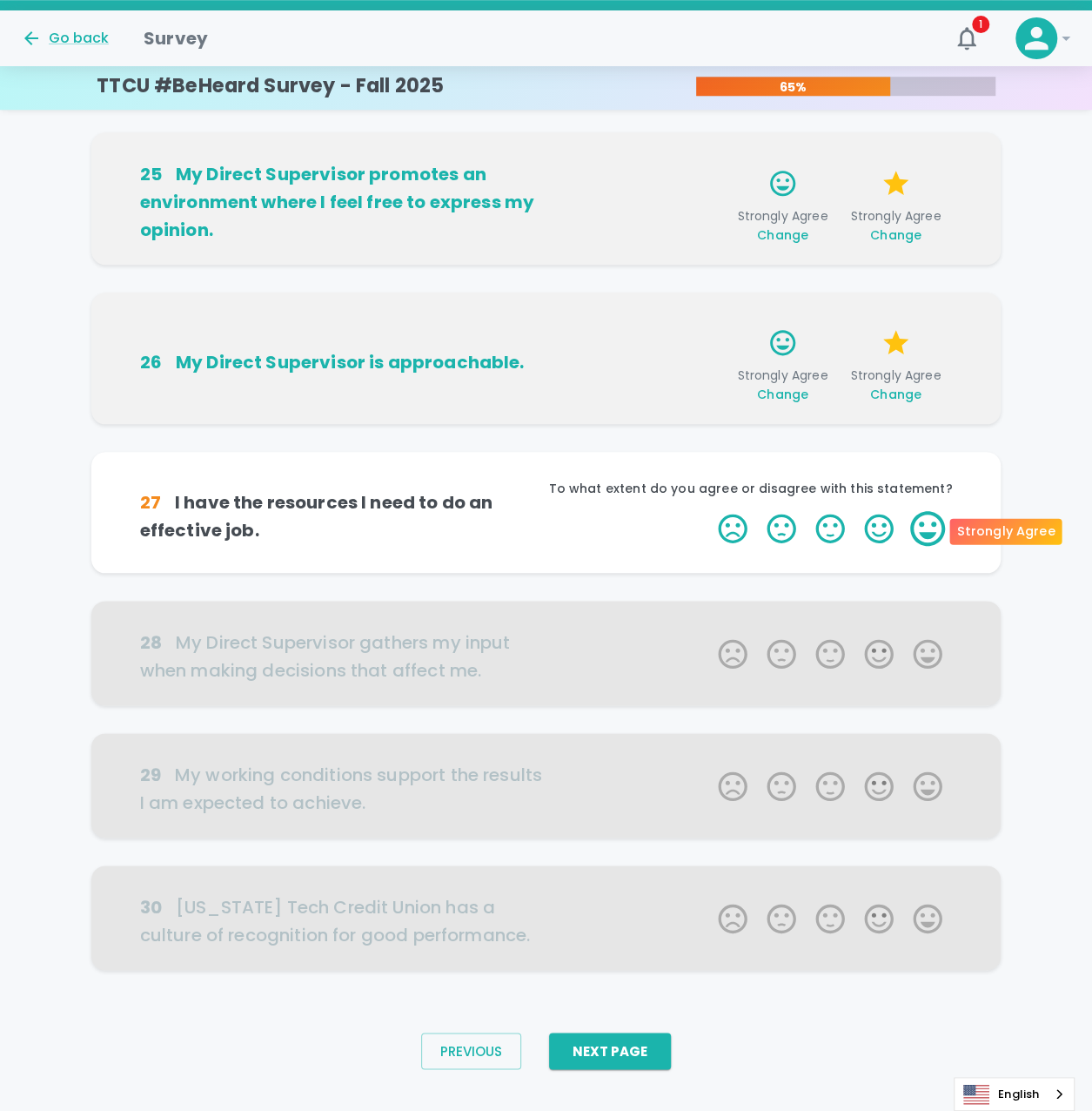
click at [931, 525] on label "5 Stars" at bounding box center [927, 528] width 48 height 35
click at [708, 511] on input "5 Stars" at bounding box center [707, 510] width 1 height 1
click at [931, 525] on label "5 Stars" at bounding box center [927, 528] width 48 height 35
click at [708, 511] on input "5 Stars" at bounding box center [707, 510] width 1 height 1
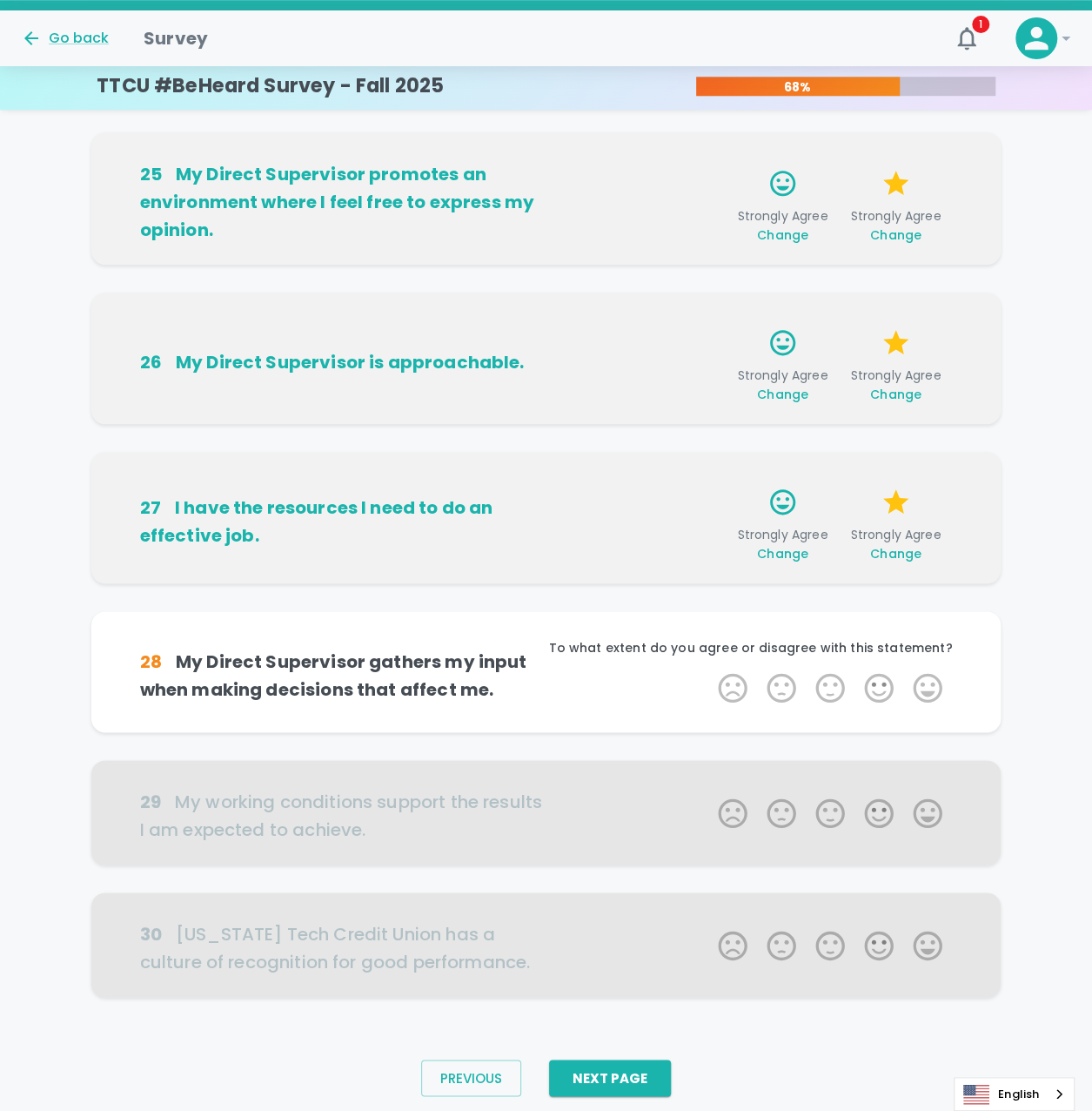
scroll to position [681, 0]
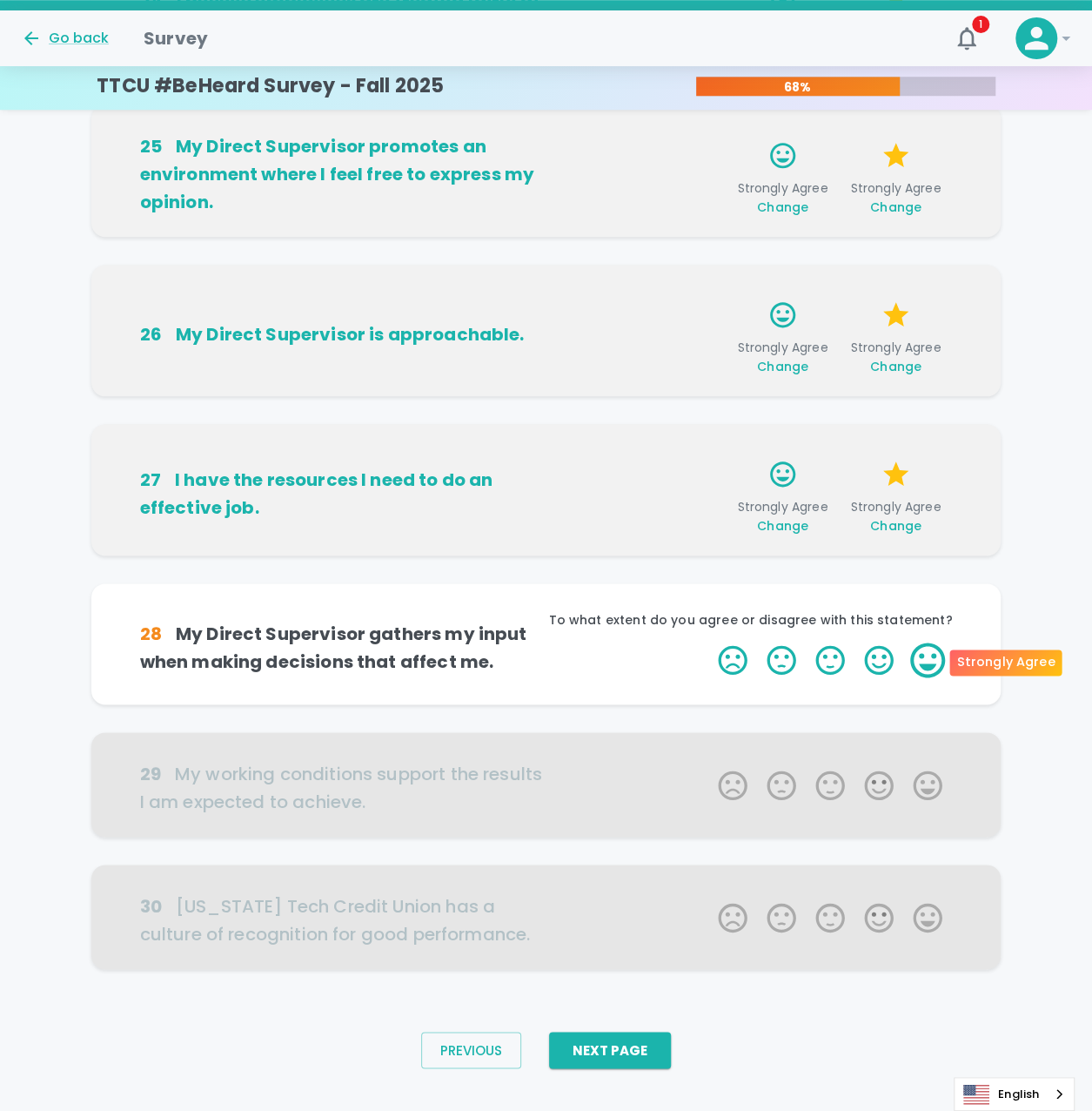
click at [934, 654] on label "5 Stars" at bounding box center [927, 659] width 48 height 35
click at [708, 642] on input "5 Stars" at bounding box center [707, 641] width 1 height 1
click at [934, 654] on label "5 Stars" at bounding box center [927, 659] width 48 height 35
click at [708, 642] on input "5 Stars" at bounding box center [707, 641] width 1 height 1
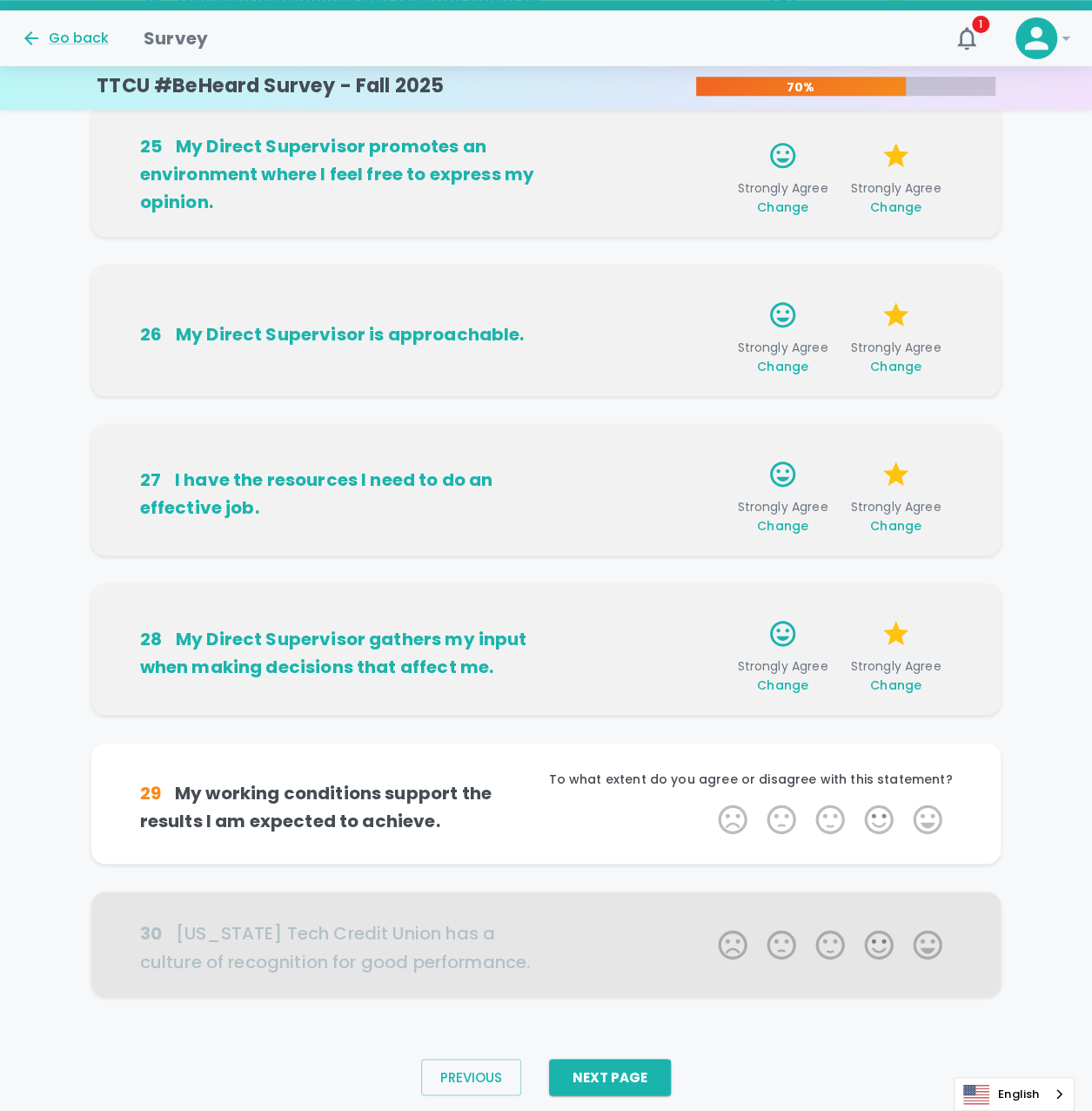
scroll to position [707, 0]
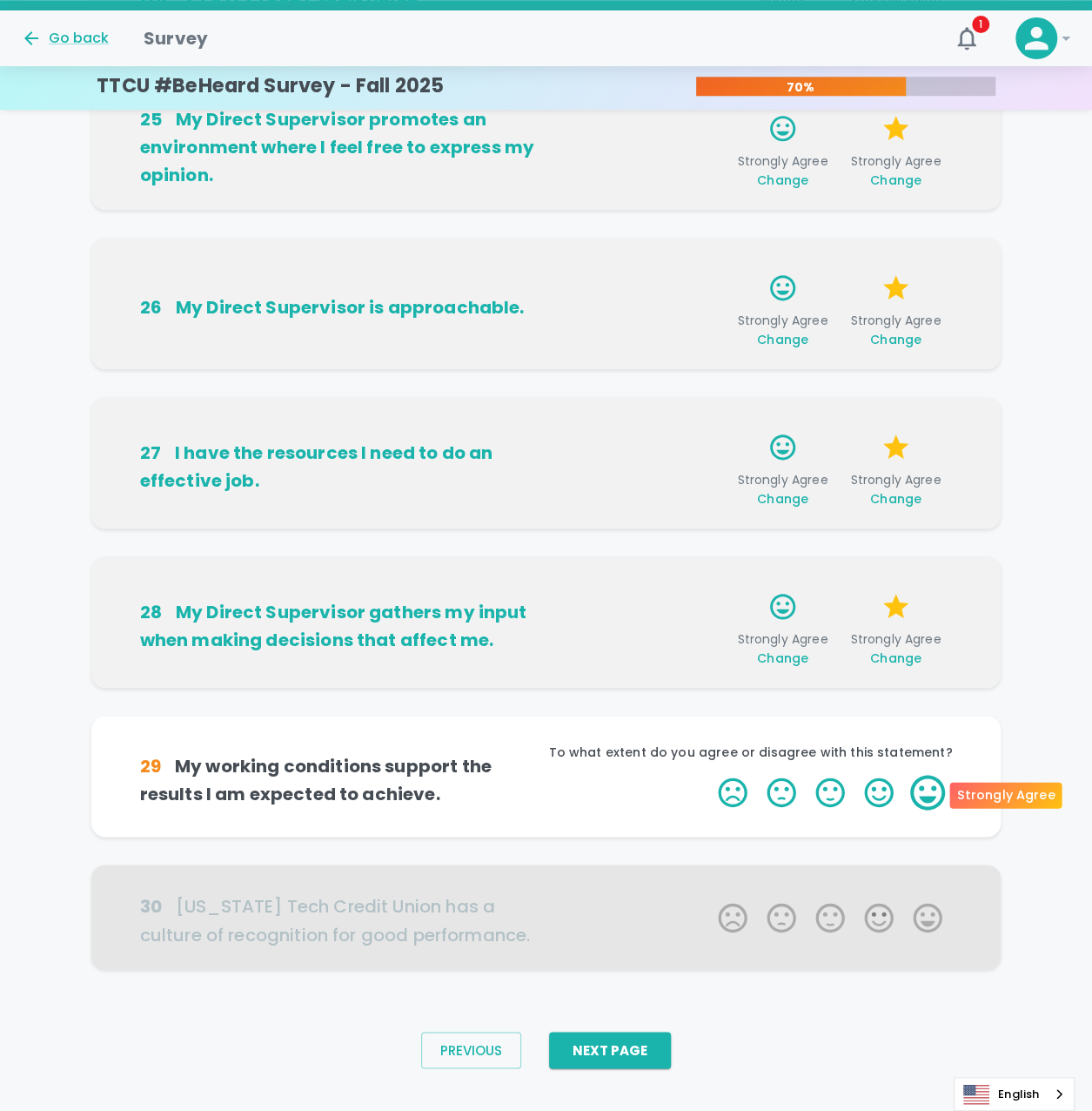
click at [919, 791] on label "5 Stars" at bounding box center [927, 791] width 48 height 35
click at [708, 775] on input "5 Stars" at bounding box center [707, 774] width 1 height 1
click at [919, 791] on label "5 Stars" at bounding box center [927, 791] width 48 height 35
click at [708, 775] on input "5 Stars" at bounding box center [707, 774] width 1 height 1
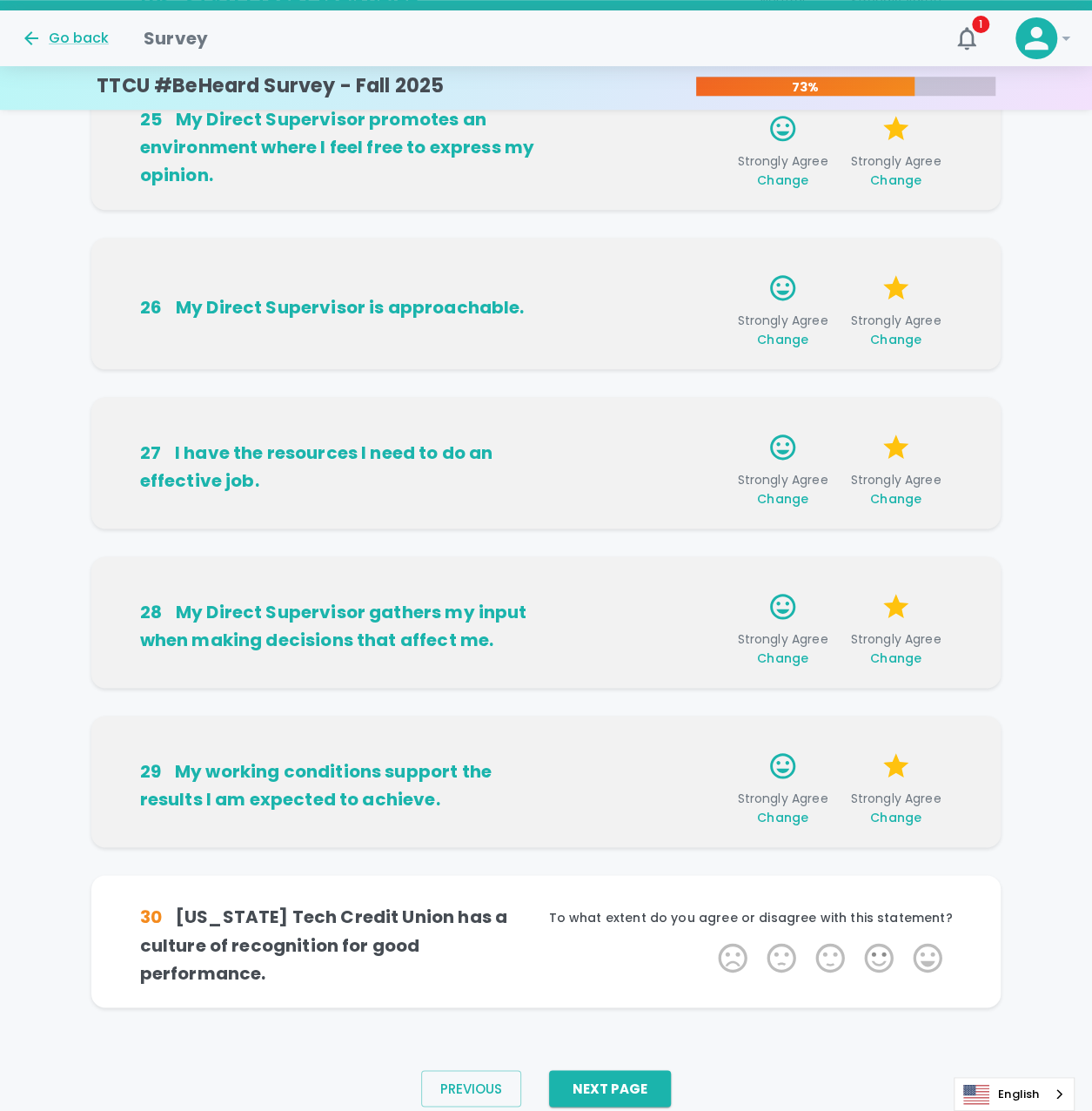
scroll to position [735, 0]
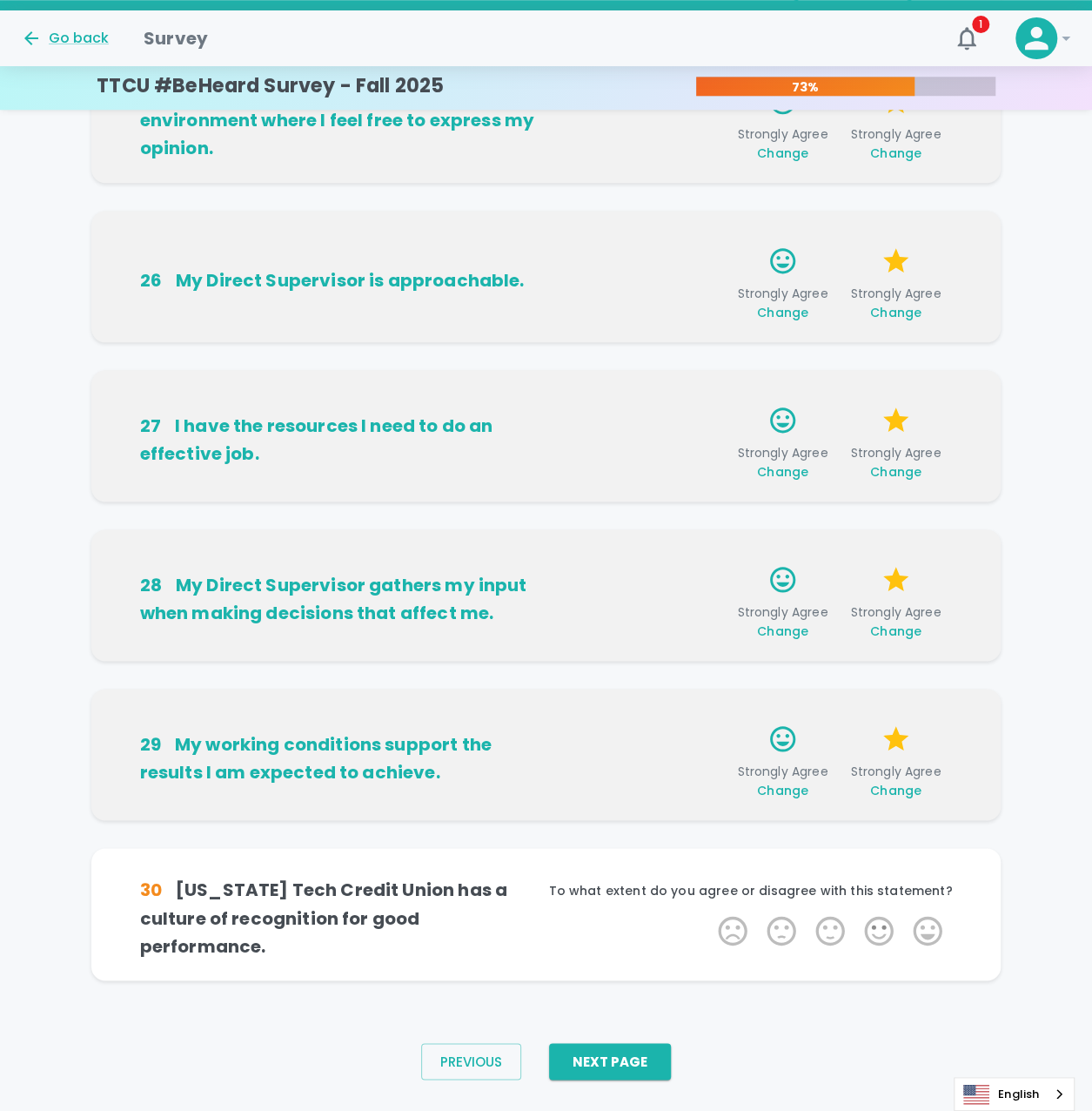
click at [940, 961] on div "30 [US_STATE] Tech Credit Union has a culture of recognition for good performan…" at bounding box center [546, 914] width 910 height 132
click at [934, 925] on label "5 Stars" at bounding box center [927, 929] width 48 height 35
click at [708, 913] on input "5 Stars" at bounding box center [707, 912] width 1 height 1
click at [934, 925] on label "5 Stars" at bounding box center [927, 929] width 48 height 35
click at [708, 913] on input "5 Stars" at bounding box center [707, 912] width 1 height 1
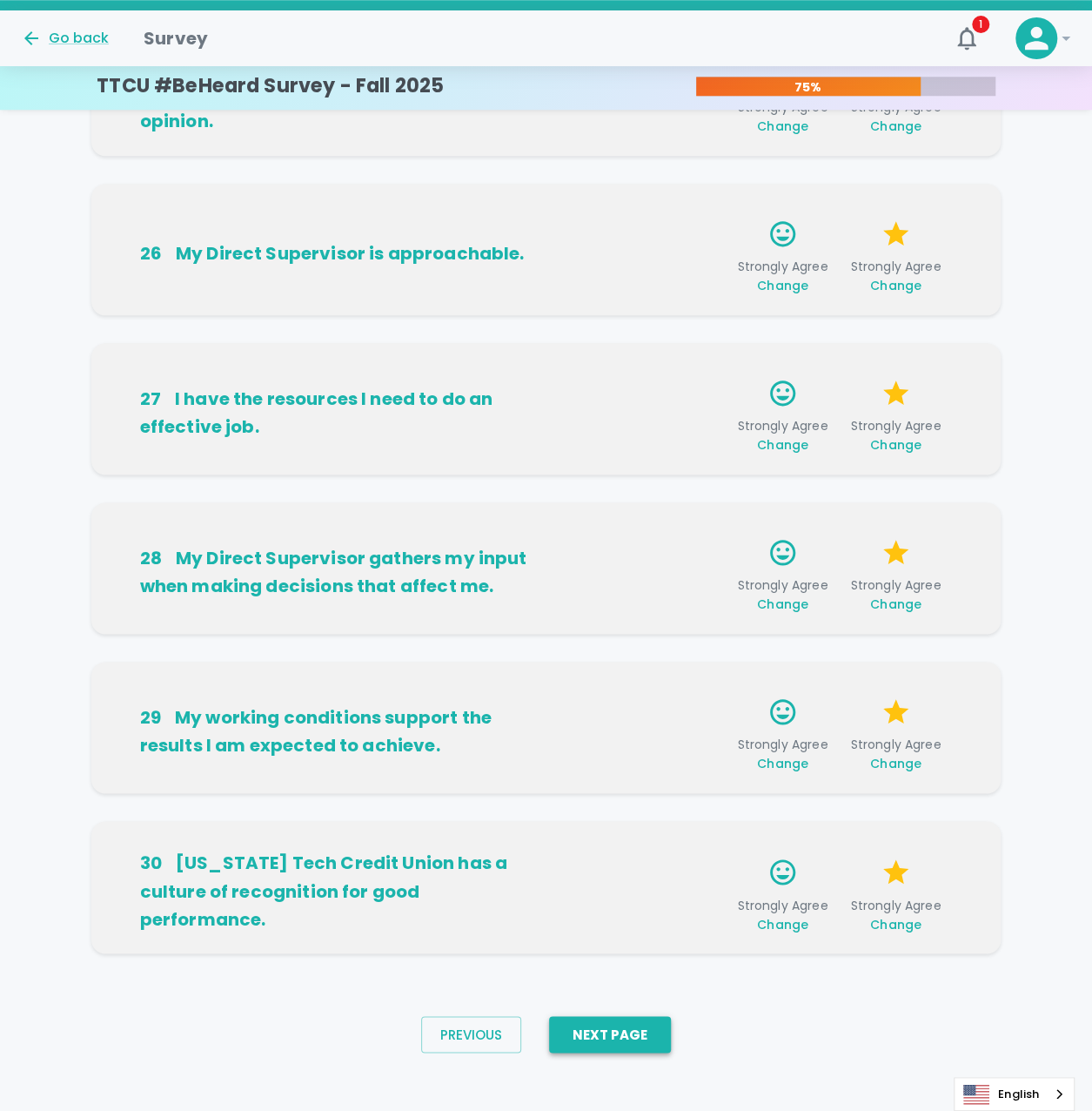
click at [608, 1042] on button "Next Page" at bounding box center [610, 1033] width 121 height 37
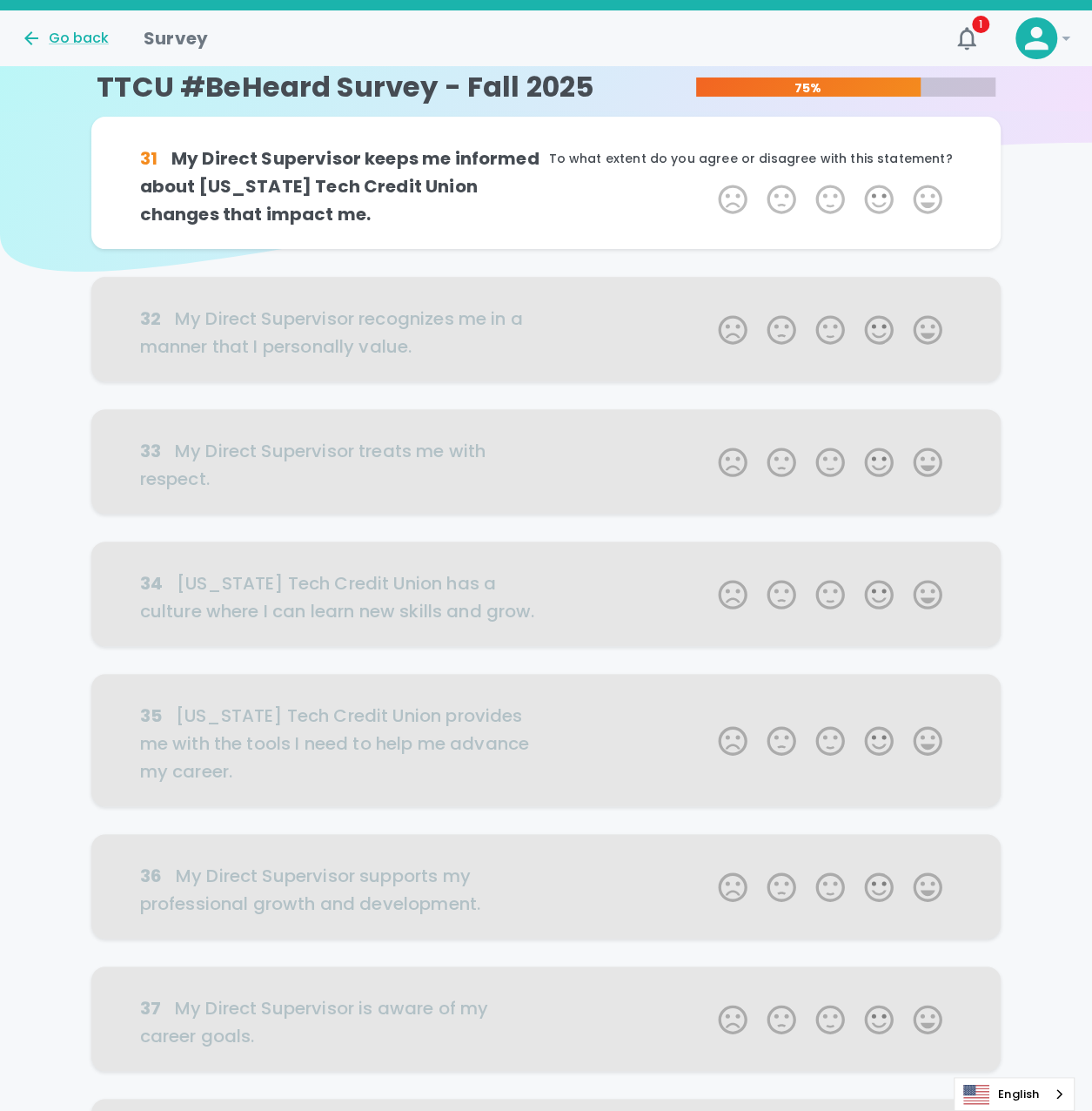
scroll to position [0, 0]
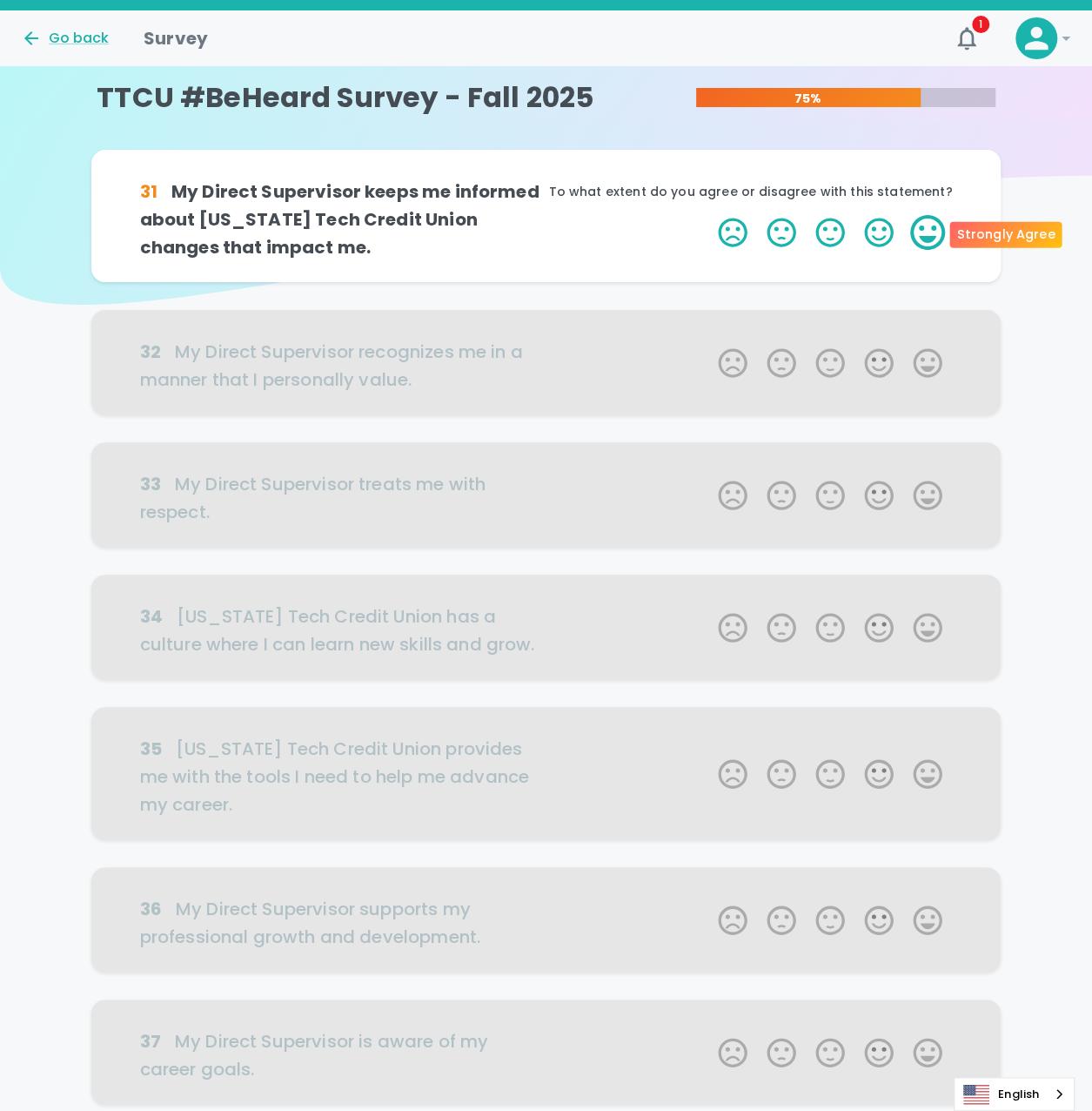
click at [935, 238] on label "5 Stars" at bounding box center [927, 232] width 48 height 35
click at [708, 215] on input "5 Stars" at bounding box center [707, 214] width 1 height 1
click at [935, 238] on label "5 Stars" at bounding box center [927, 232] width 48 height 35
click at [708, 215] on input "5 Stars" at bounding box center [707, 214] width 1 height 1
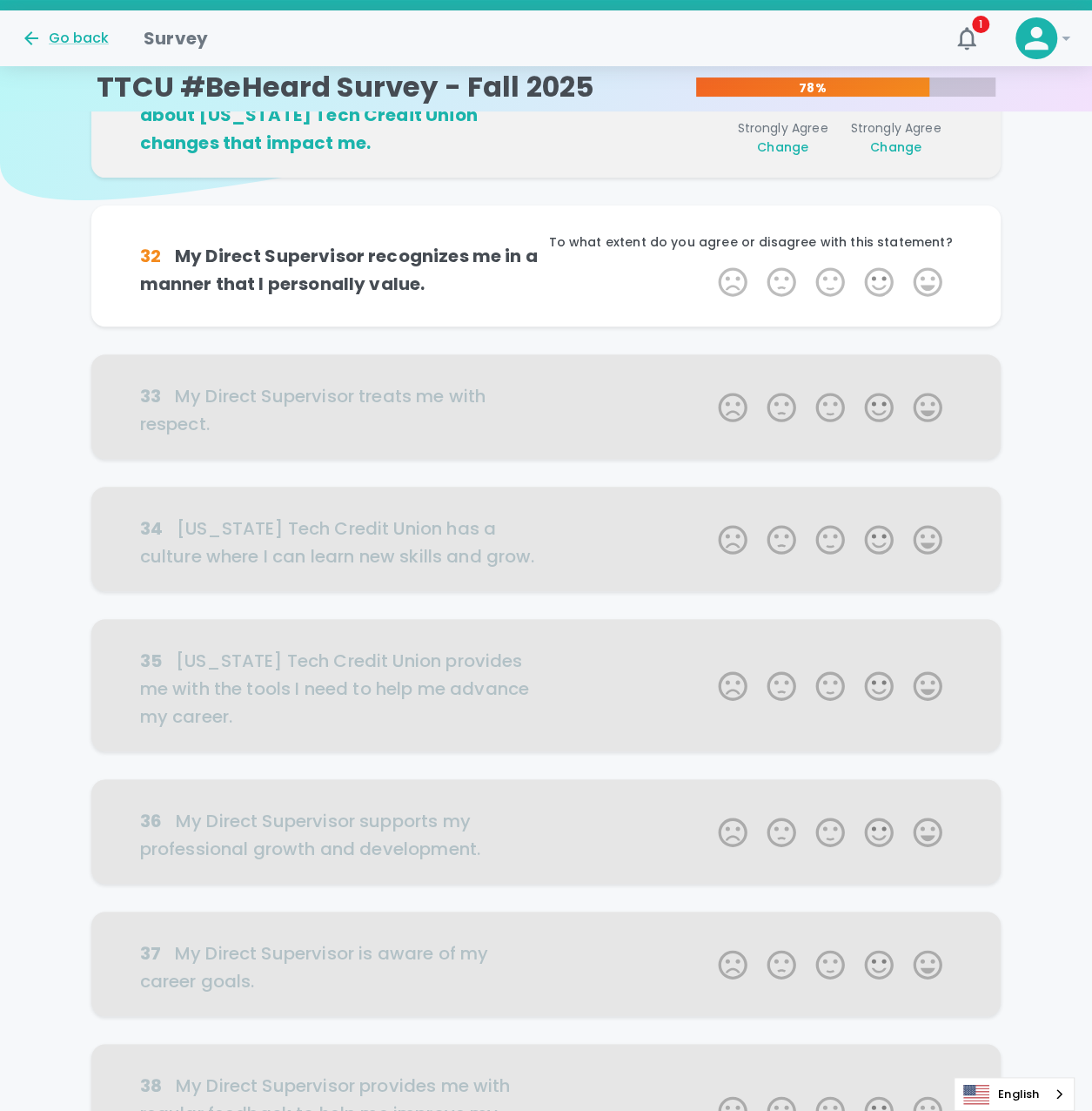
scroll to position [153, 0]
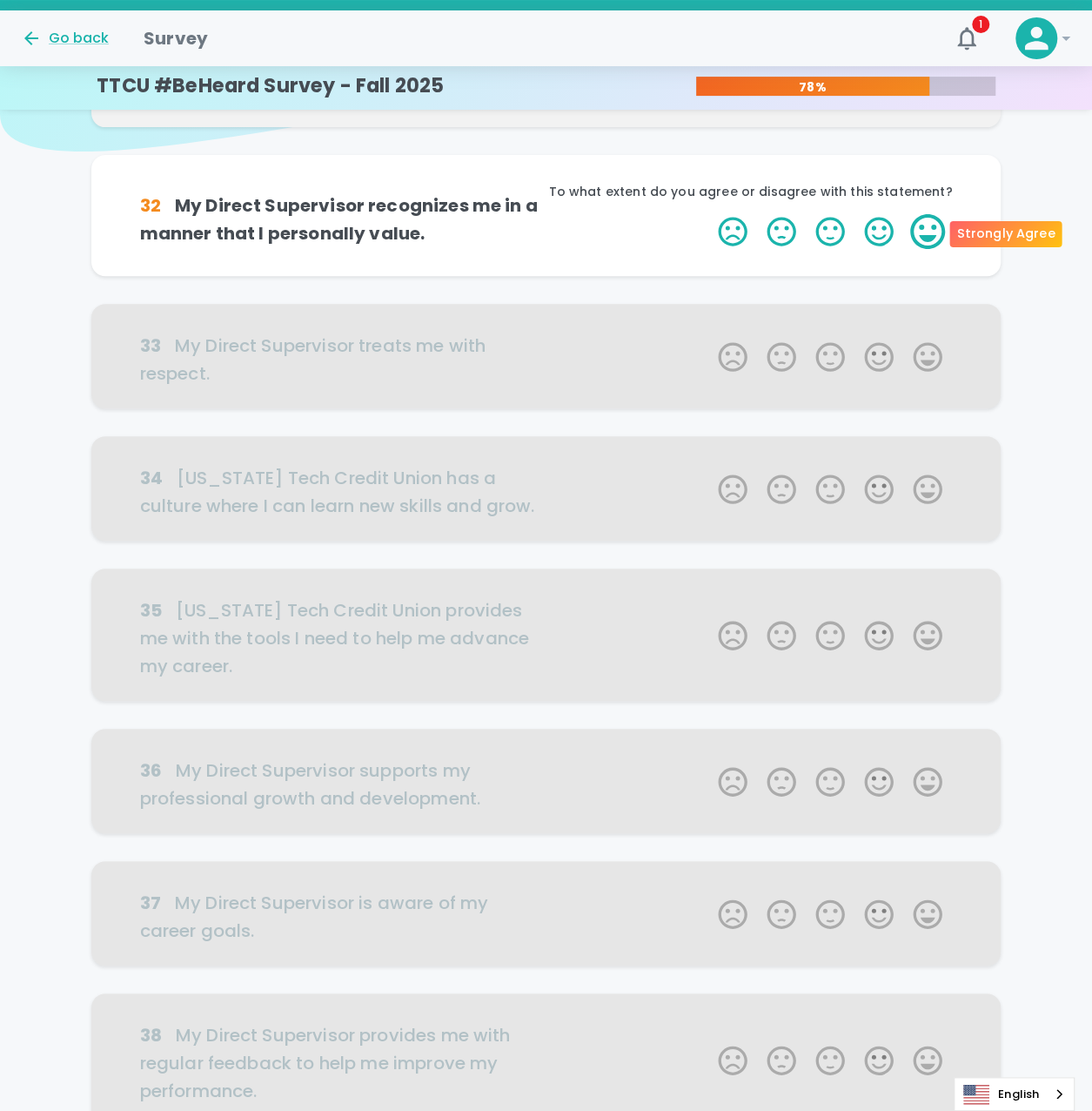
click at [931, 240] on label "5 Stars" at bounding box center [927, 231] width 48 height 35
click at [708, 214] on input "5 Stars" at bounding box center [707, 213] width 1 height 1
click at [931, 240] on label "5 Stars" at bounding box center [927, 231] width 48 height 35
click at [708, 214] on input "5 Stars" at bounding box center [707, 213] width 1 height 1
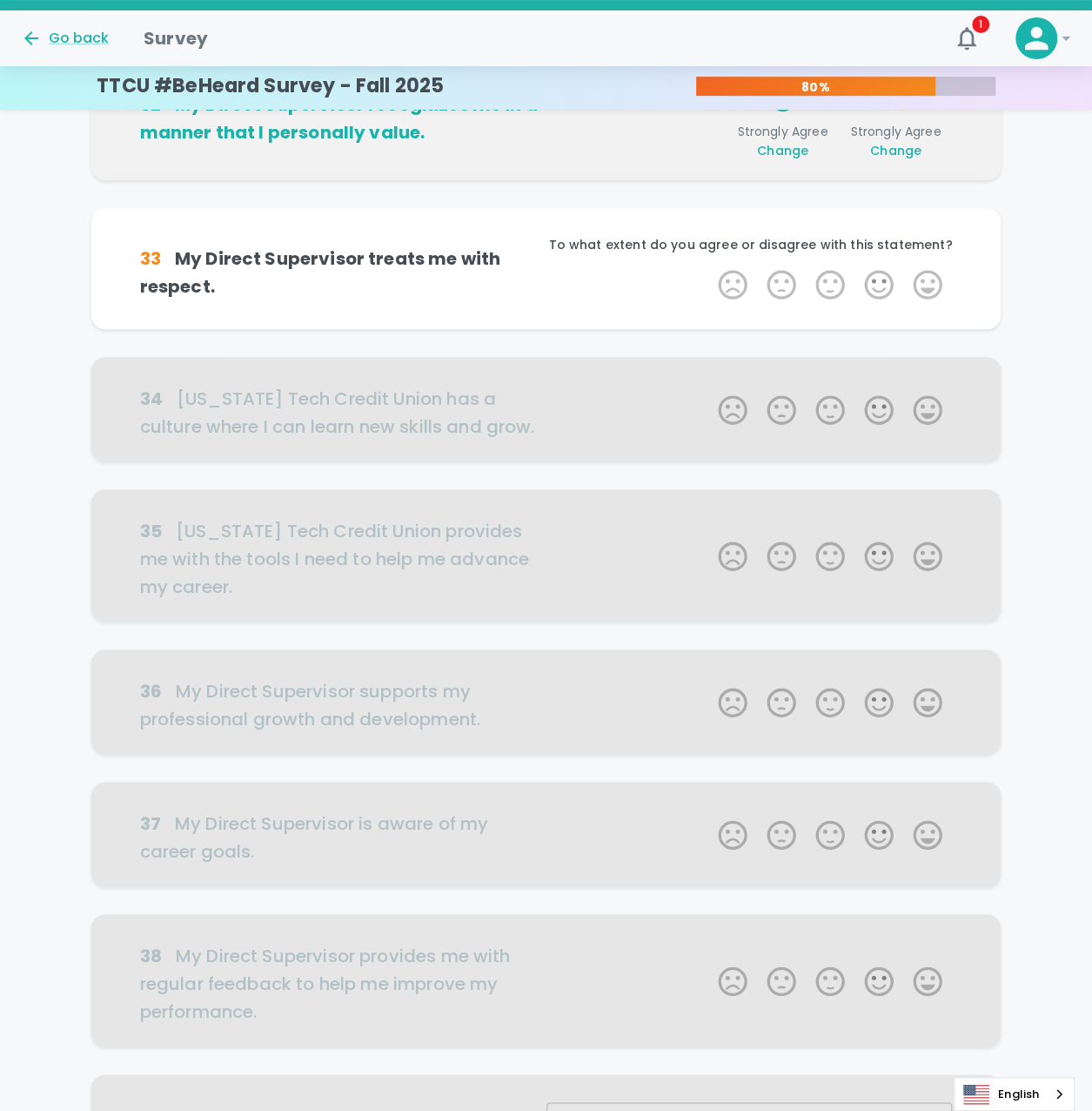
scroll to position [307, 0]
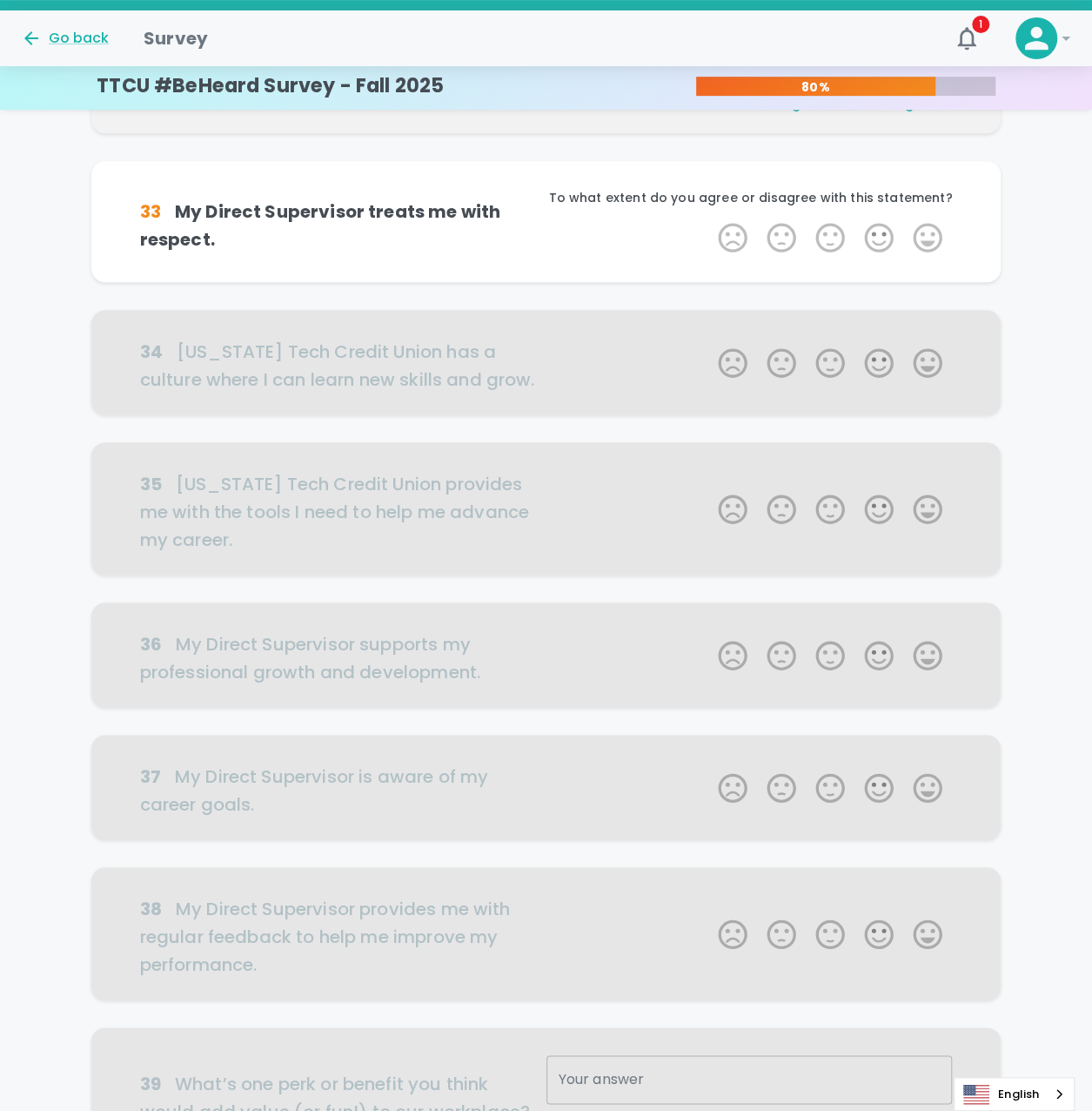
click at [931, 240] on label "5 Stars" at bounding box center [927, 237] width 48 height 35
click at [708, 220] on input "5 Stars" at bounding box center [707, 219] width 1 height 1
click at [931, 240] on label "5 Stars" at bounding box center [927, 237] width 48 height 35
click at [708, 220] on input "5 Stars" at bounding box center [707, 219] width 1 height 1
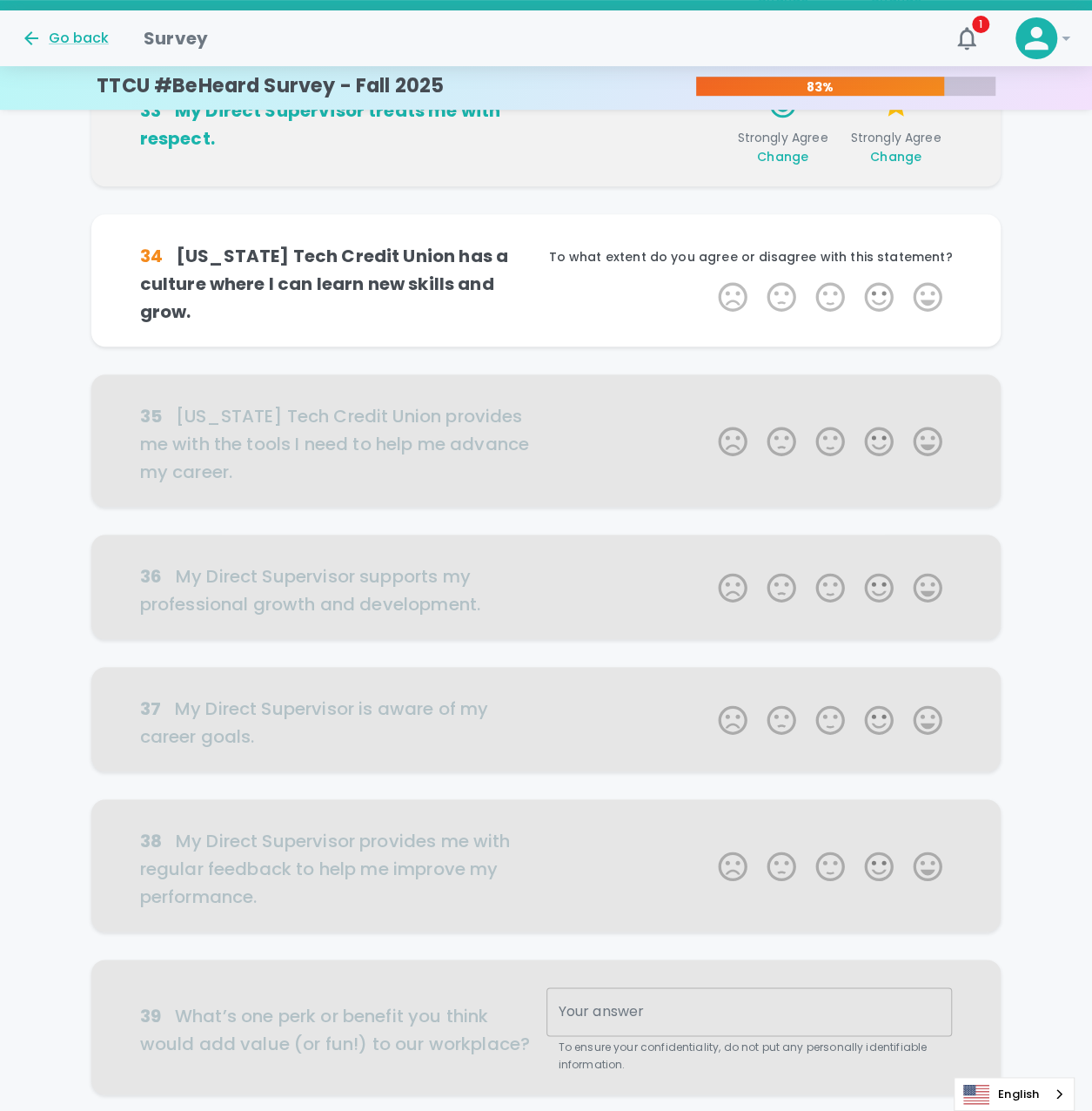
scroll to position [460, 0]
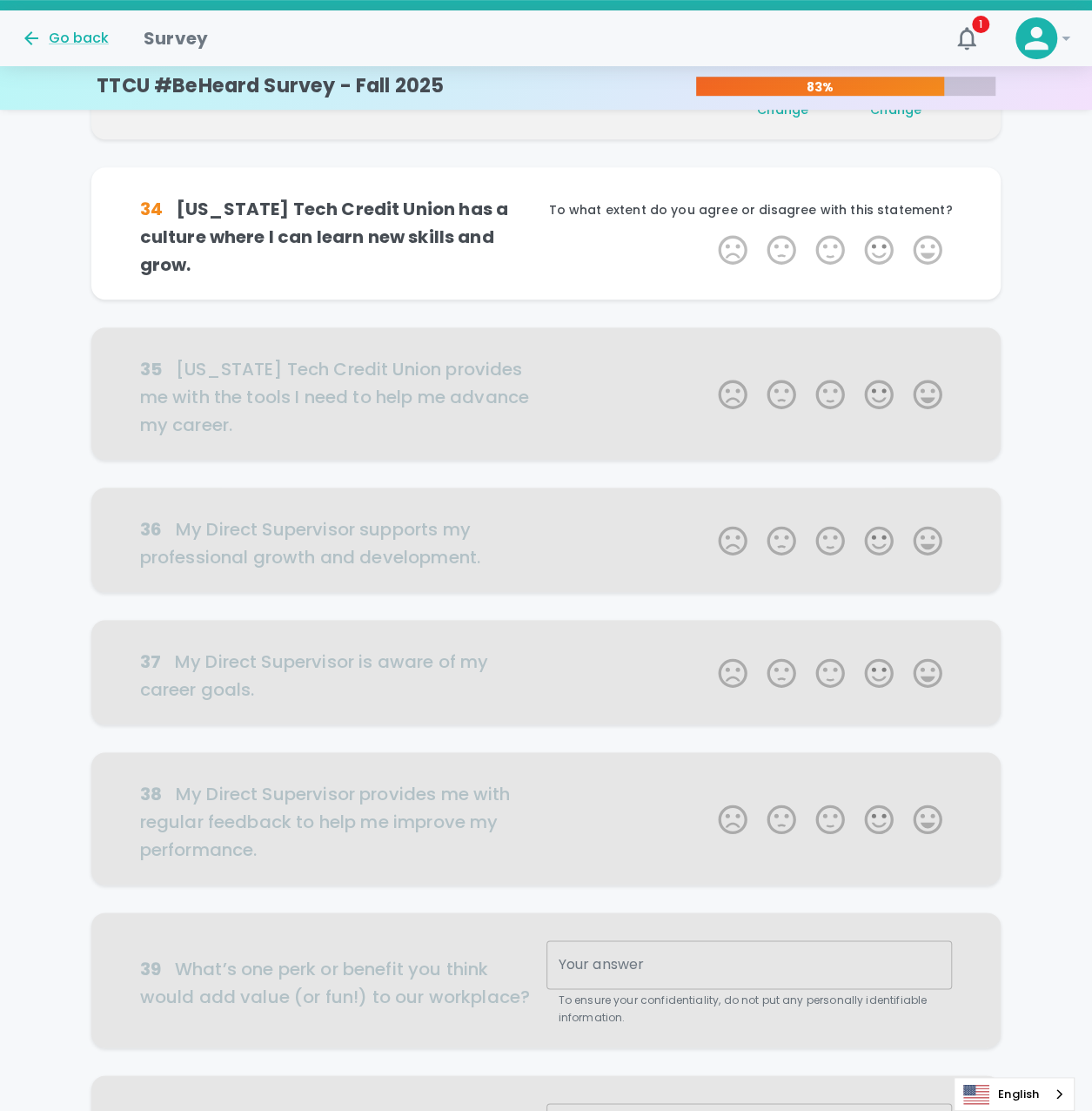
click at [931, 240] on label "5 Stars" at bounding box center [927, 250] width 48 height 35
click at [708, 233] on input "5 Stars" at bounding box center [707, 232] width 1 height 1
click at [931, 240] on label "5 Stars" at bounding box center [927, 250] width 48 height 35
click at [708, 233] on input "5 Stars" at bounding box center [707, 232] width 1 height 1
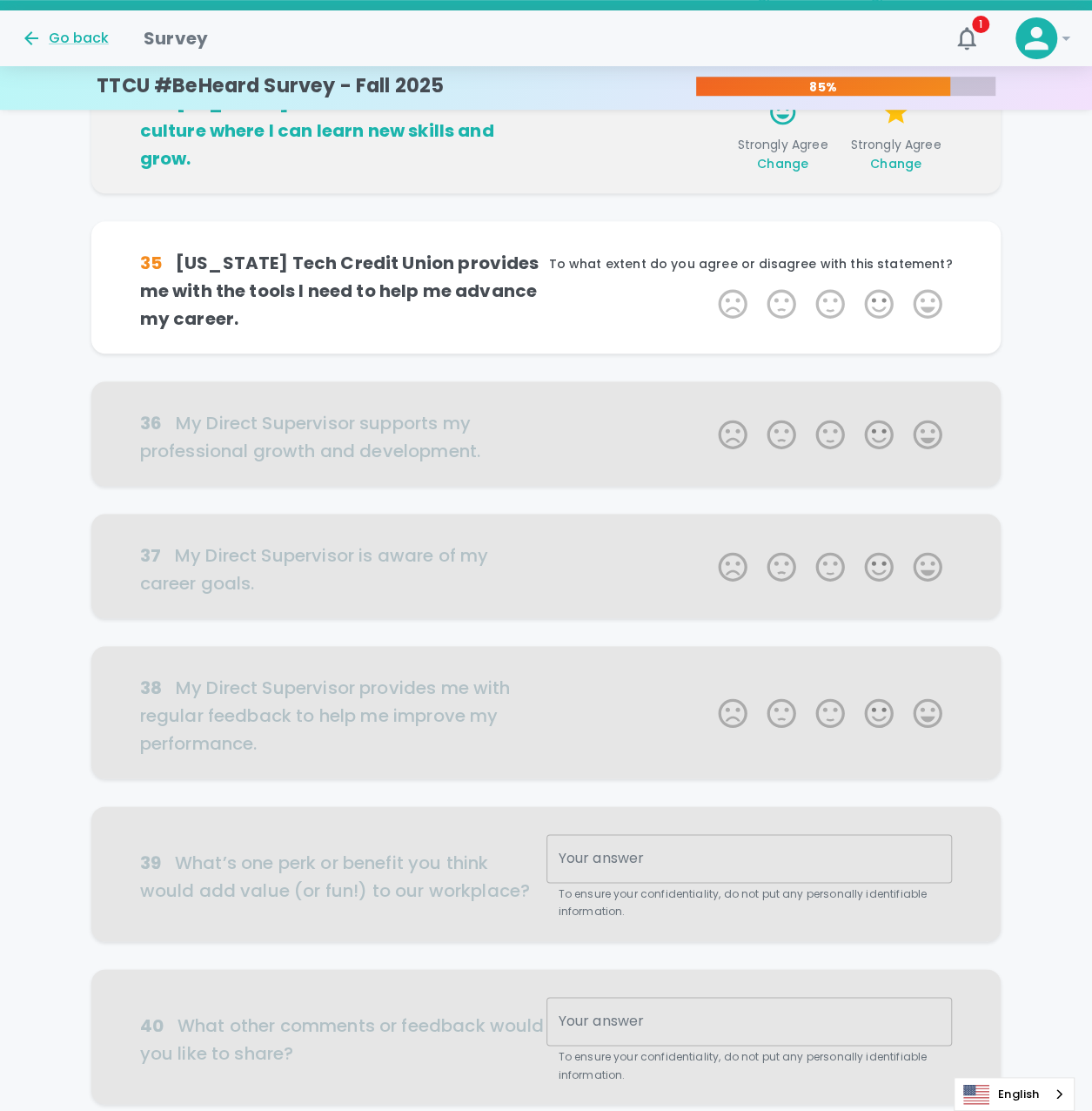
scroll to position [613, 0]
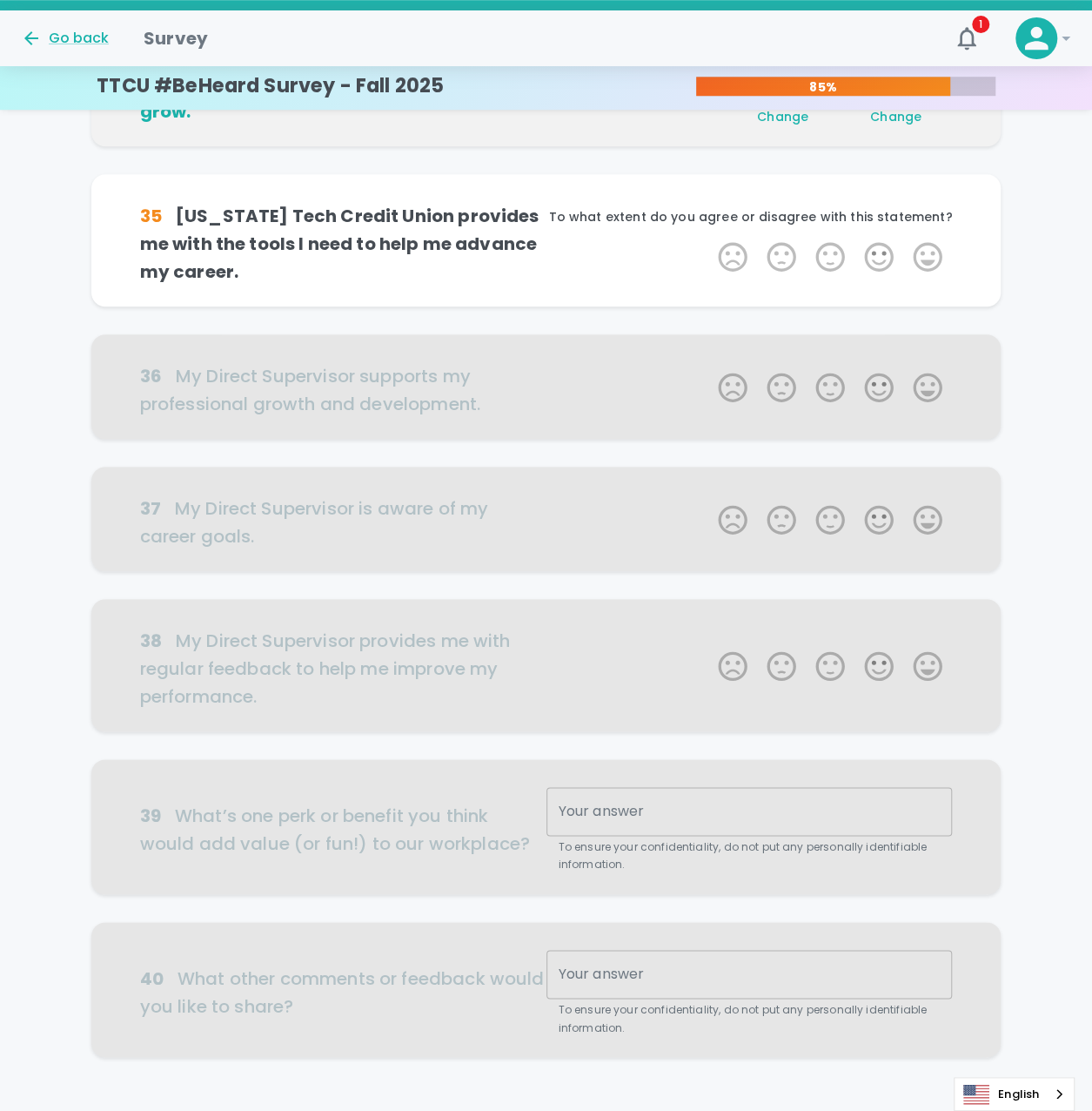
click at [931, 240] on label "5 Stars" at bounding box center [927, 257] width 48 height 35
click at [708, 240] on input "5 Stars" at bounding box center [707, 239] width 1 height 1
click at [931, 240] on label "5 Stars" at bounding box center [927, 257] width 48 height 35
click at [708, 240] on input "5 Stars" at bounding box center [707, 239] width 1 height 1
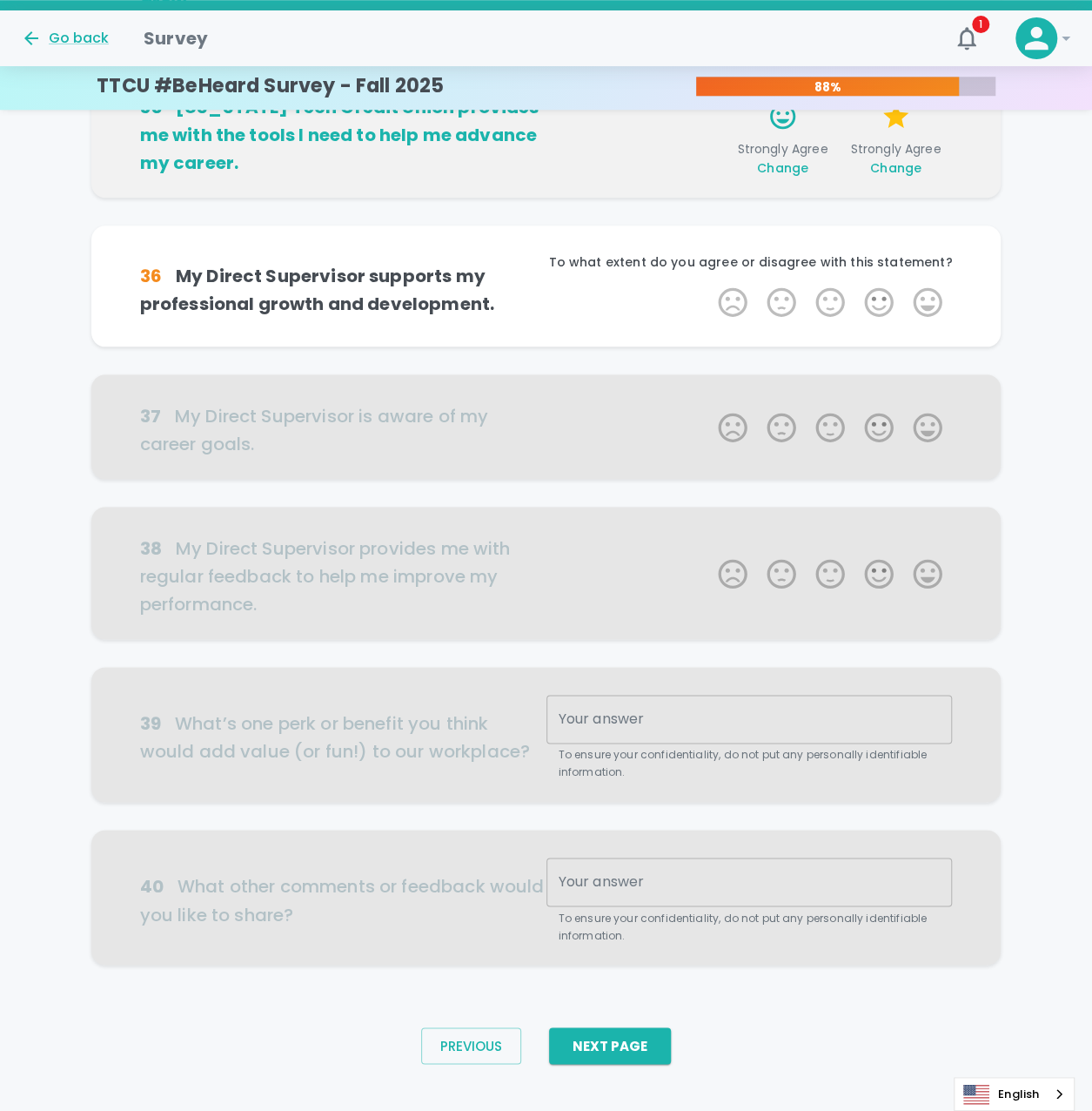
scroll to position [726, 0]
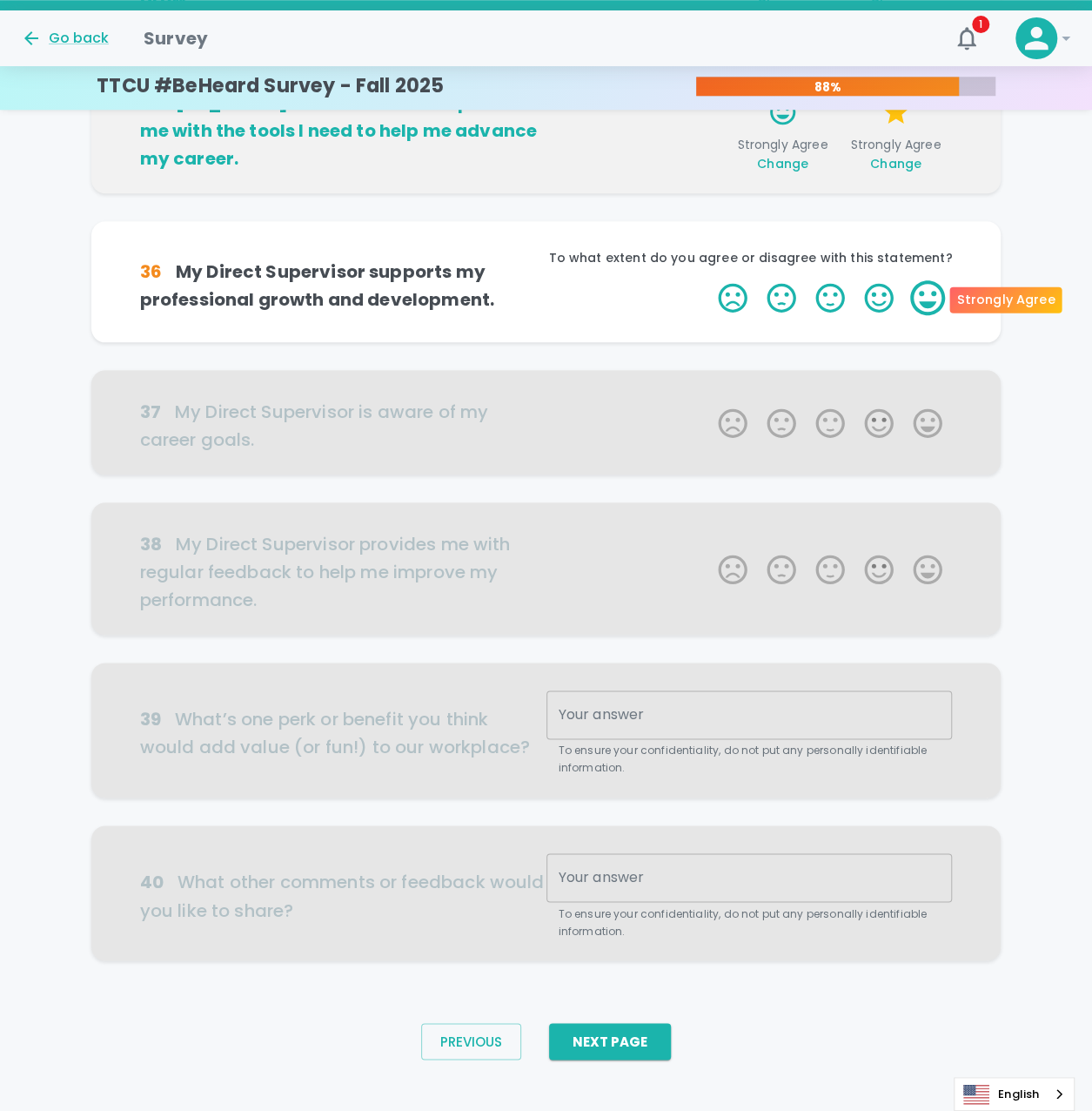
click at [927, 294] on label "5 Stars" at bounding box center [927, 297] width 48 height 35
click at [708, 280] on input "5 Stars" at bounding box center [707, 279] width 1 height 1
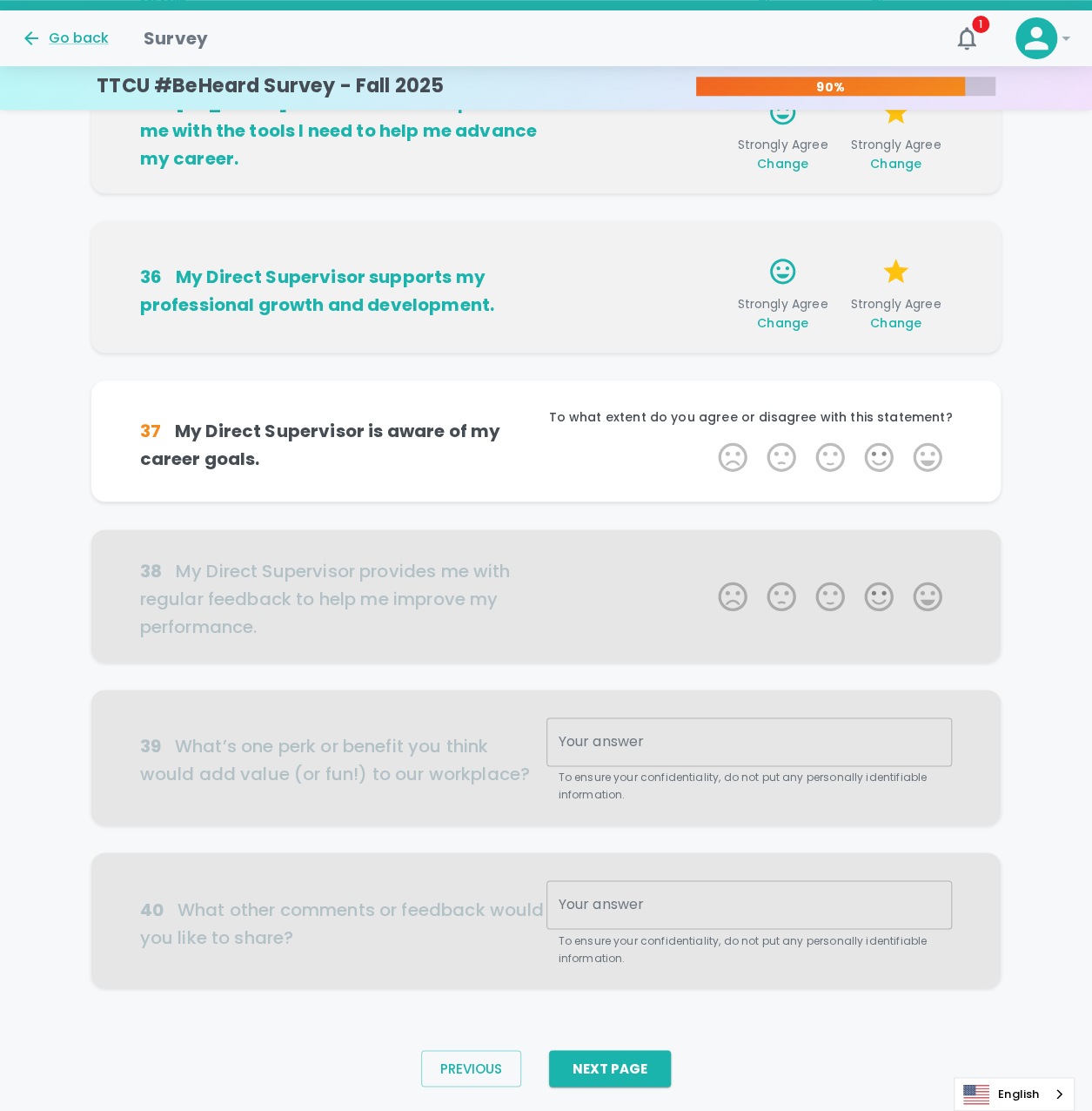
scroll to position [742, 0]
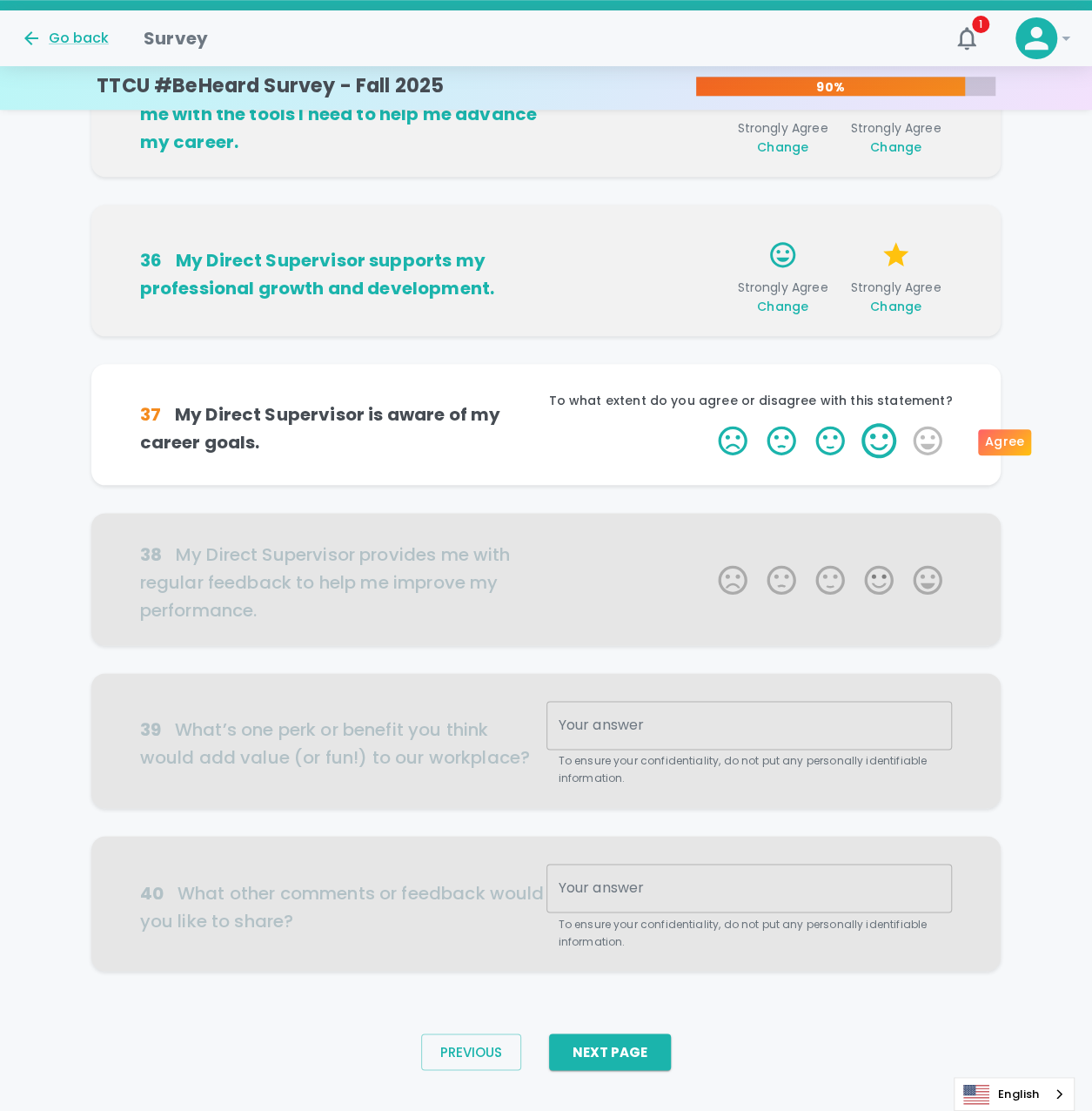
click at [875, 438] on label "4 Stars" at bounding box center [878, 440] width 48 height 35
click at [708, 423] on input "4 Stars" at bounding box center [707, 422] width 1 height 1
click at [926, 439] on label "5 Stars" at bounding box center [927, 440] width 48 height 35
click at [708, 423] on input "5 Stars" at bounding box center [707, 422] width 1 height 1
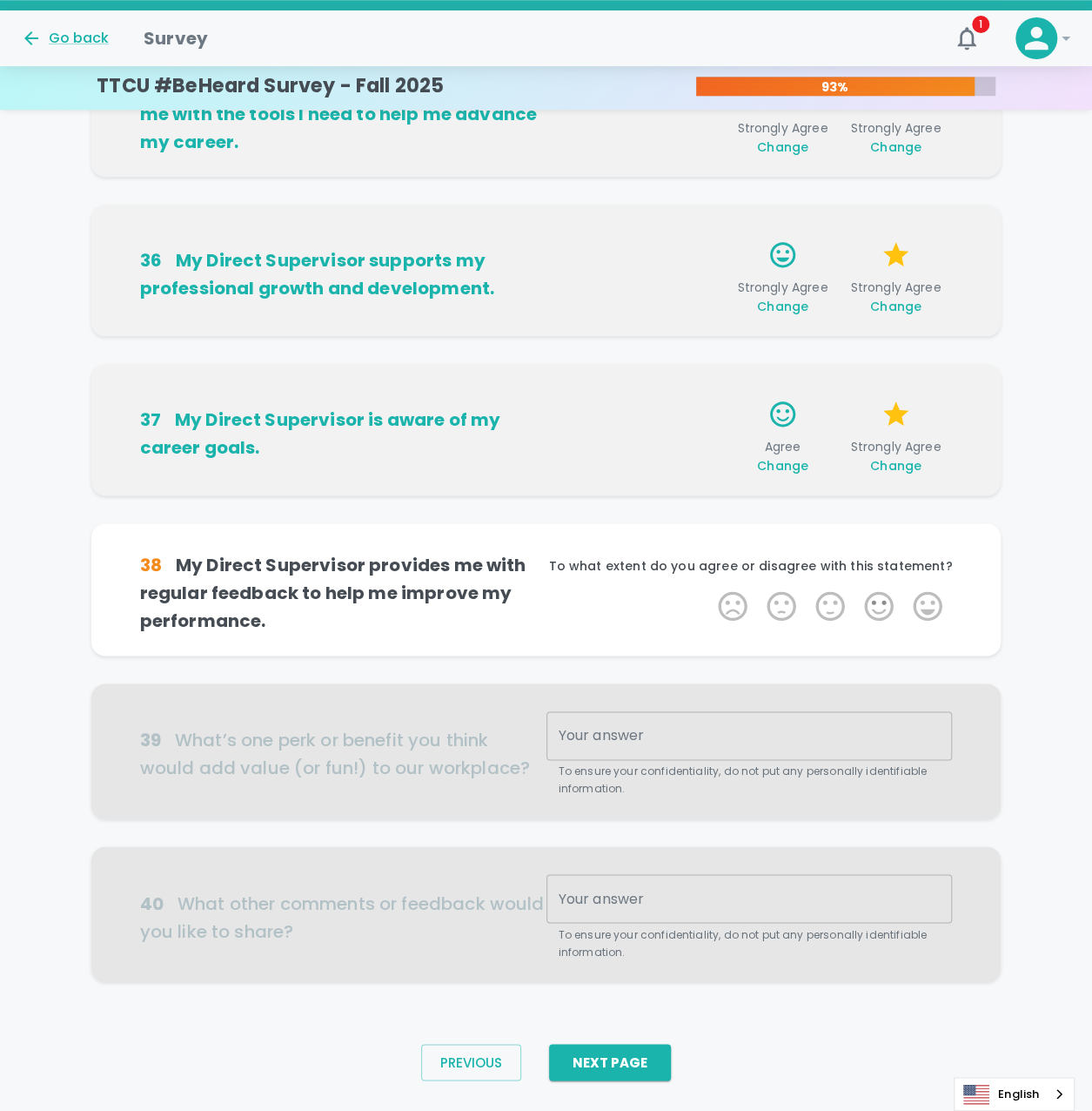
scroll to position [770, 0]
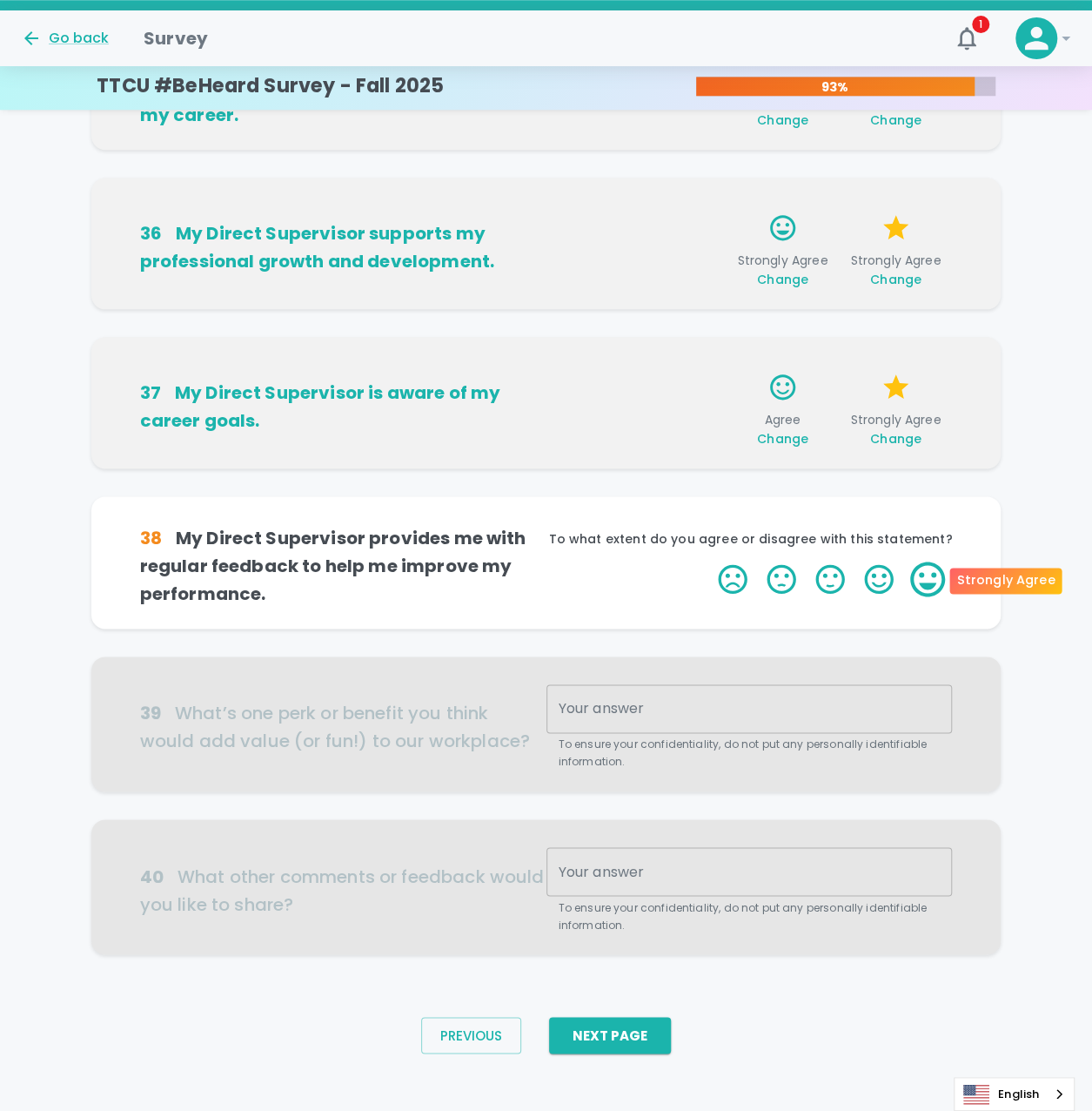
click at [922, 584] on label "5 Stars" at bounding box center [927, 578] width 48 height 35
click at [708, 561] on input "5 Stars" at bounding box center [707, 560] width 1 height 1
click at [922, 584] on label "5 Stars" at bounding box center [927, 578] width 48 height 35
click at [708, 561] on input "5 Stars" at bounding box center [707, 560] width 1 height 1
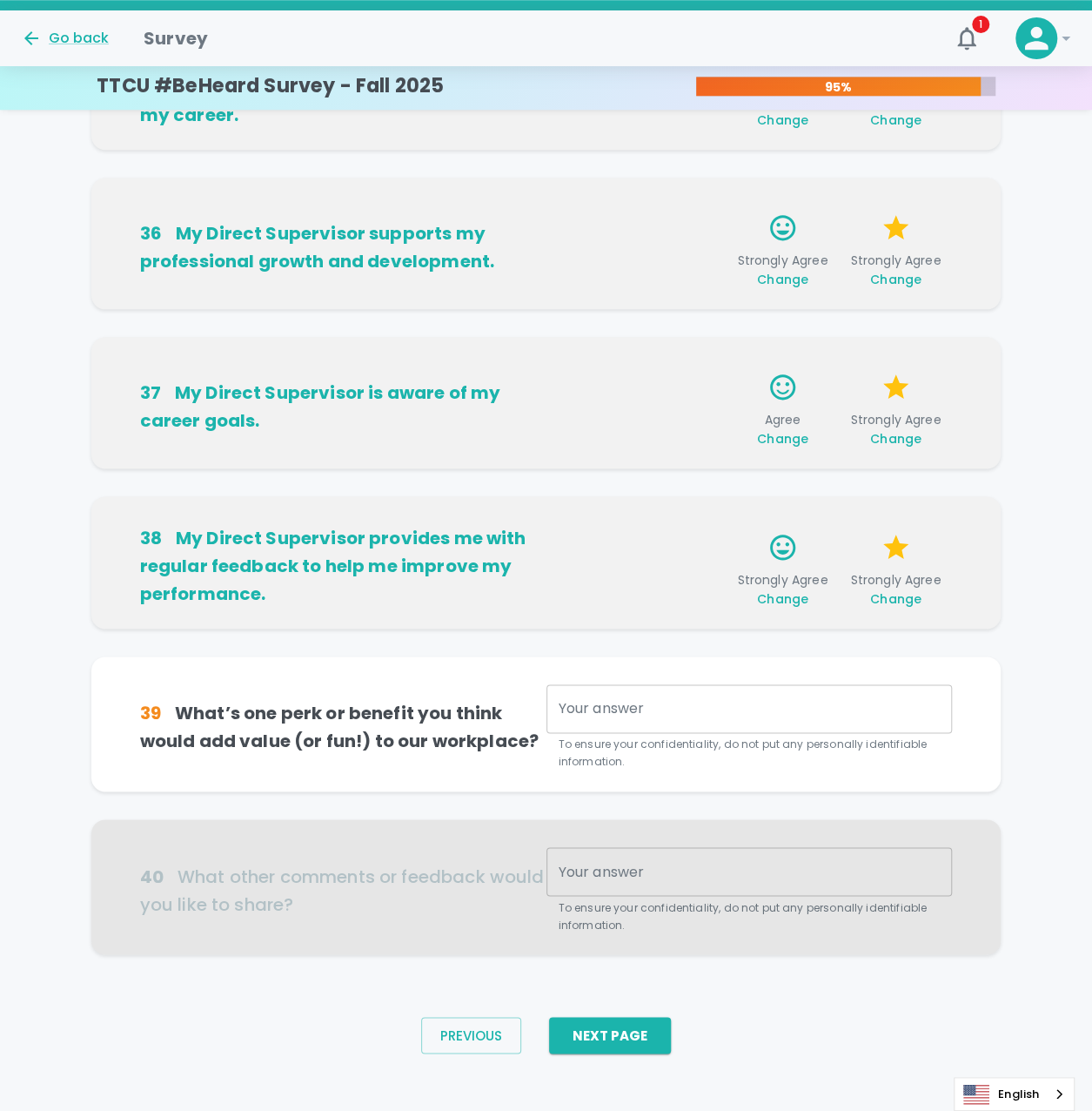
scroll to position [779, 0]
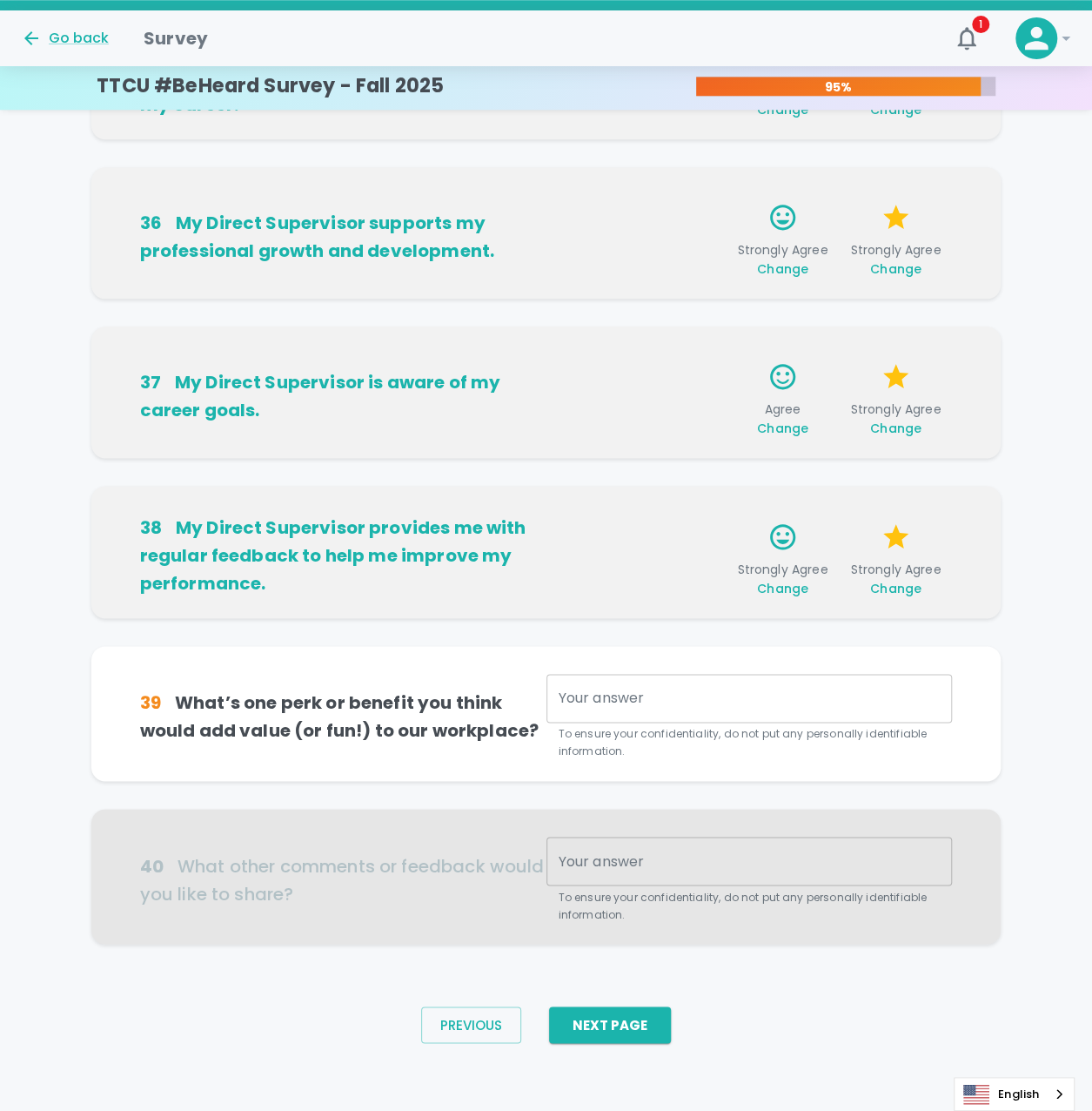
click at [638, 712] on div "x Your answer" at bounding box center [750, 698] width 406 height 48
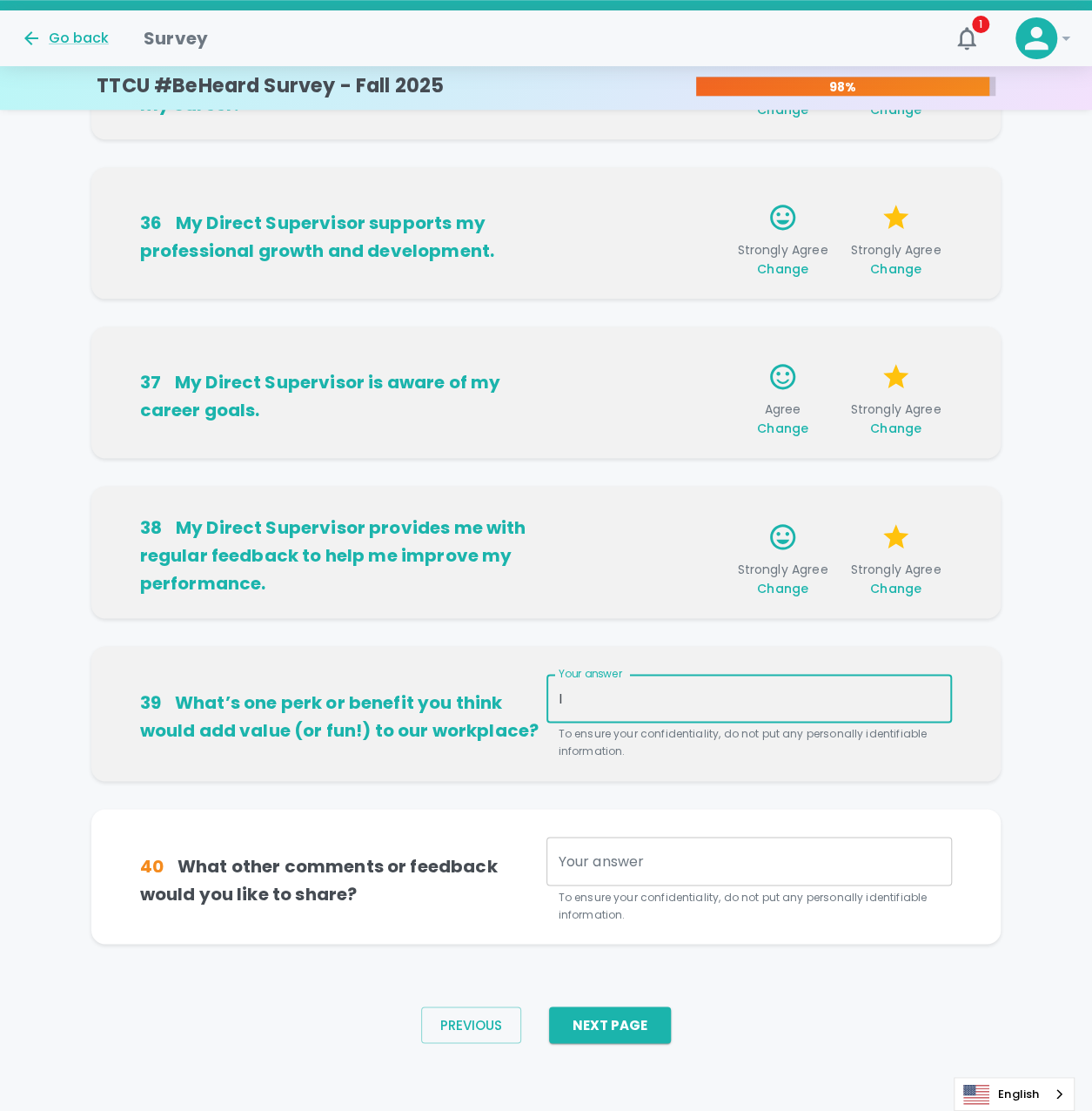
type textarea "I"
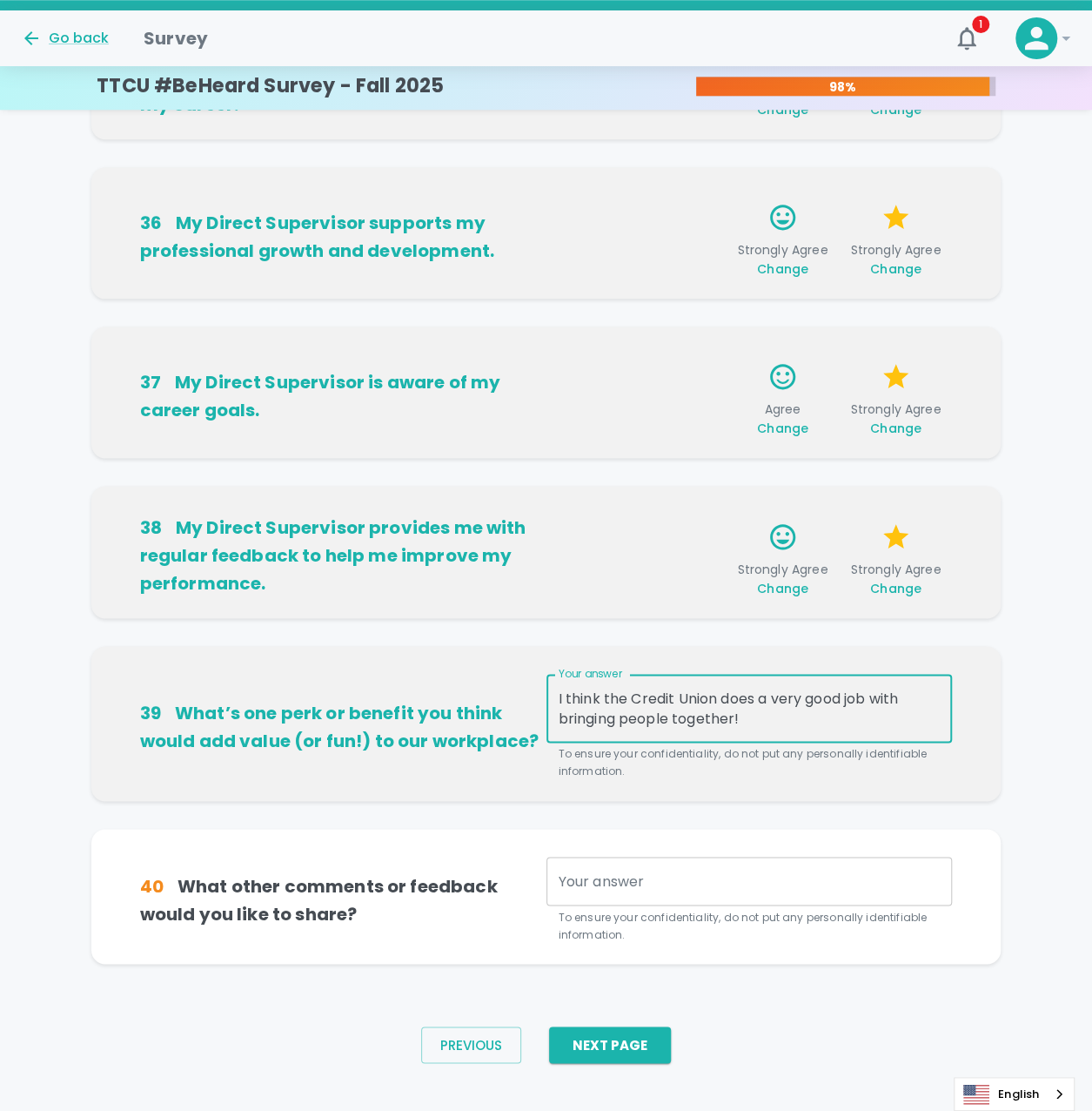
type textarea "I think the Credit Union does a very good job with bringing people together!"
click at [660, 867] on div "x Your answer" at bounding box center [750, 880] width 406 height 48
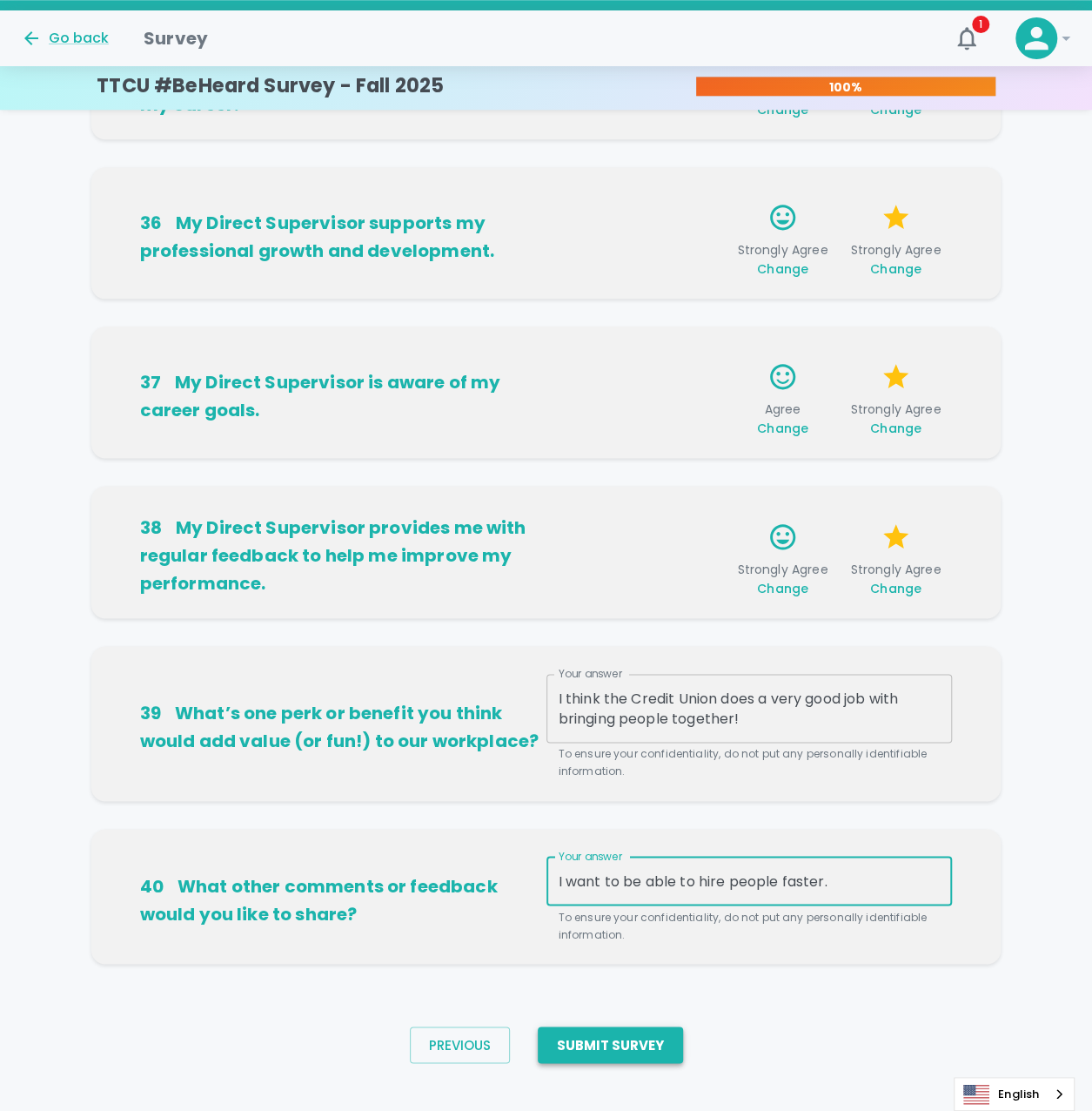
type textarea "I want to be able to hire people faster."
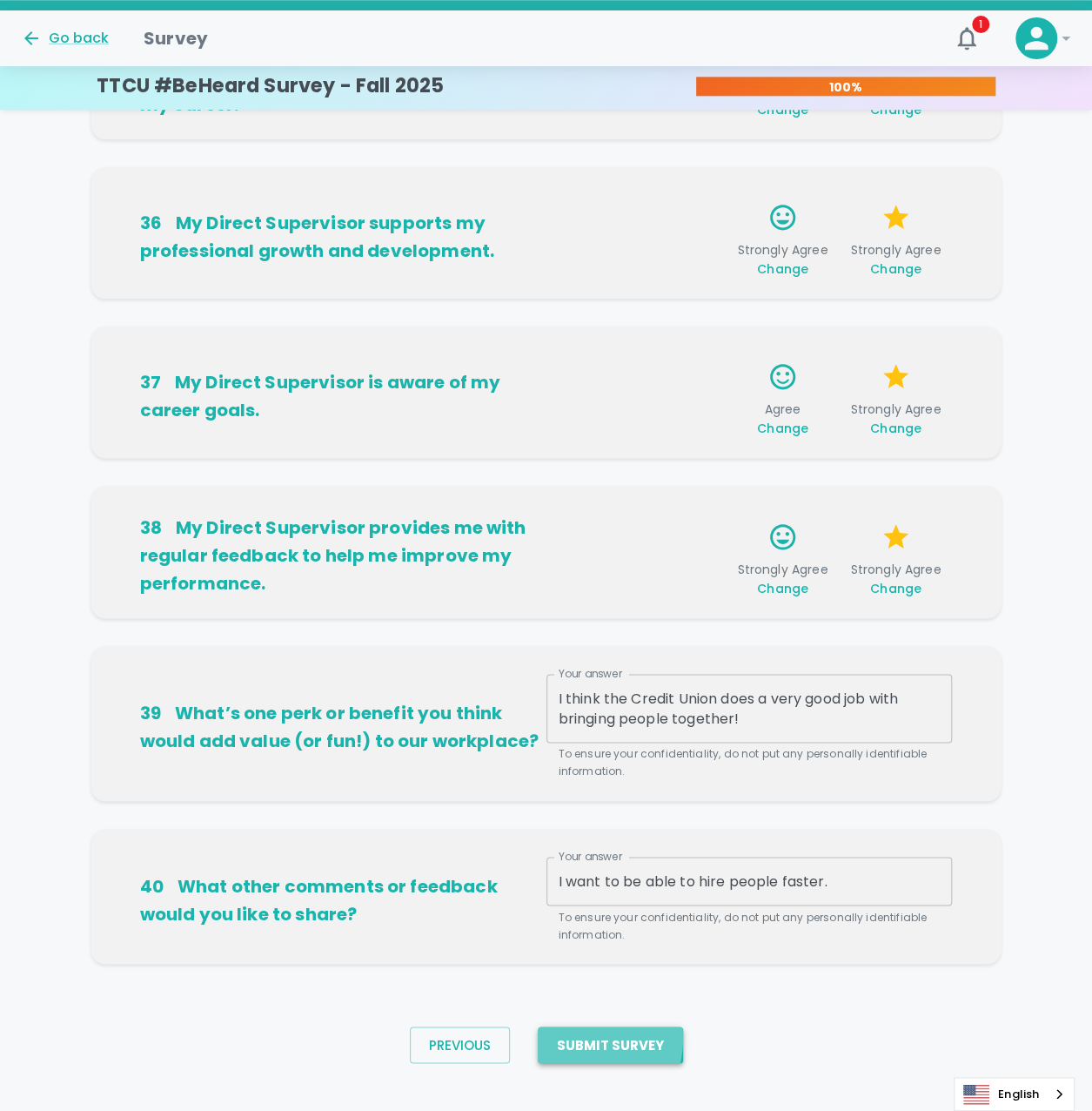
click at [579, 1037] on button "Submit Survey" at bounding box center [610, 1044] width 145 height 37
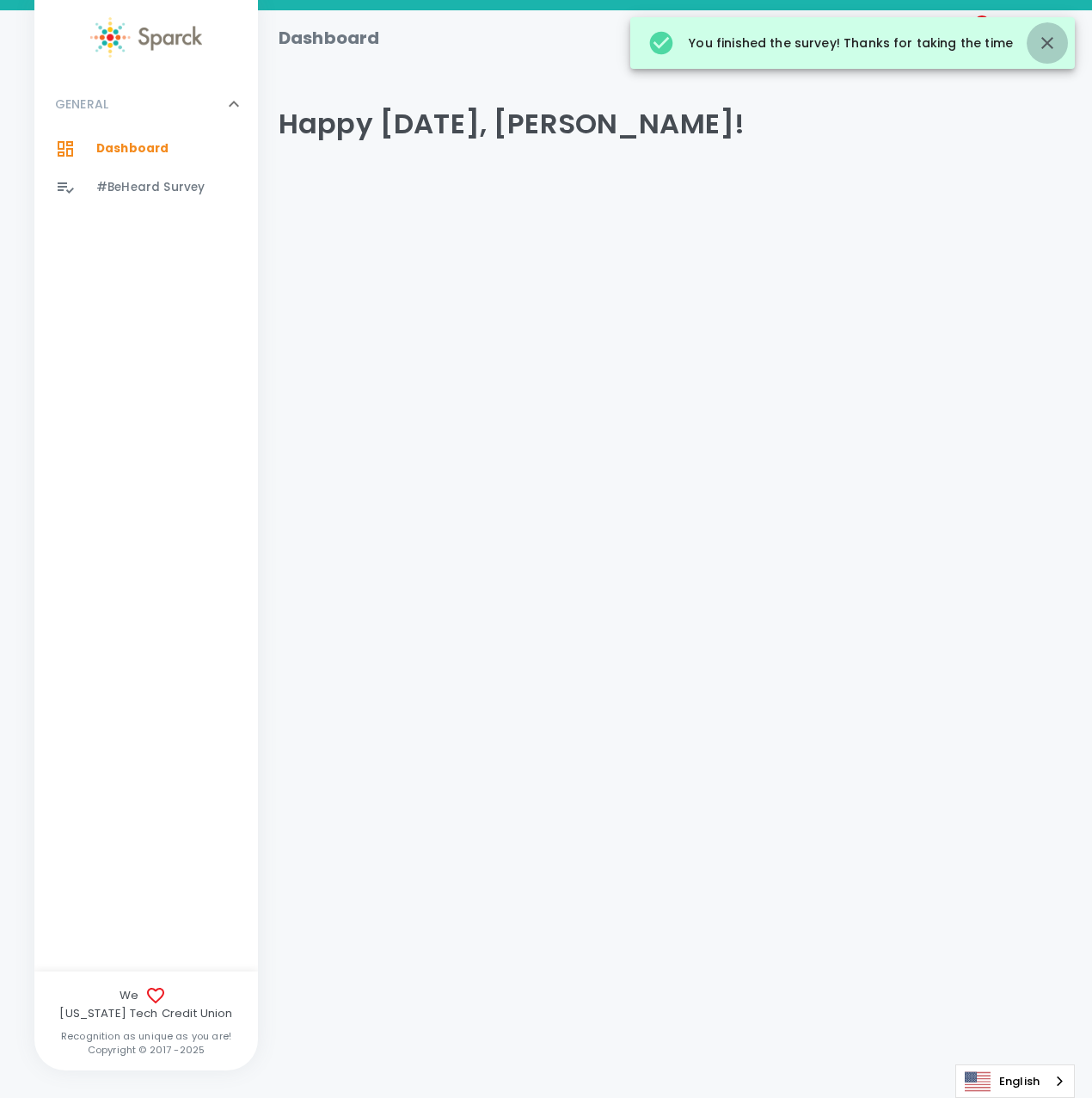
click at [1049, 39] on icon "button" at bounding box center [1047, 43] width 20 height 20
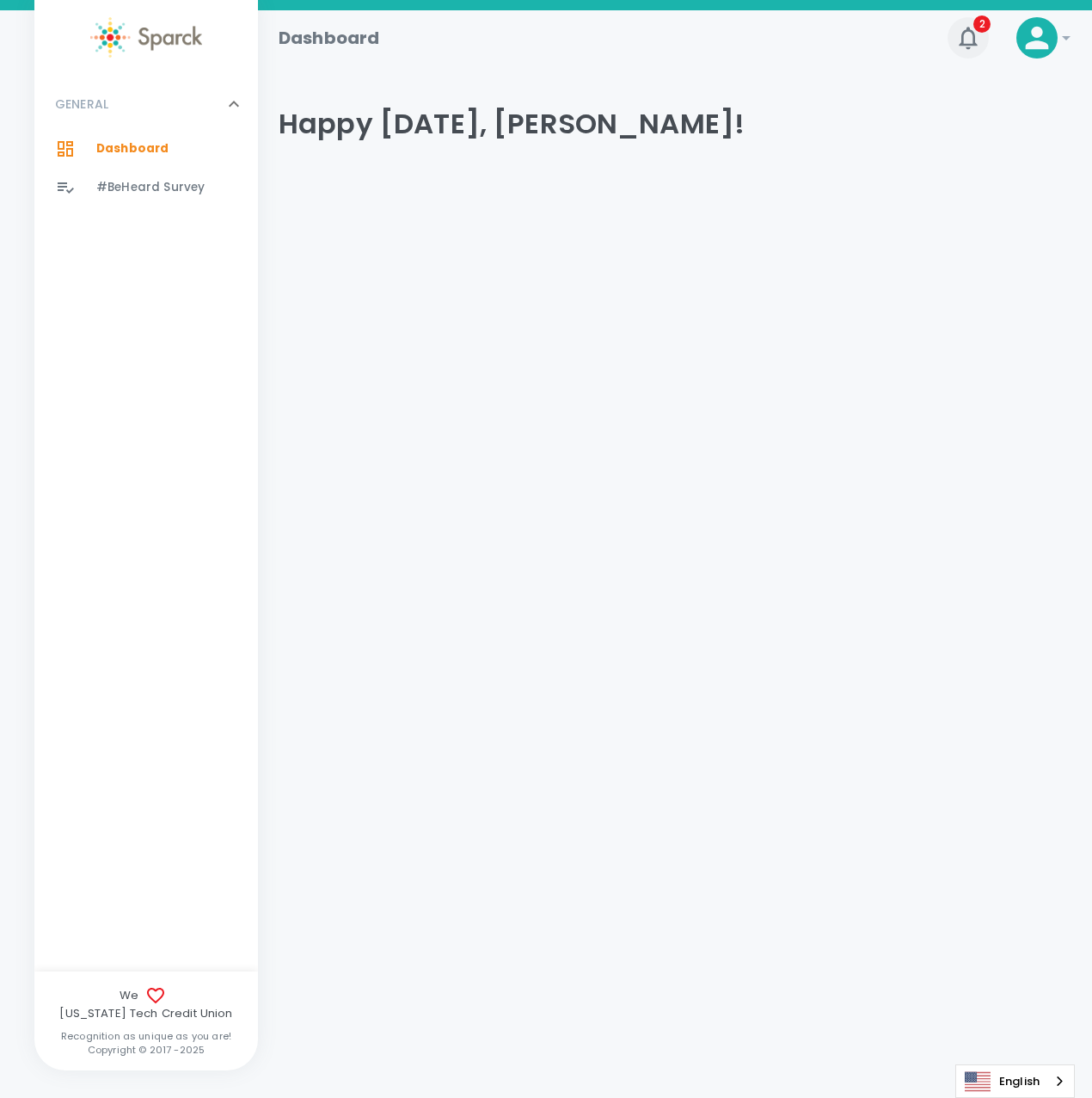
click at [967, 33] on icon "button" at bounding box center [968, 38] width 27 height 27
